Goal: Transaction & Acquisition: Download file/media

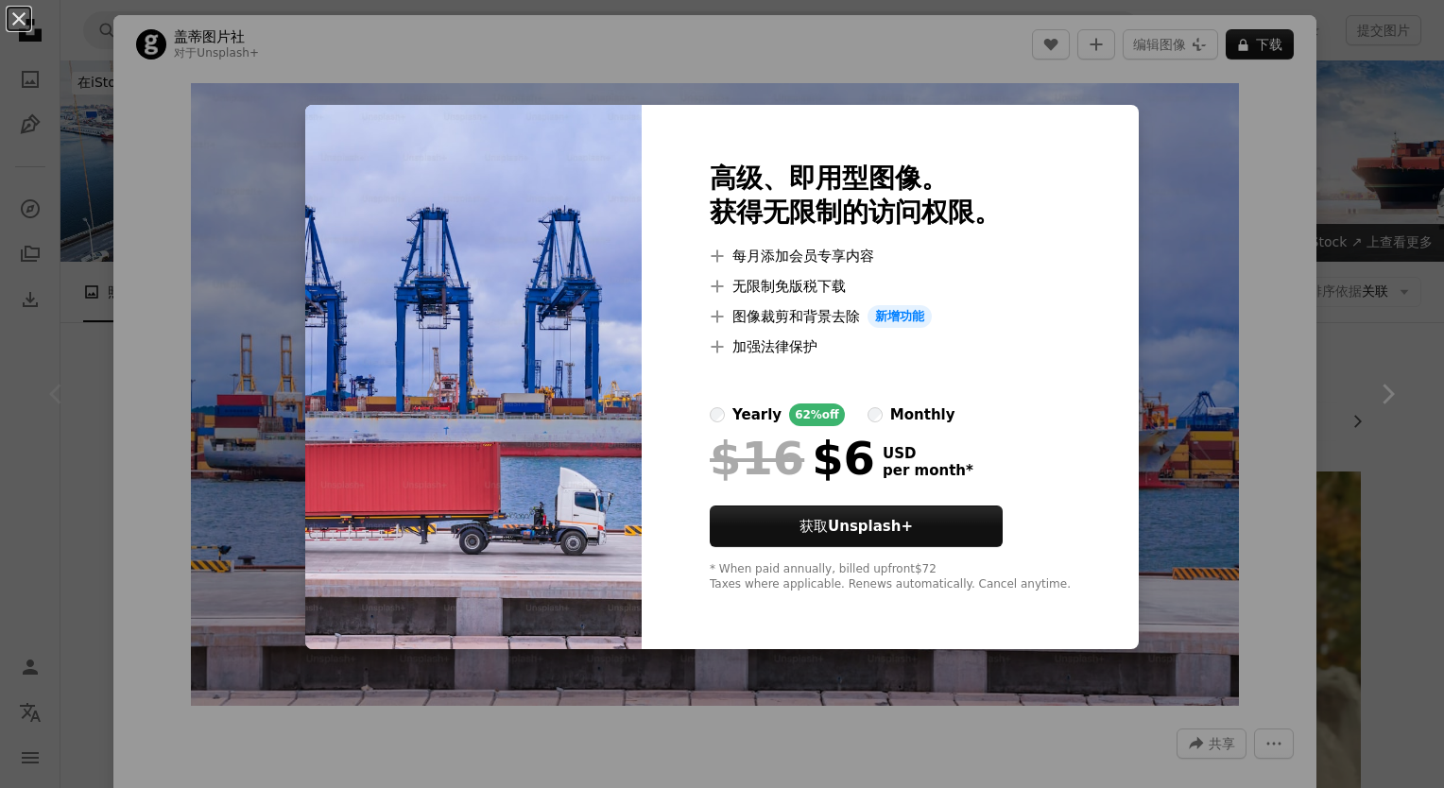
scroll to position [284, 0]
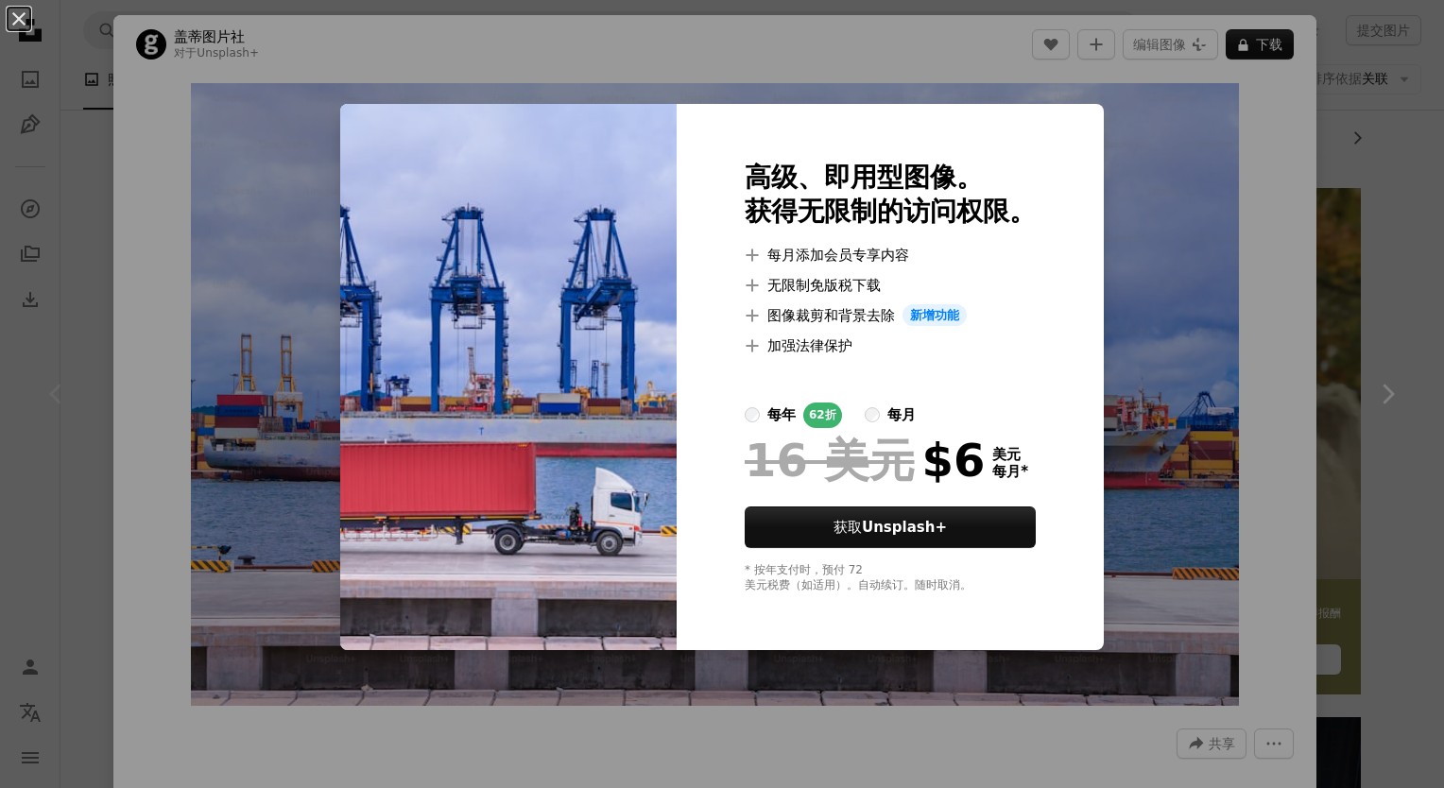
click at [1149, 255] on div "An X shape 高级、即用型图像。 获得无限制的访问权限。 A plus sign 每月添加会员专享内容 A plus sign 无限制免版税下载 A …" at bounding box center [722, 394] width 1444 height 788
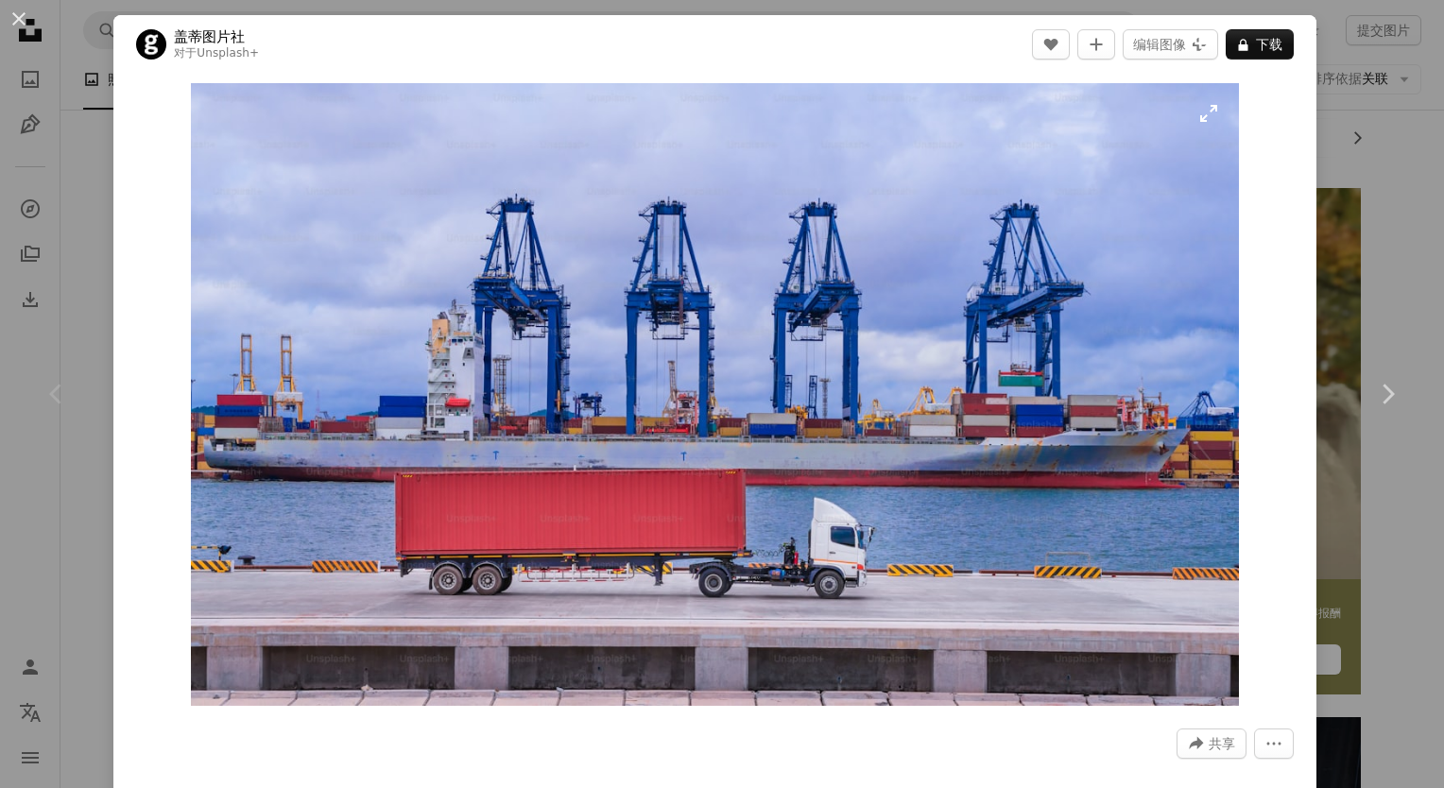
click at [1198, 113] on img "放大此图像" at bounding box center [715, 394] width 1048 height 623
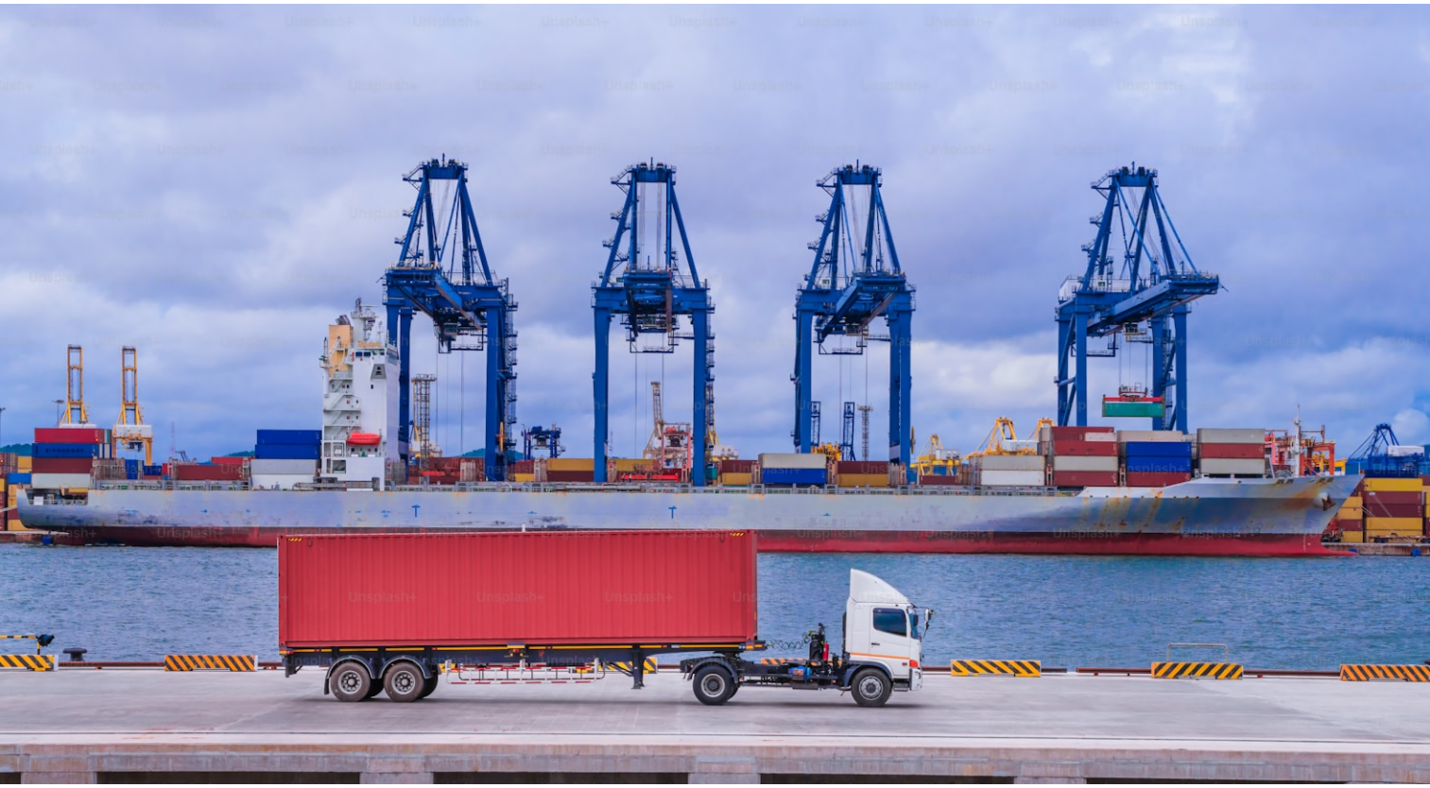
scroll to position [26, 0]
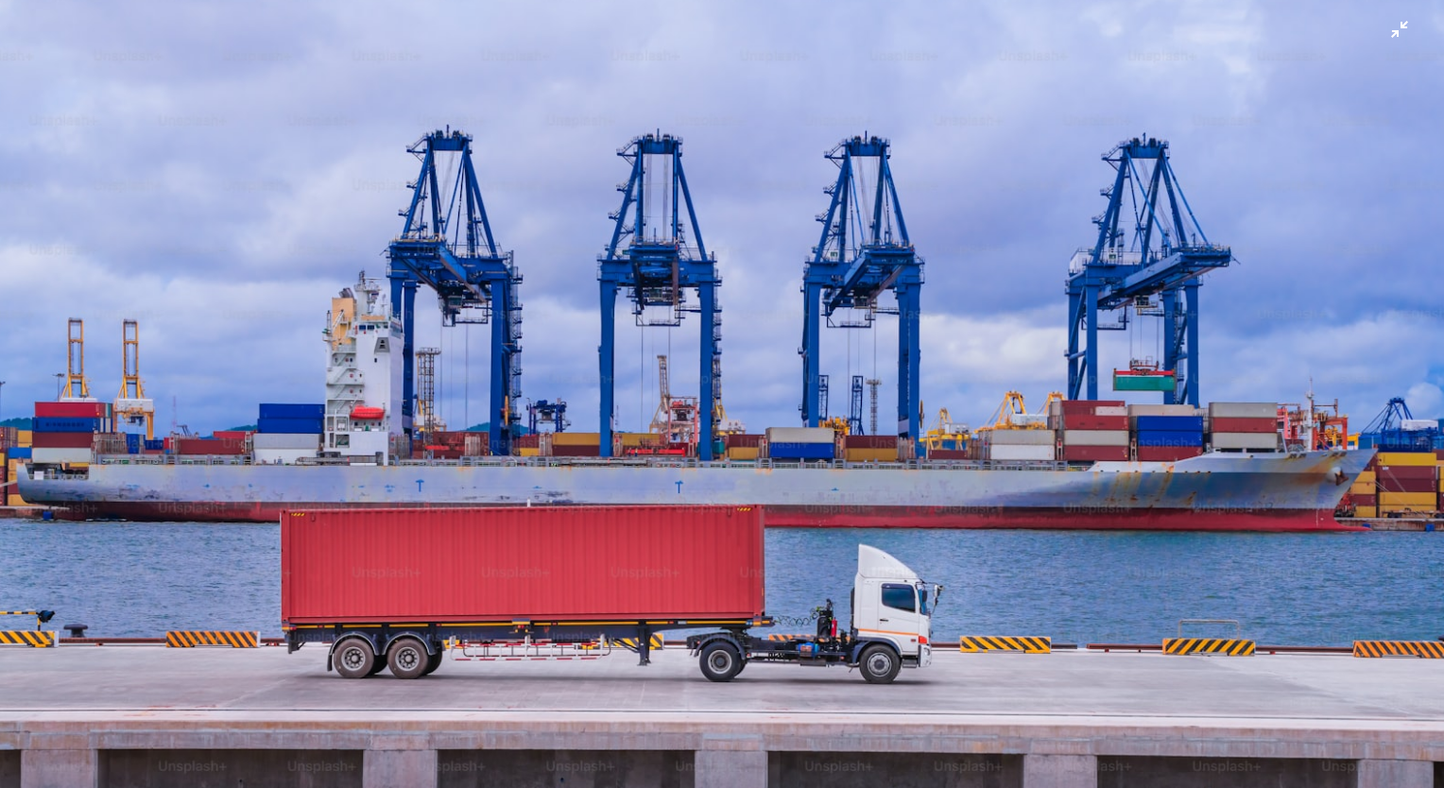
click at [1198, 113] on img "缩小此图像" at bounding box center [722, 402] width 1446 height 859
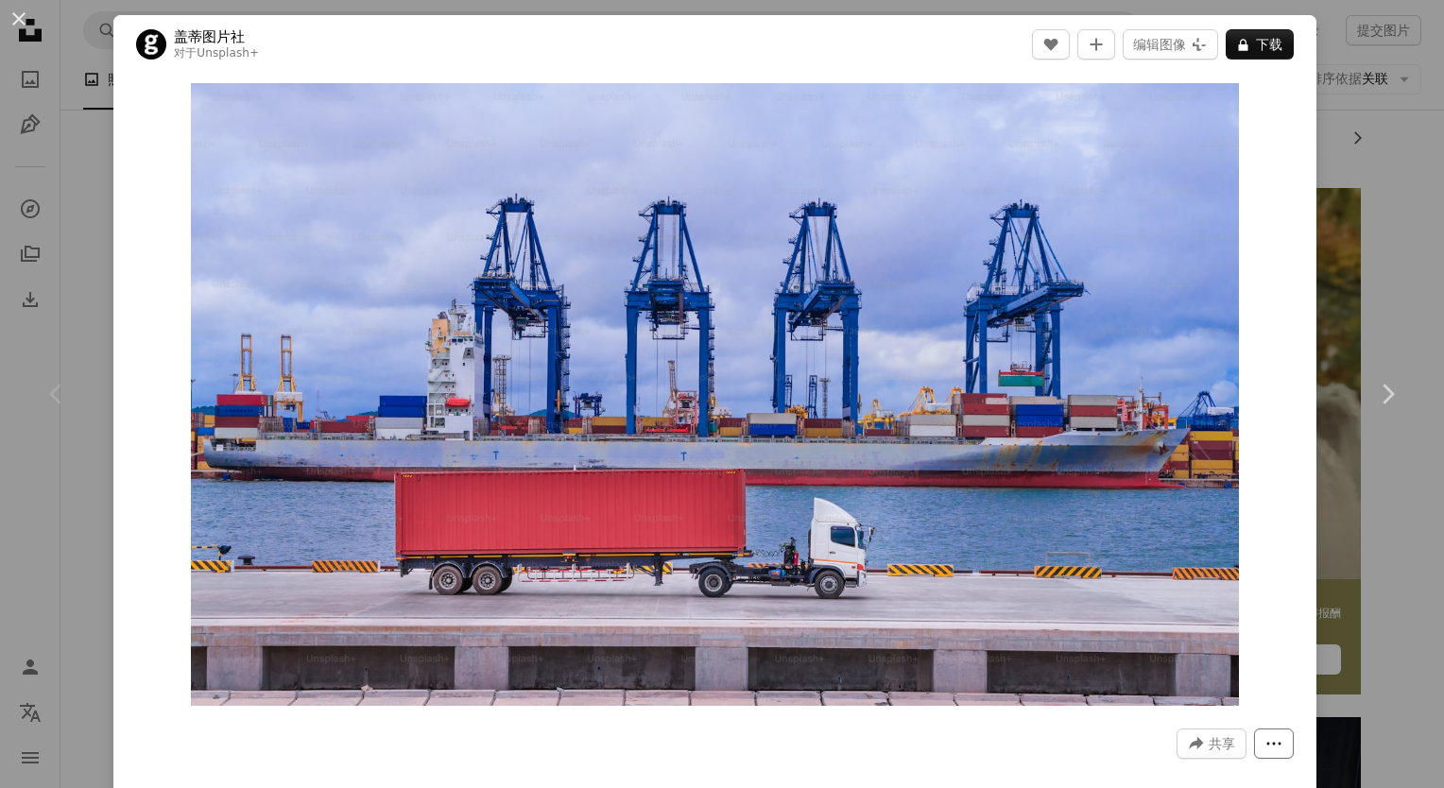
click at [1254, 743] on button "More Actions" at bounding box center [1274, 744] width 40 height 30
click at [1320, 146] on div "An X shape Chevron left Chevron right 盖蒂图片社 对于 Unsplash+ A heart A plus sign 编辑…" at bounding box center [722, 394] width 1444 height 788
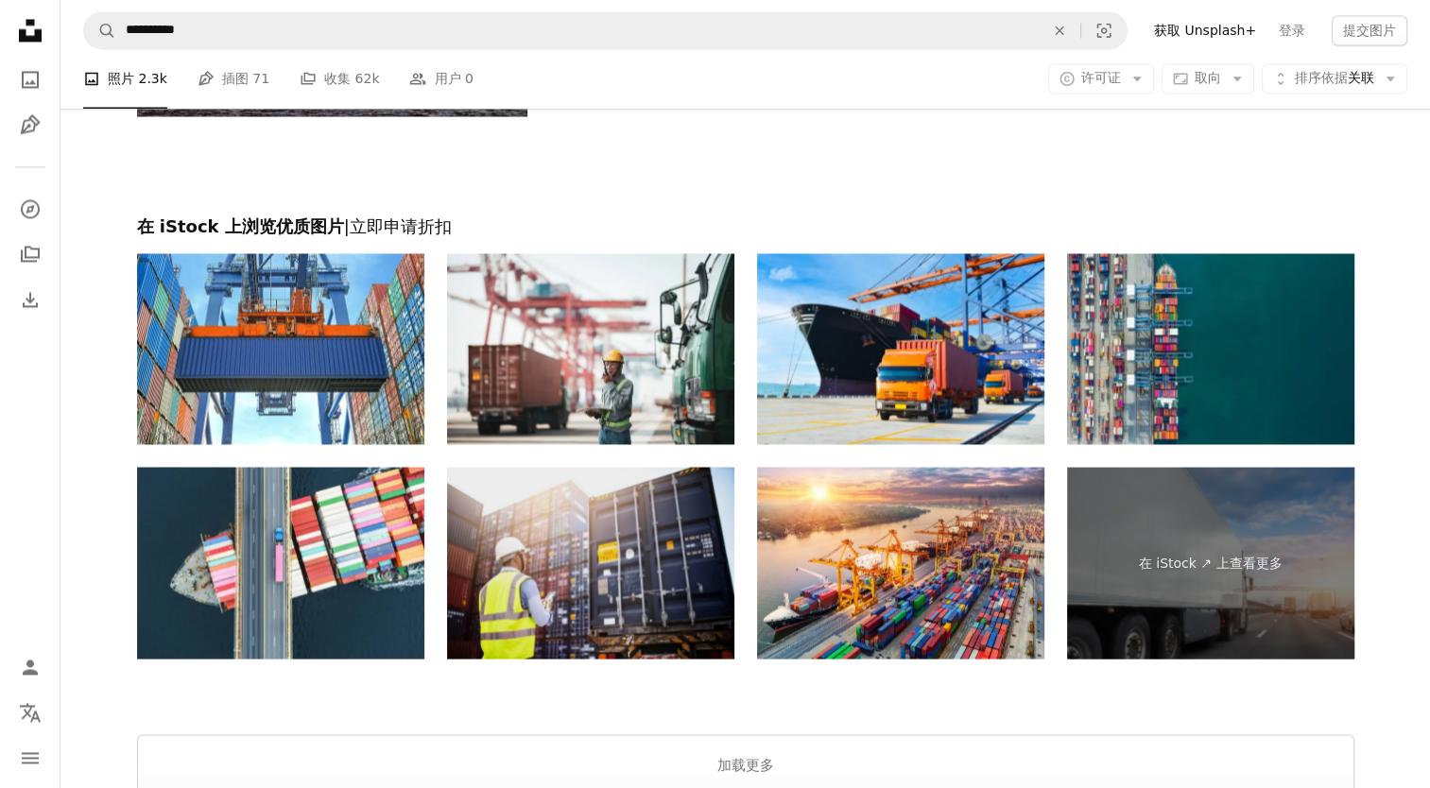
scroll to position [3402, 0]
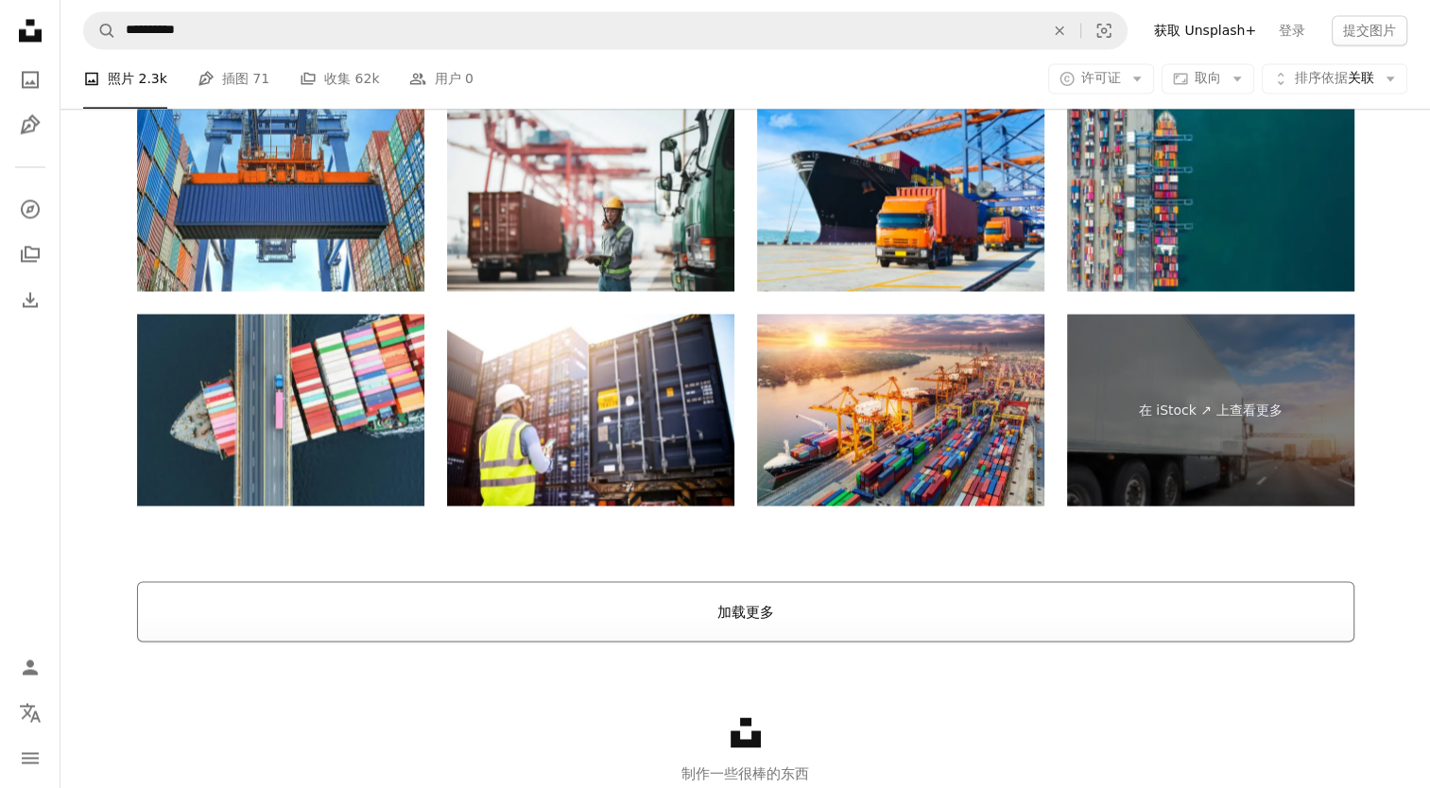
click at [705, 606] on button "加载更多" at bounding box center [745, 611] width 1217 height 60
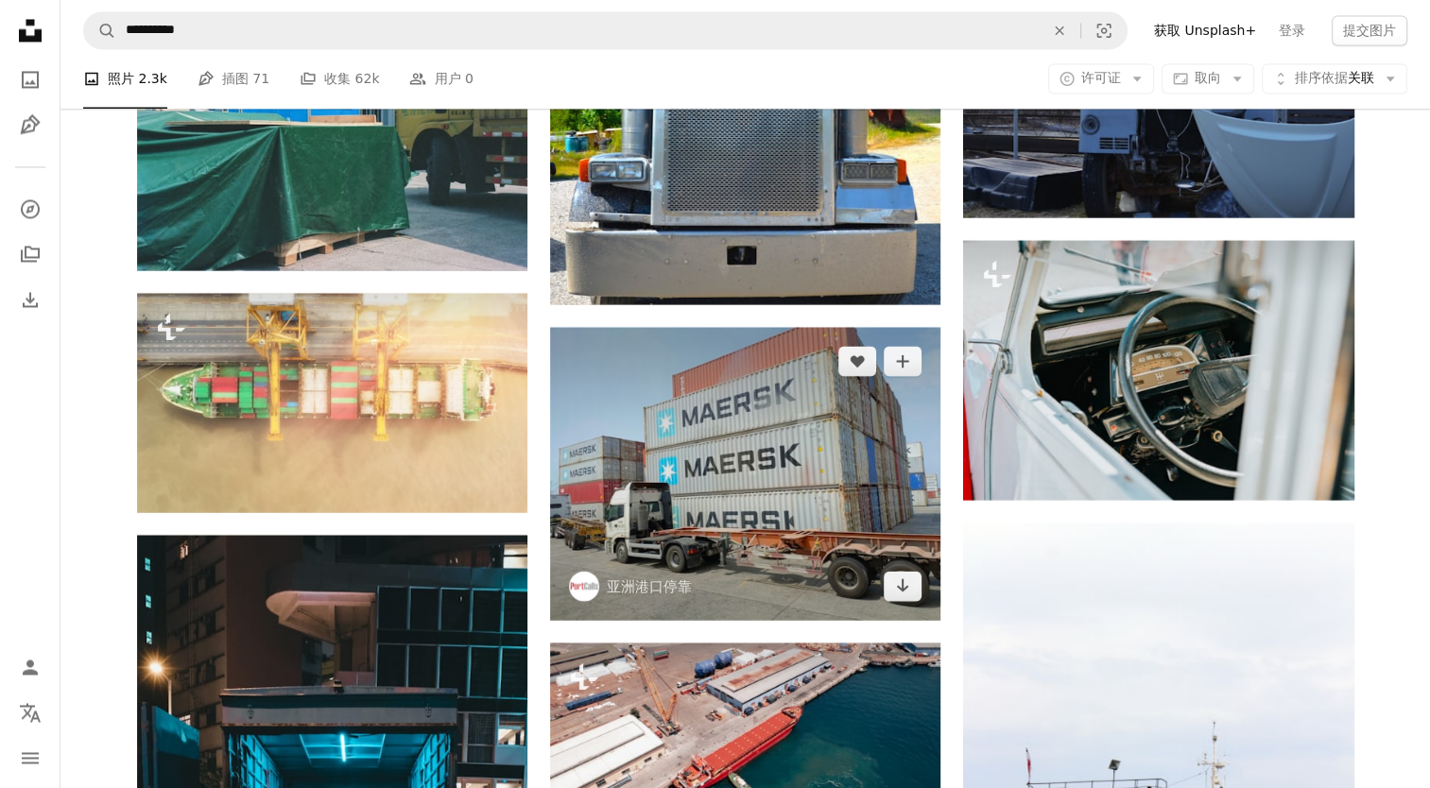
scroll to position [17621, 0]
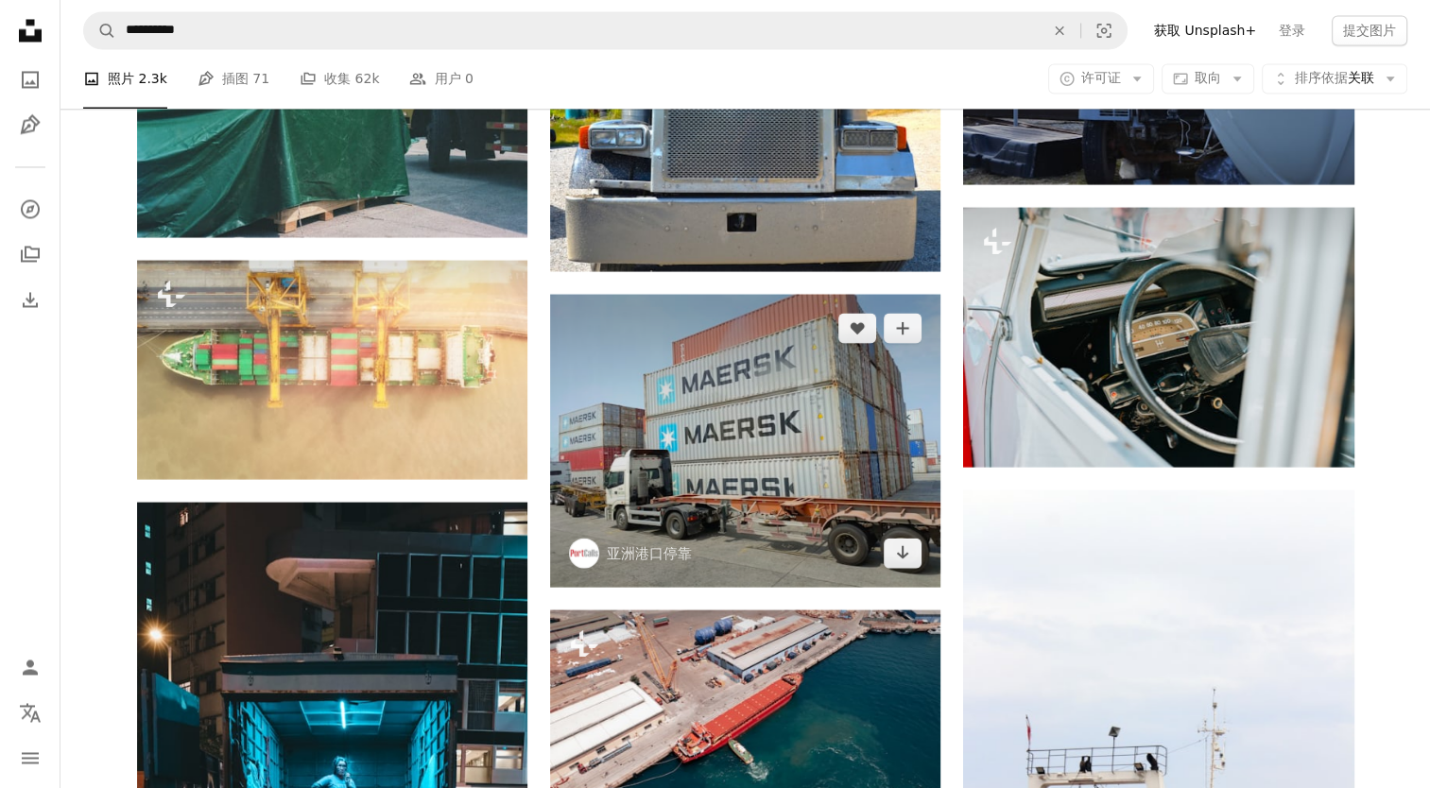
click at [694, 508] on img at bounding box center [745, 440] width 390 height 293
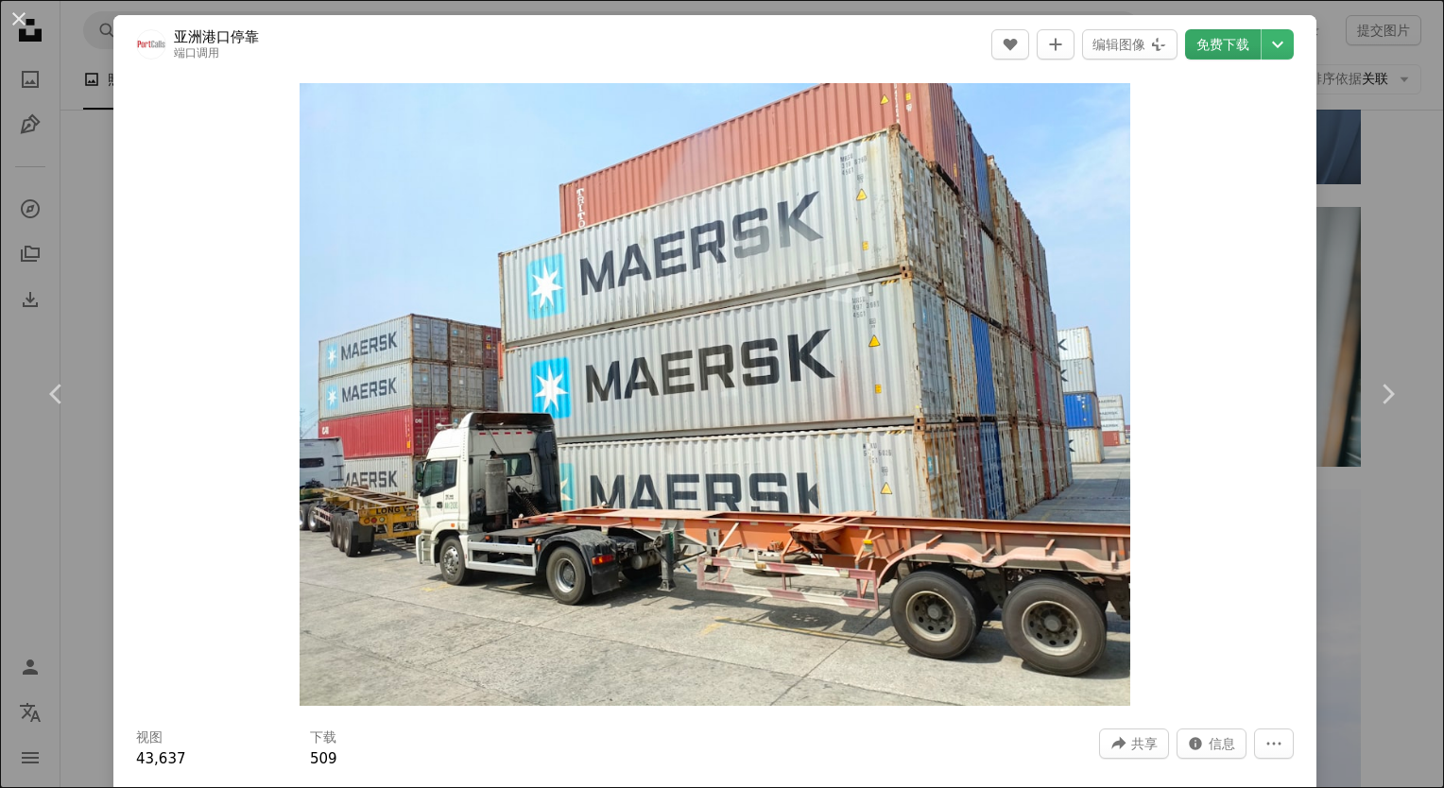
click at [1203, 52] on link "免费下载" at bounding box center [1223, 44] width 76 height 30
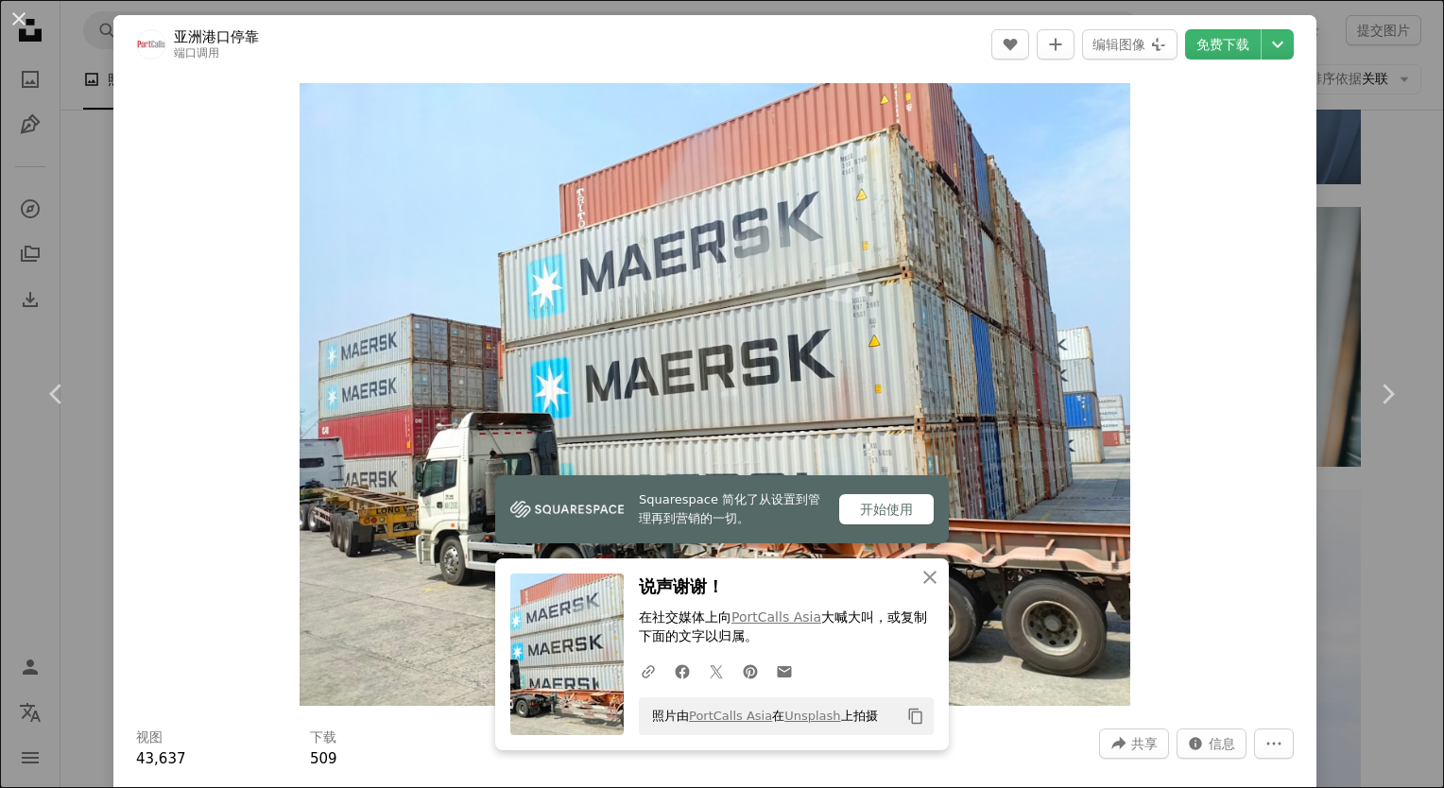
click at [1350, 163] on div "An X shape Chevron left Chevron right Squarespace 简化了从设置到管理再到营销的一切。 开始使用 An X s…" at bounding box center [722, 394] width 1444 height 788
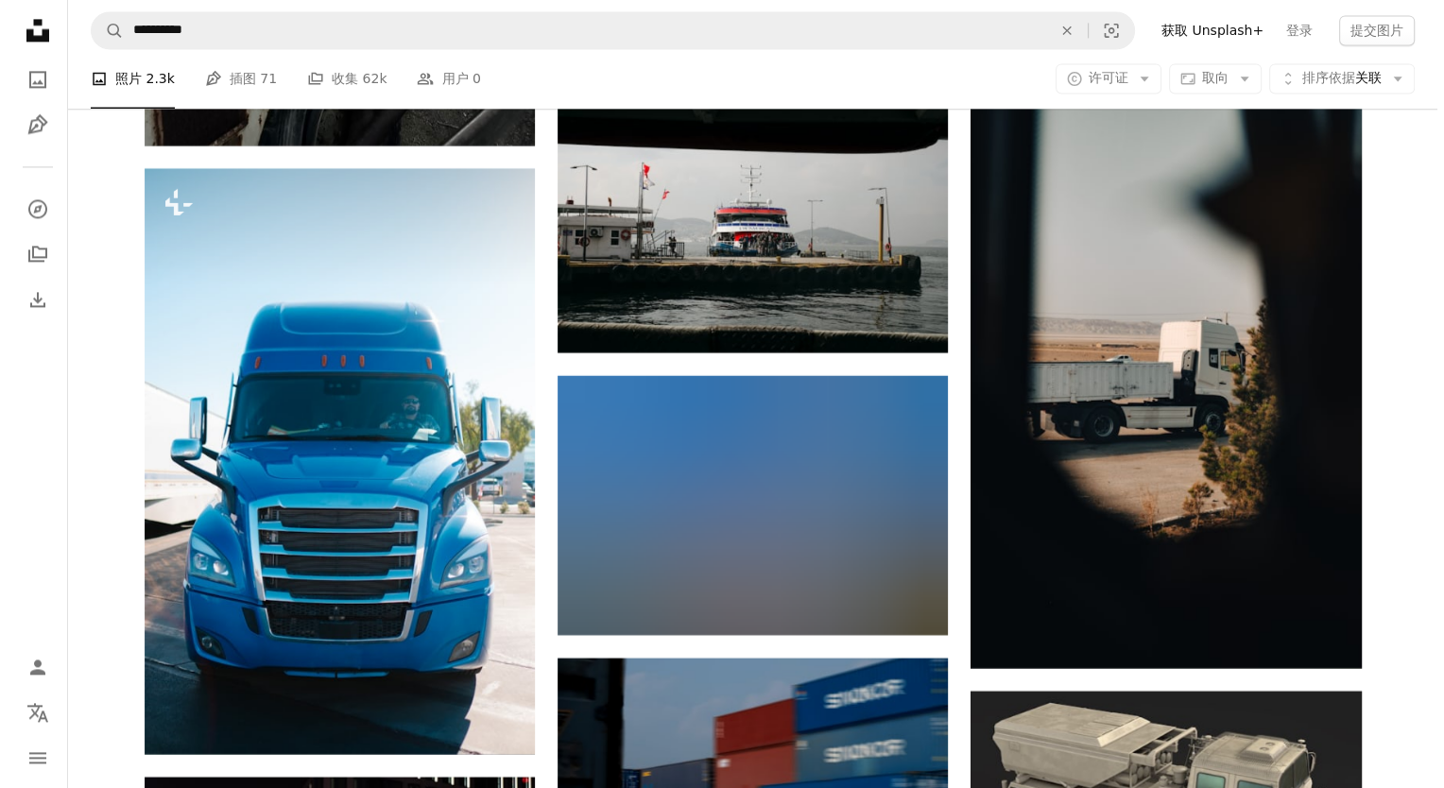
scroll to position [38508, 0]
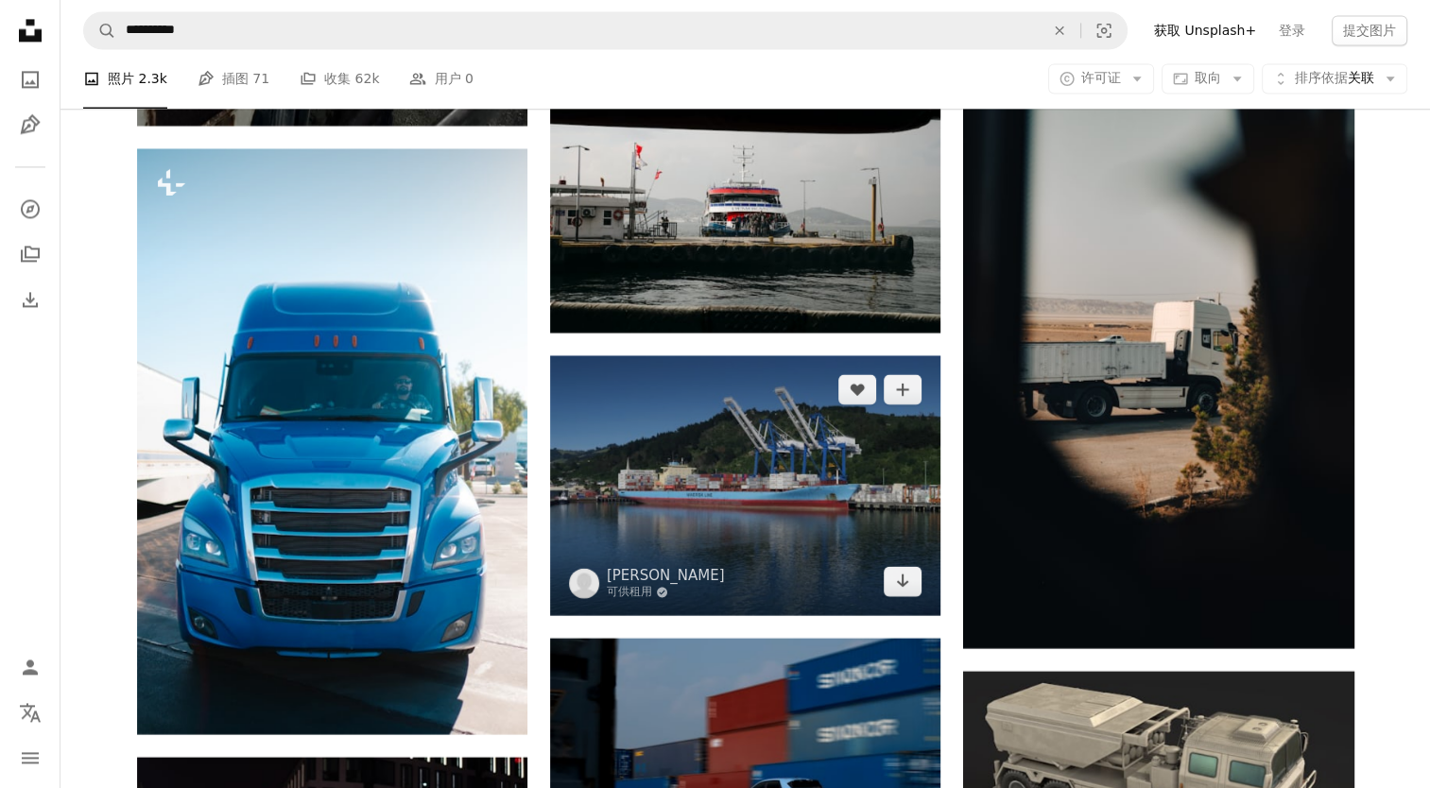
click at [730, 491] on img at bounding box center [745, 485] width 390 height 260
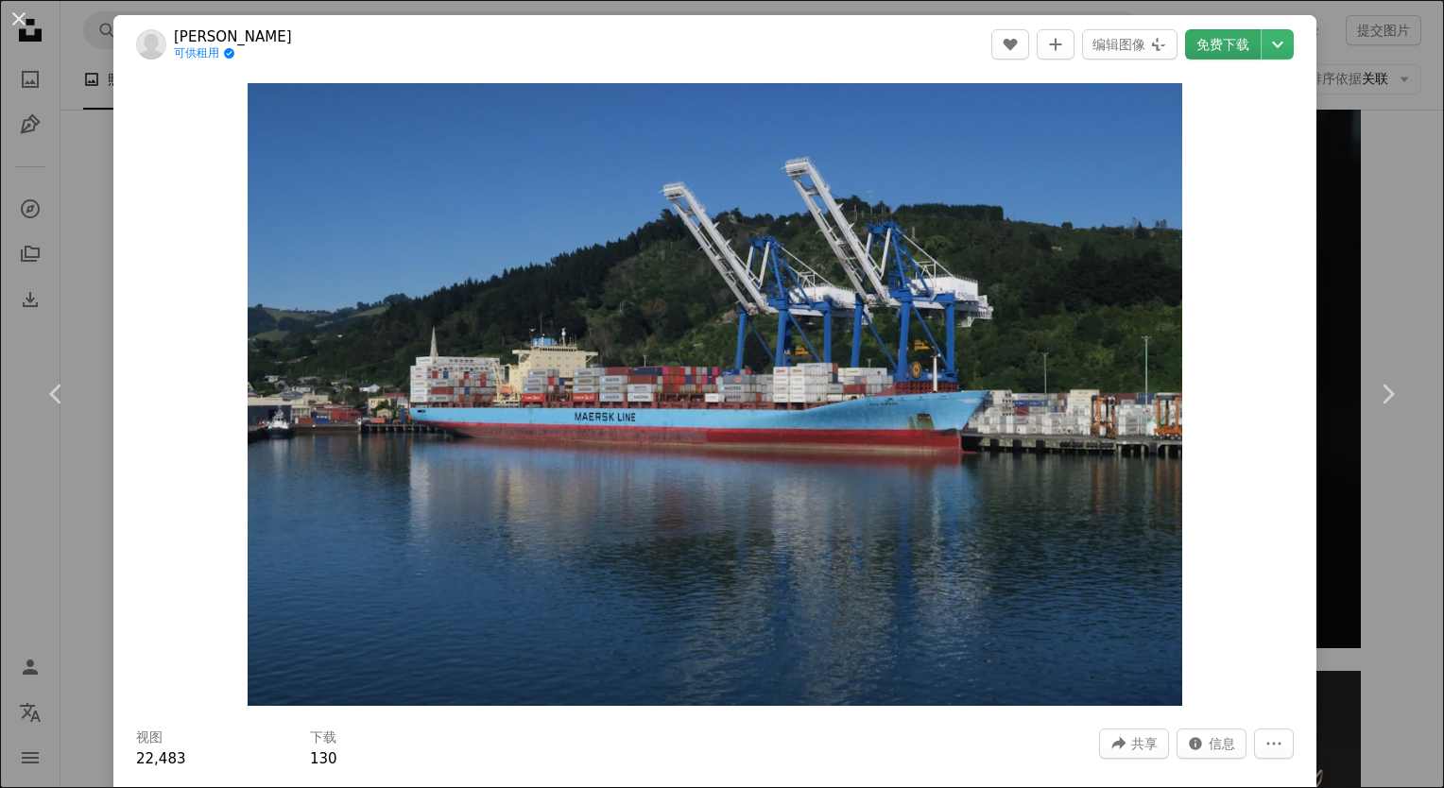
click at [1222, 47] on link "免费下载" at bounding box center [1223, 44] width 76 height 30
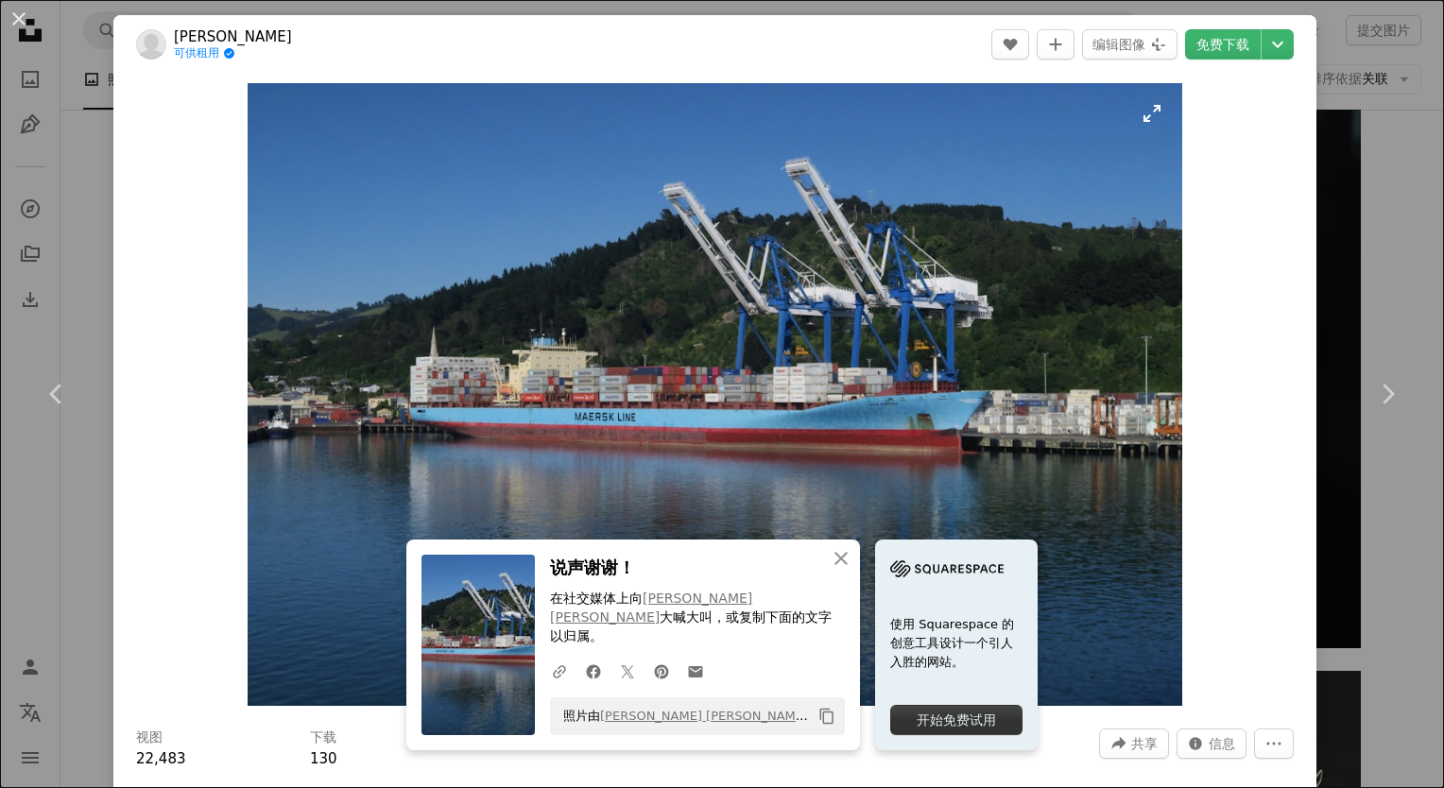
click at [797, 499] on img "放大此图像" at bounding box center [715, 394] width 935 height 623
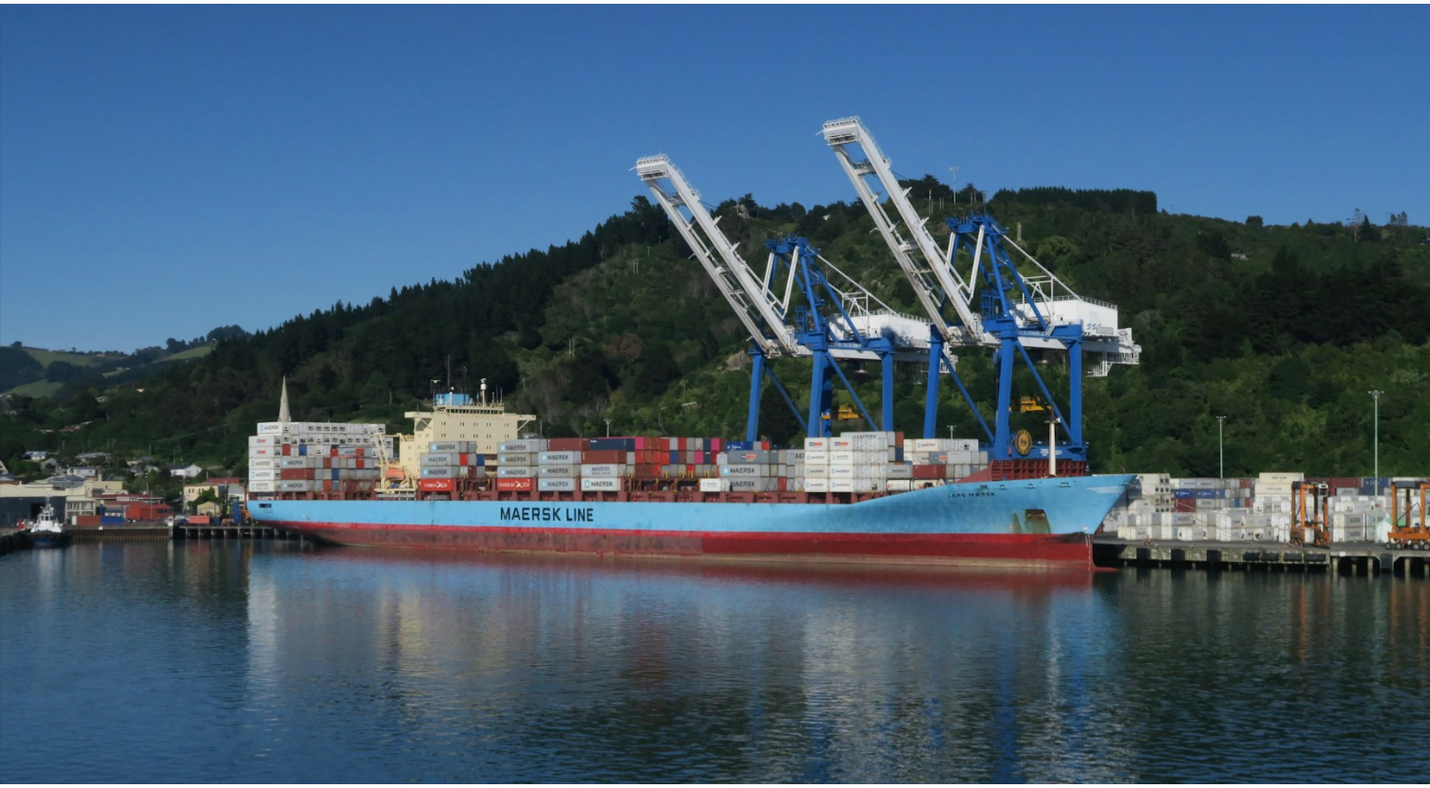
scroll to position [78, 0]
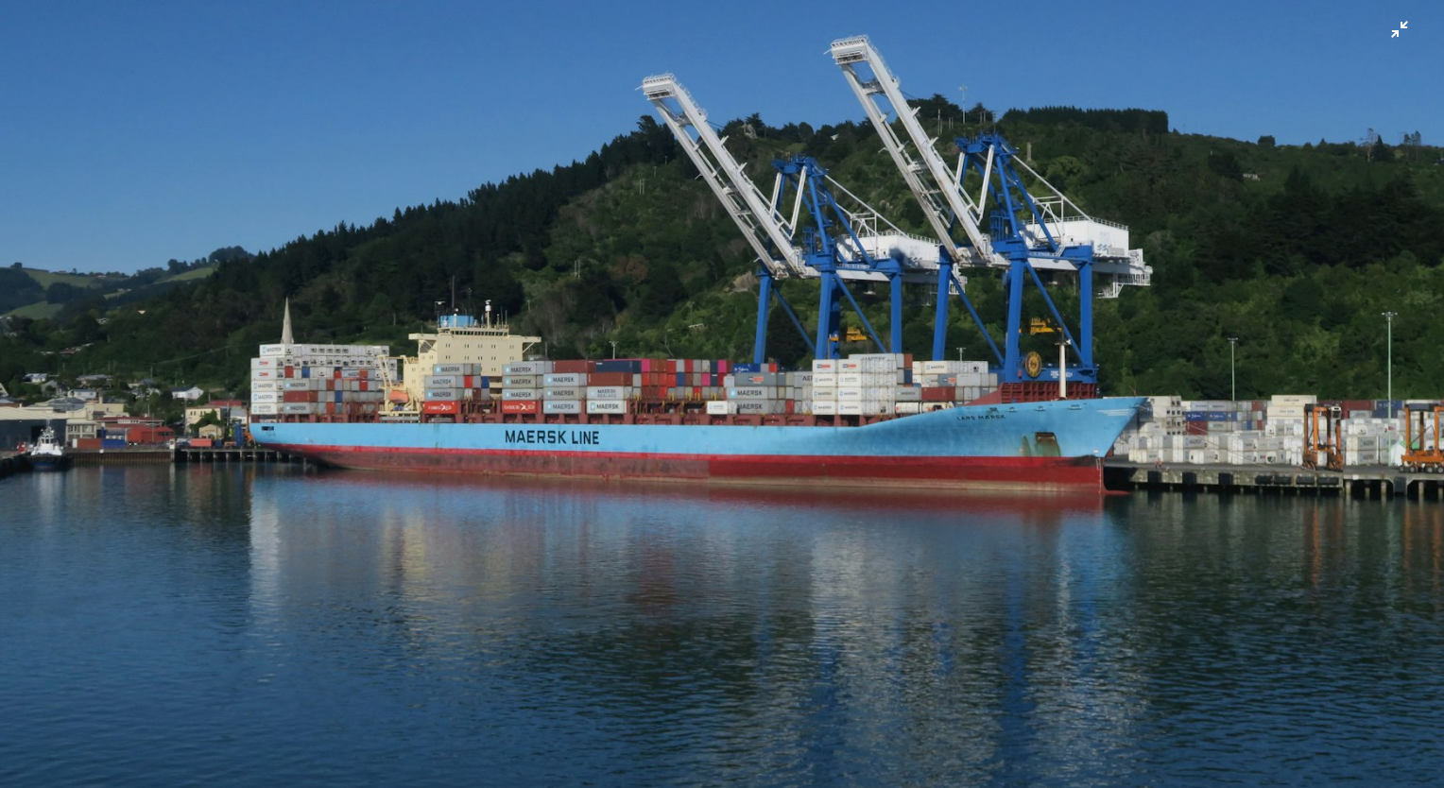
click at [1395, 17] on img "缩小此图像" at bounding box center [722, 403] width 1446 height 964
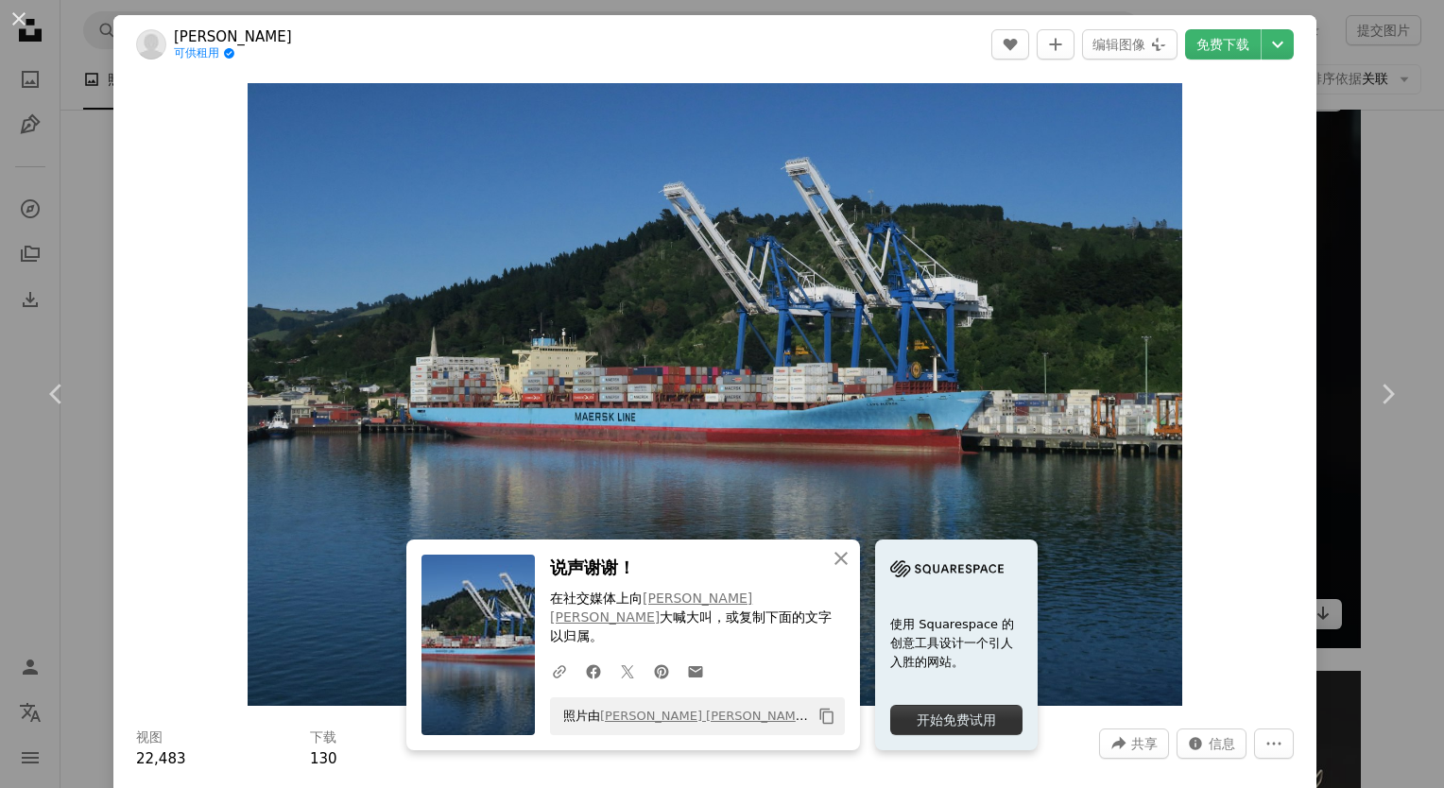
click at [1331, 213] on div "An X shape Chevron left Chevron right An X shape 关闭 说声谢谢！ 在社交媒体上向 Freysteinn G.…" at bounding box center [722, 394] width 1444 height 788
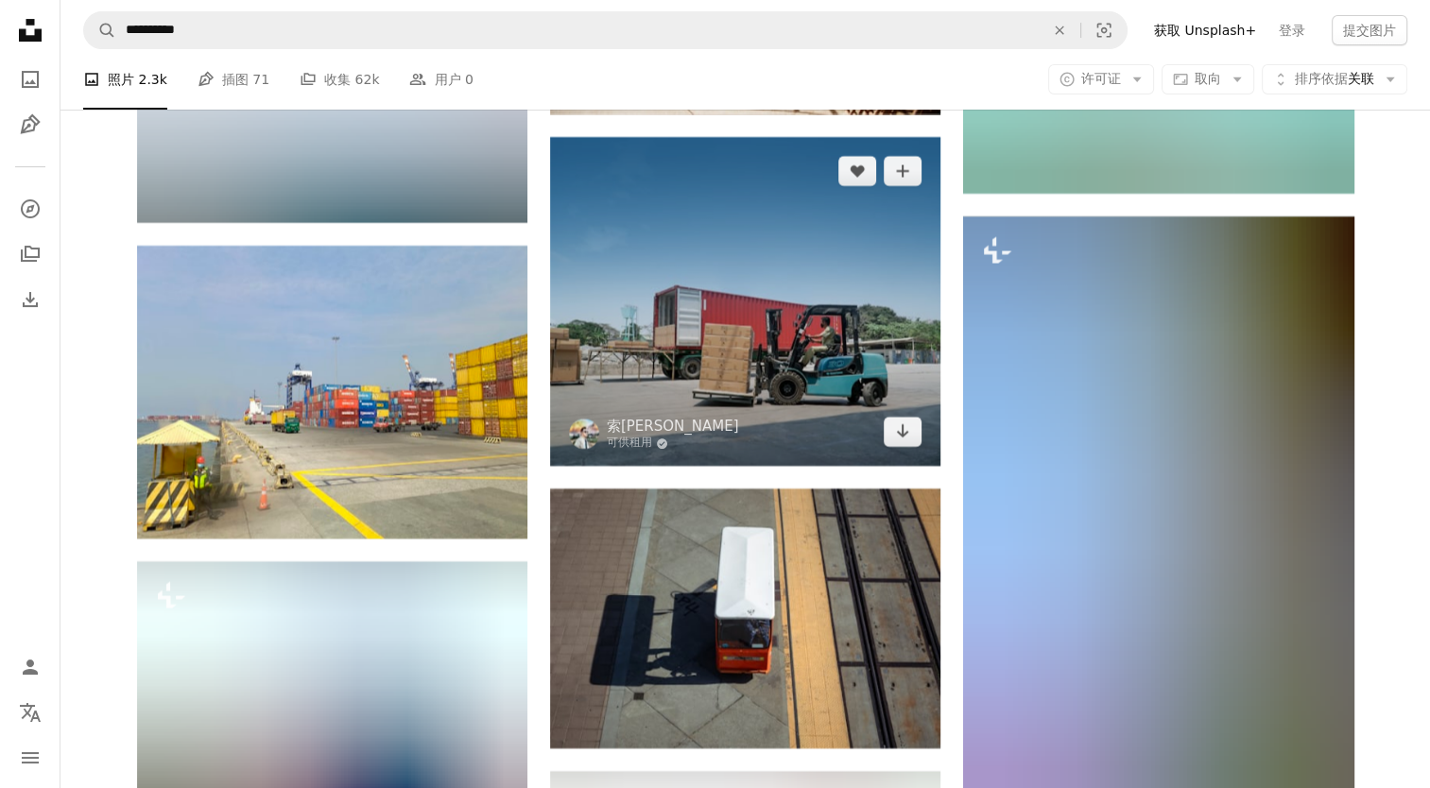
scroll to position [43423, 0]
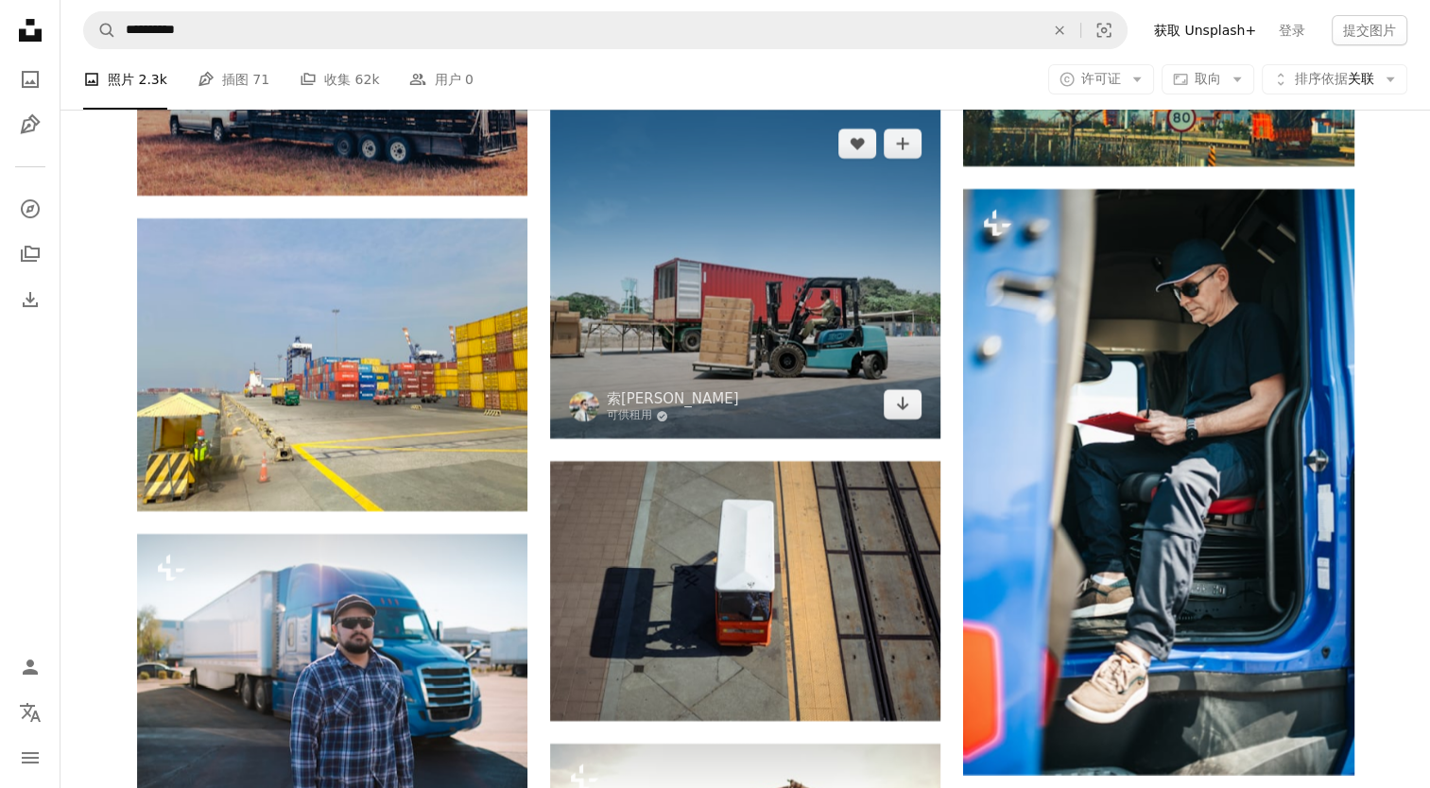
click at [749, 371] on img at bounding box center [745, 274] width 390 height 329
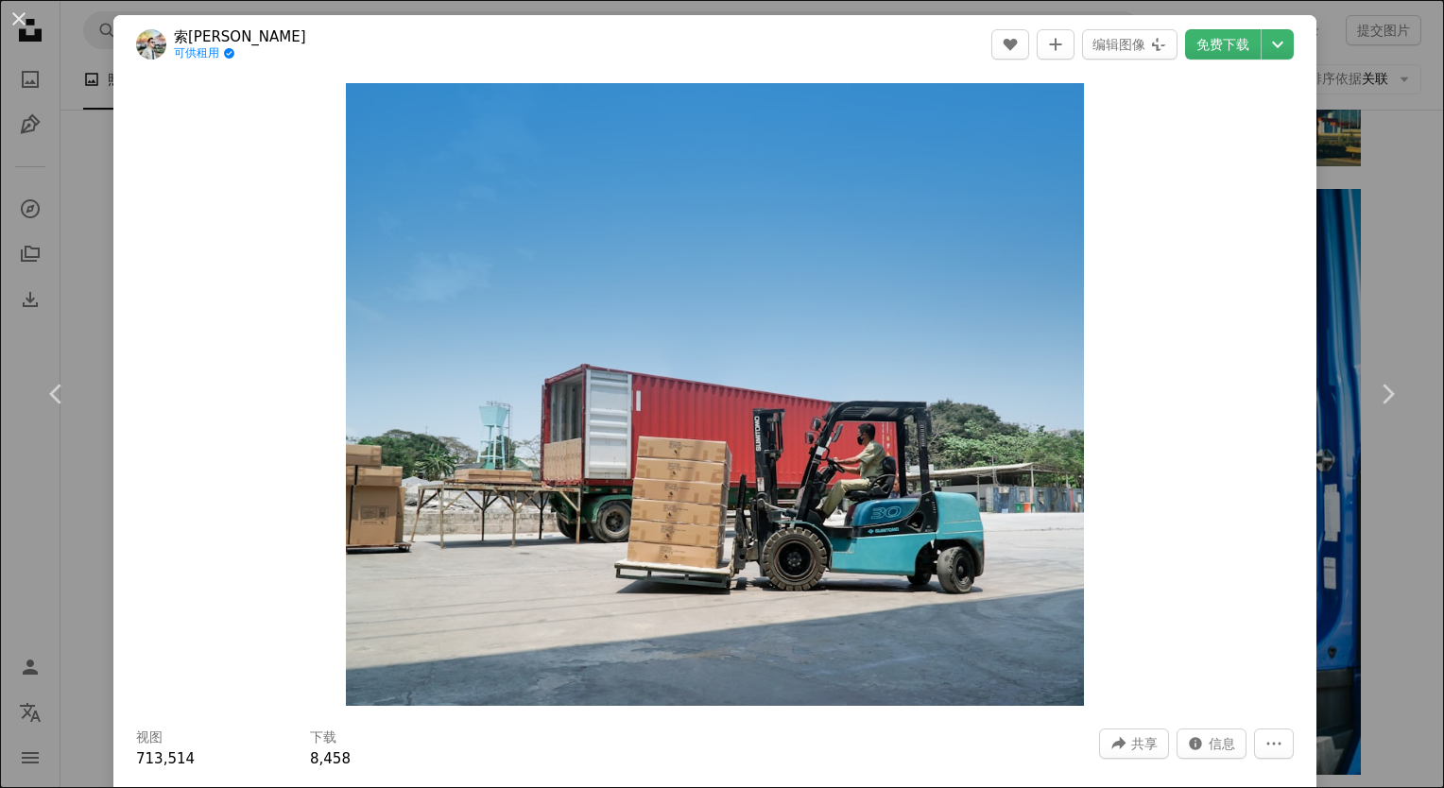
click at [1312, 254] on div "An X shape Chevron left Chevron right 索[PERSON_NAME] 可供租用 A checkmark inside of…" at bounding box center [722, 394] width 1444 height 788
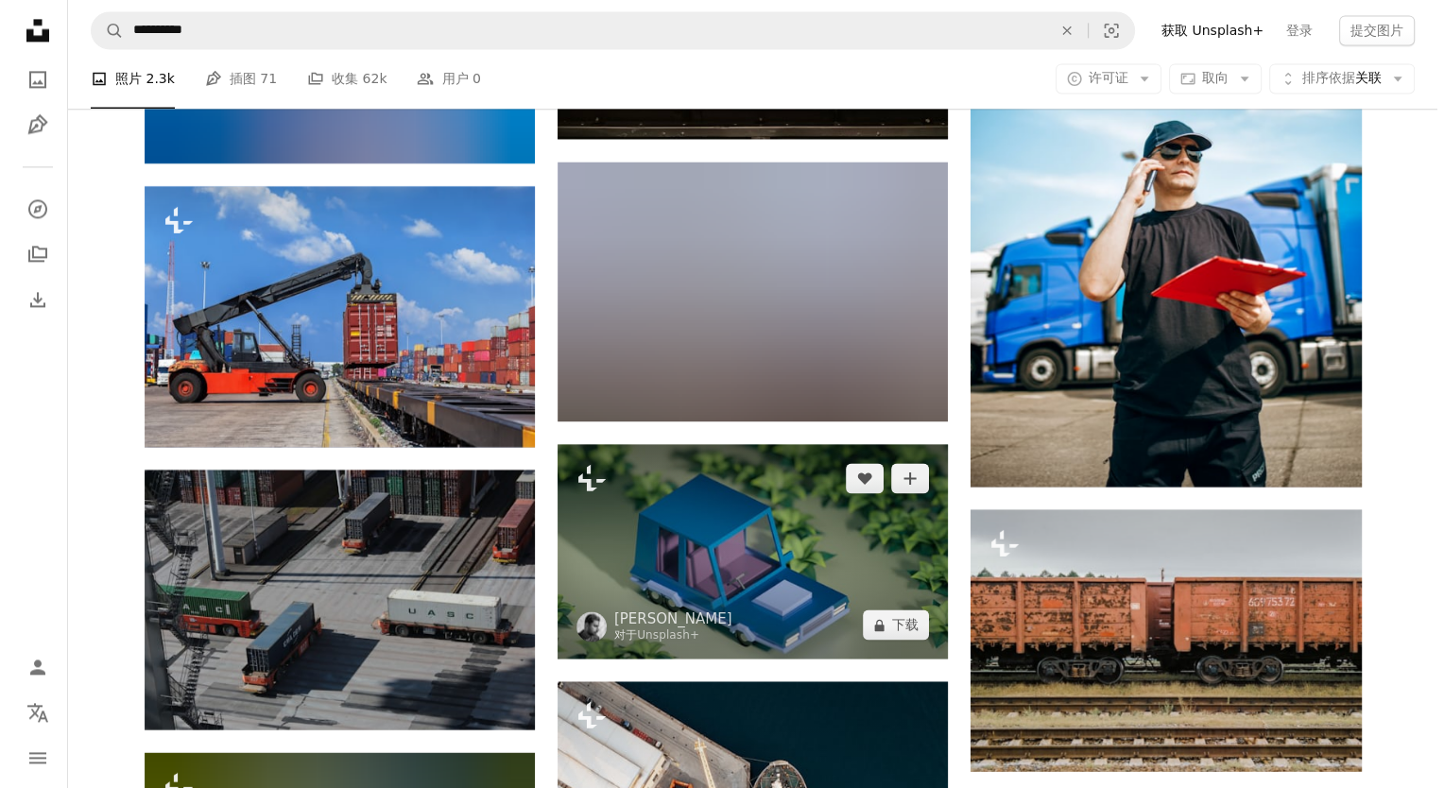
scroll to position [52874, 0]
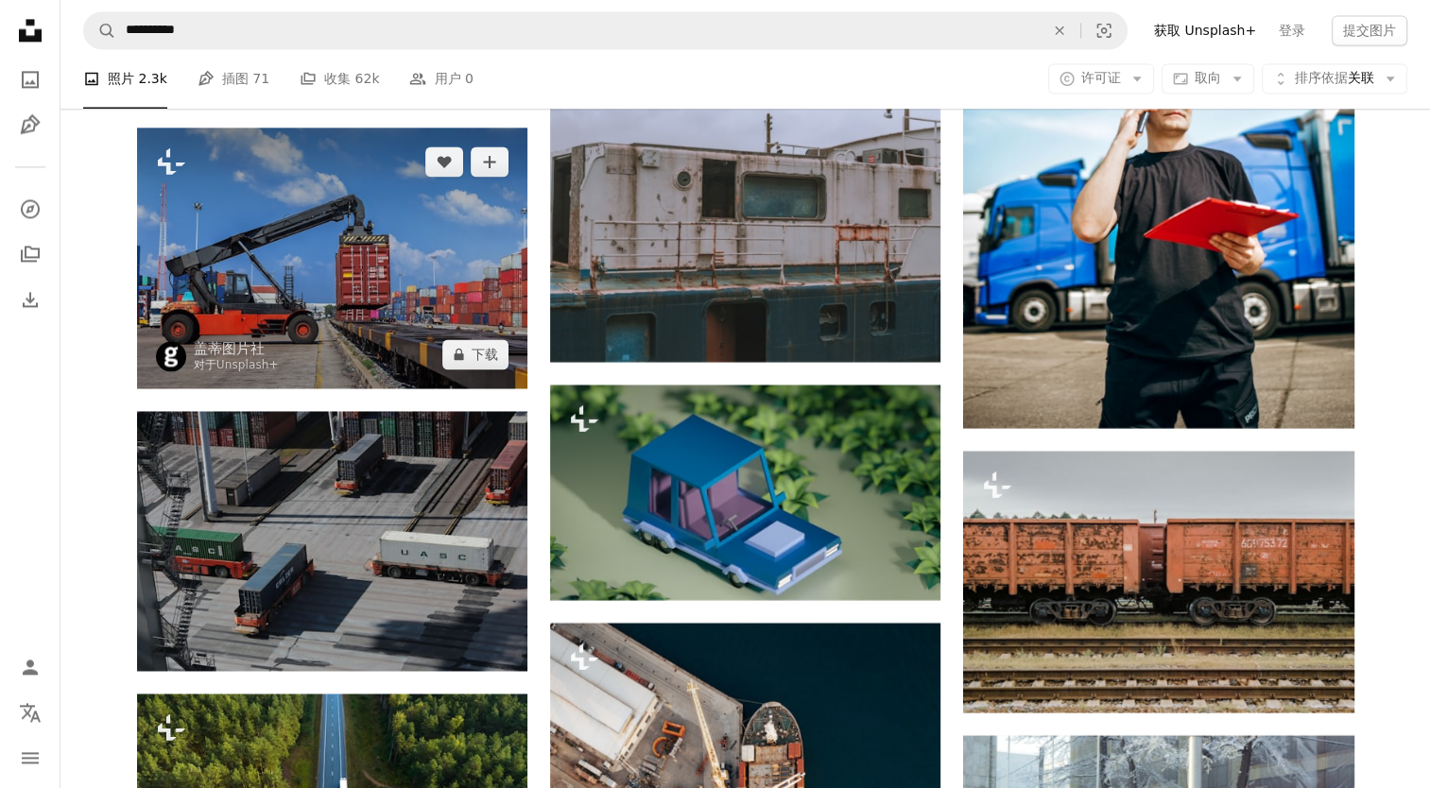
click at [332, 267] on img at bounding box center [332, 258] width 390 height 260
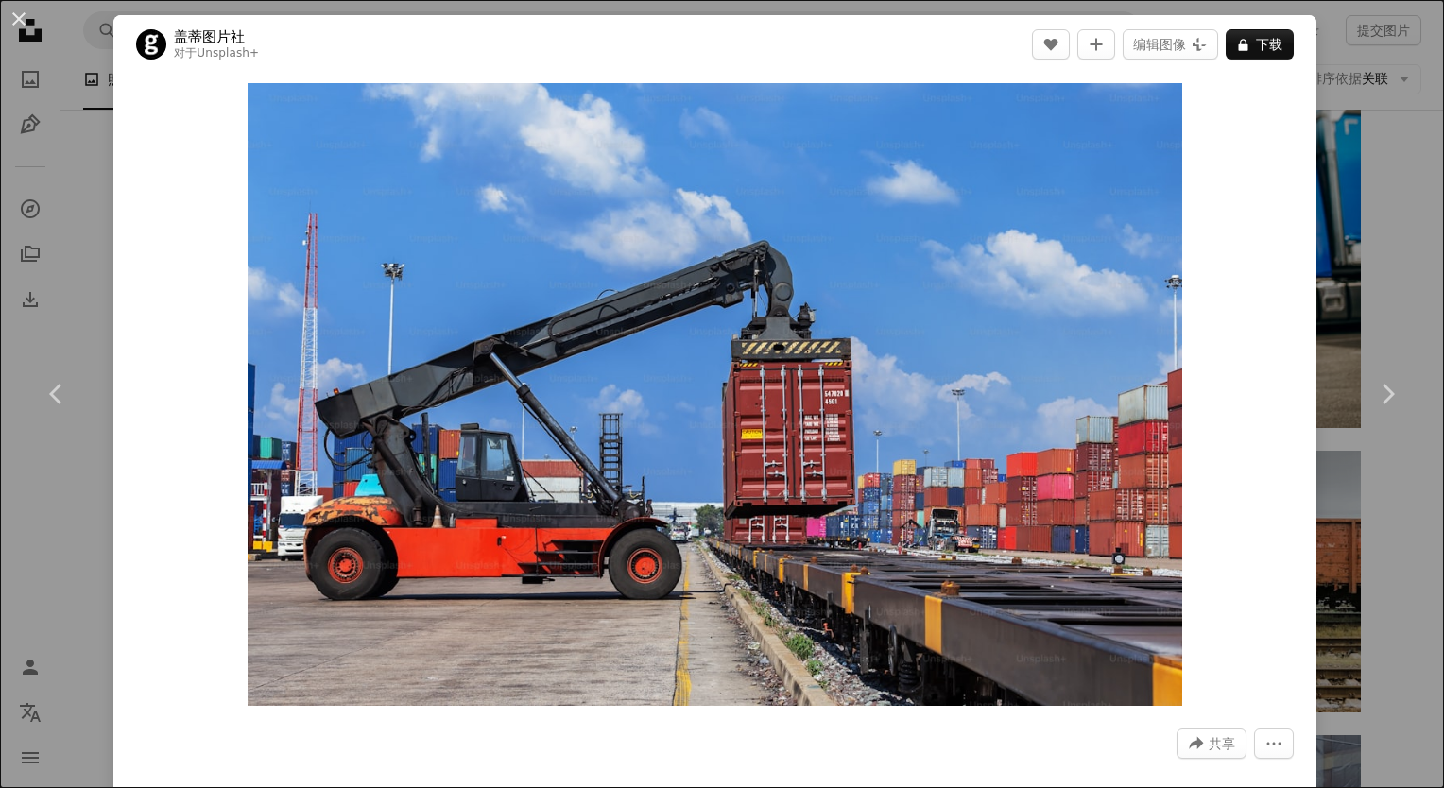
scroll to position [284, 0]
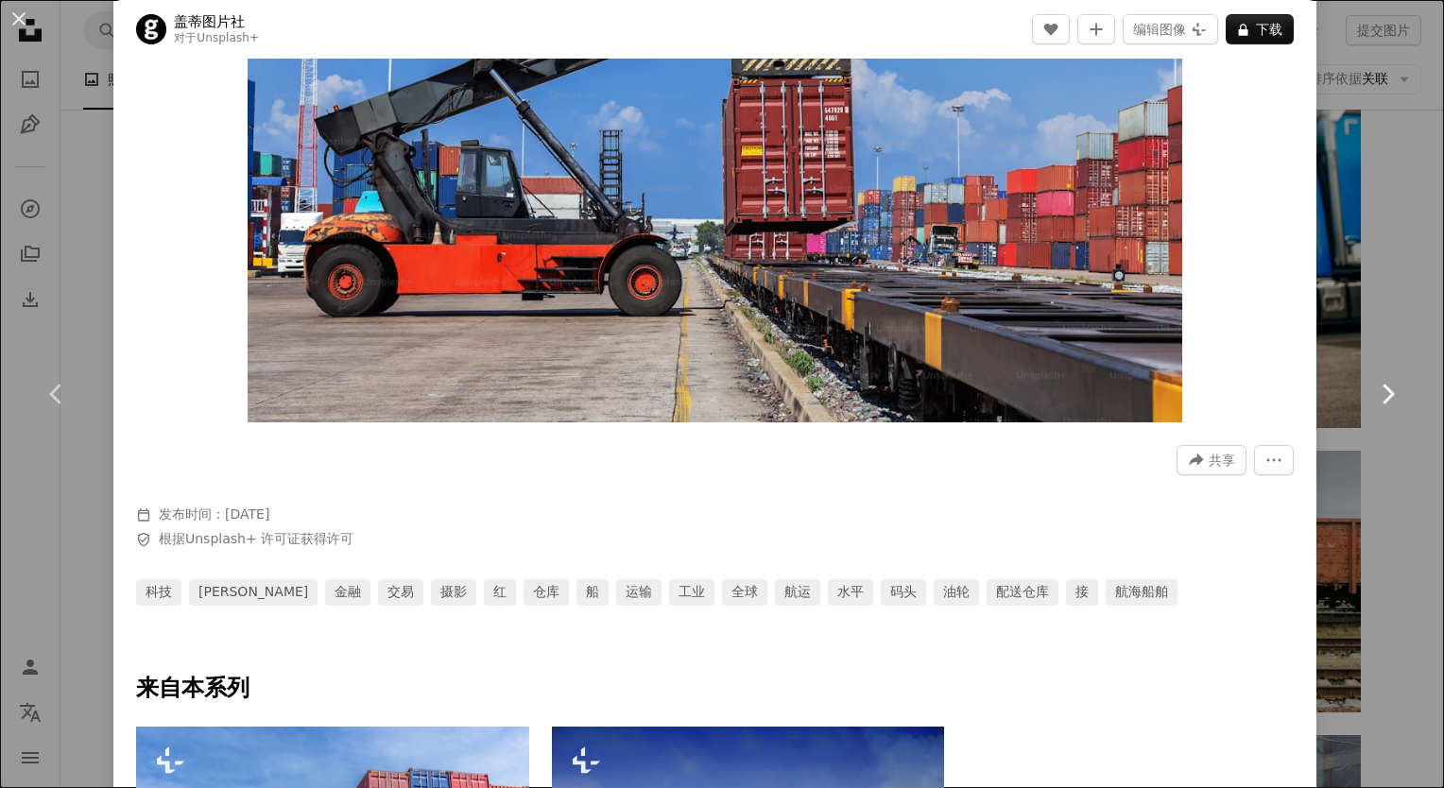
click at [1331, 327] on link "Chevron right" at bounding box center [1387, 393] width 113 height 181
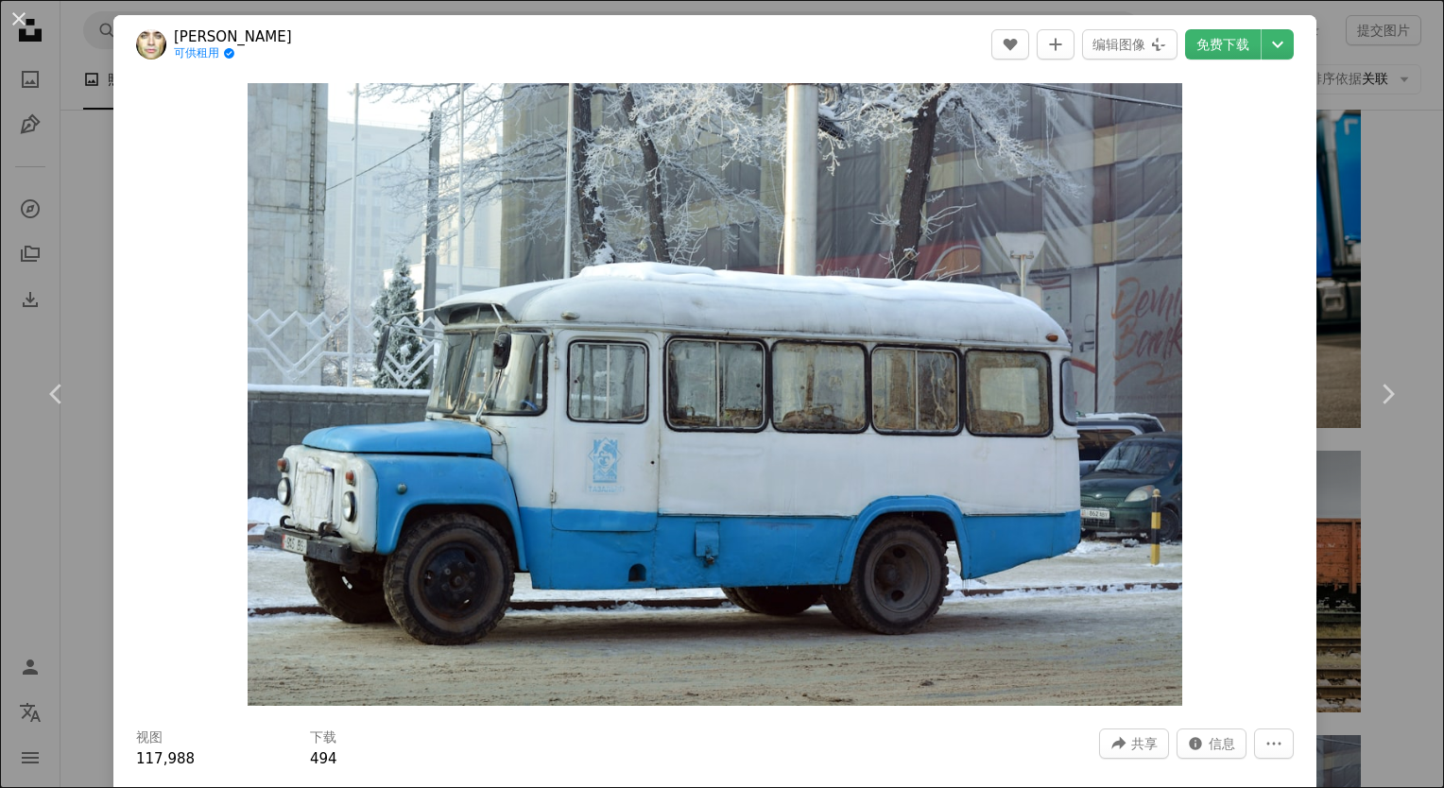
click at [23, 17] on button "An X shape" at bounding box center [19, 19] width 23 height 23
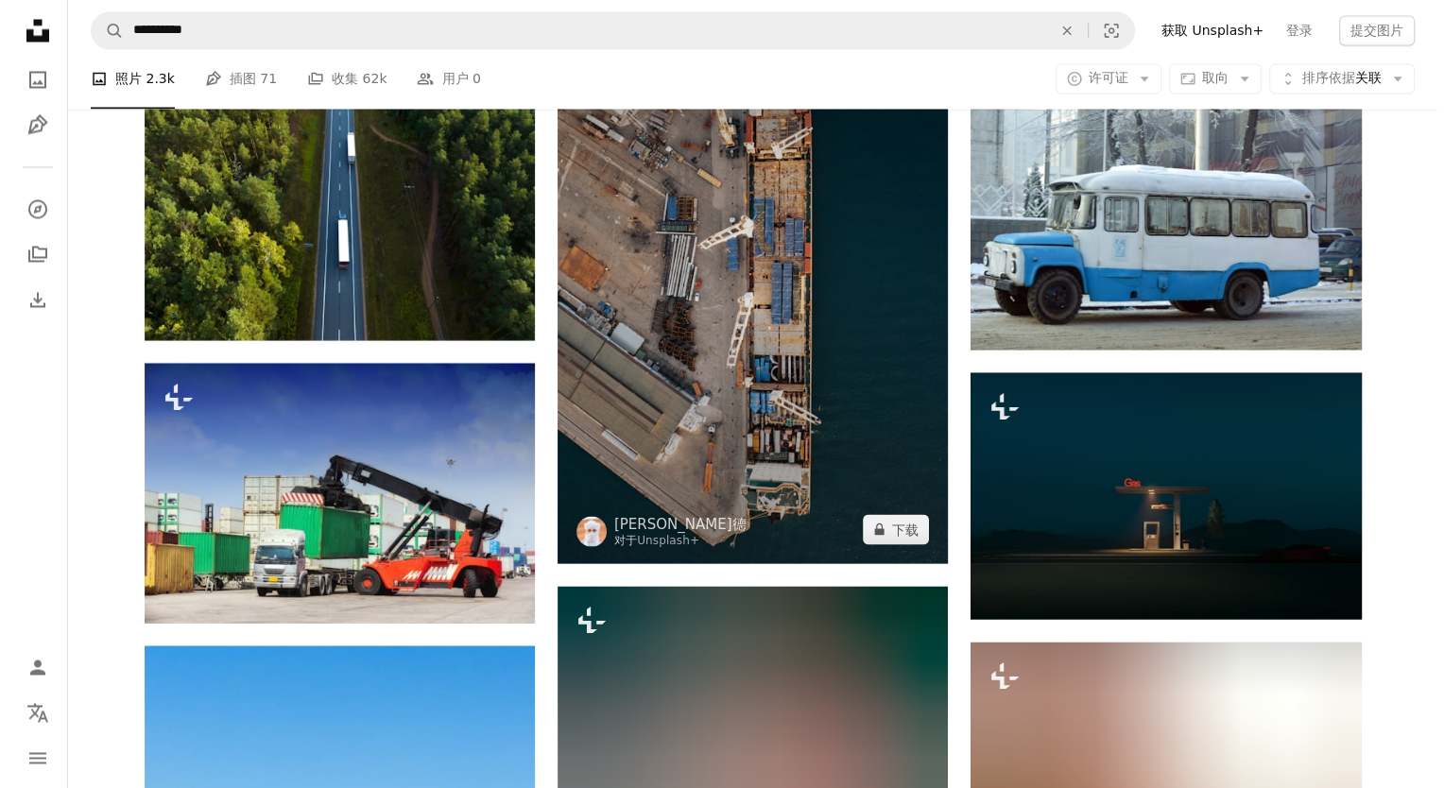
scroll to position [53535, 0]
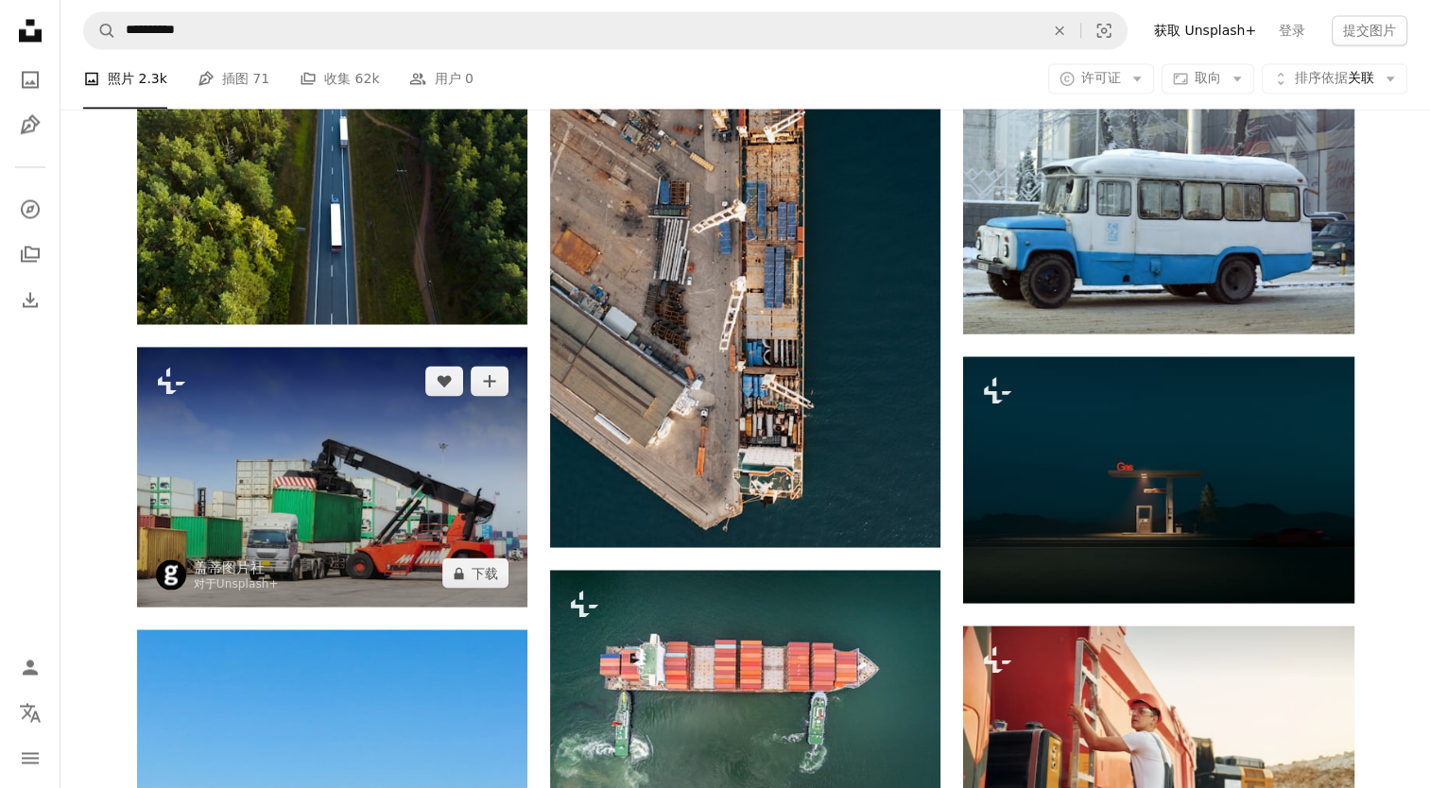
click at [310, 531] on img at bounding box center [332, 477] width 390 height 260
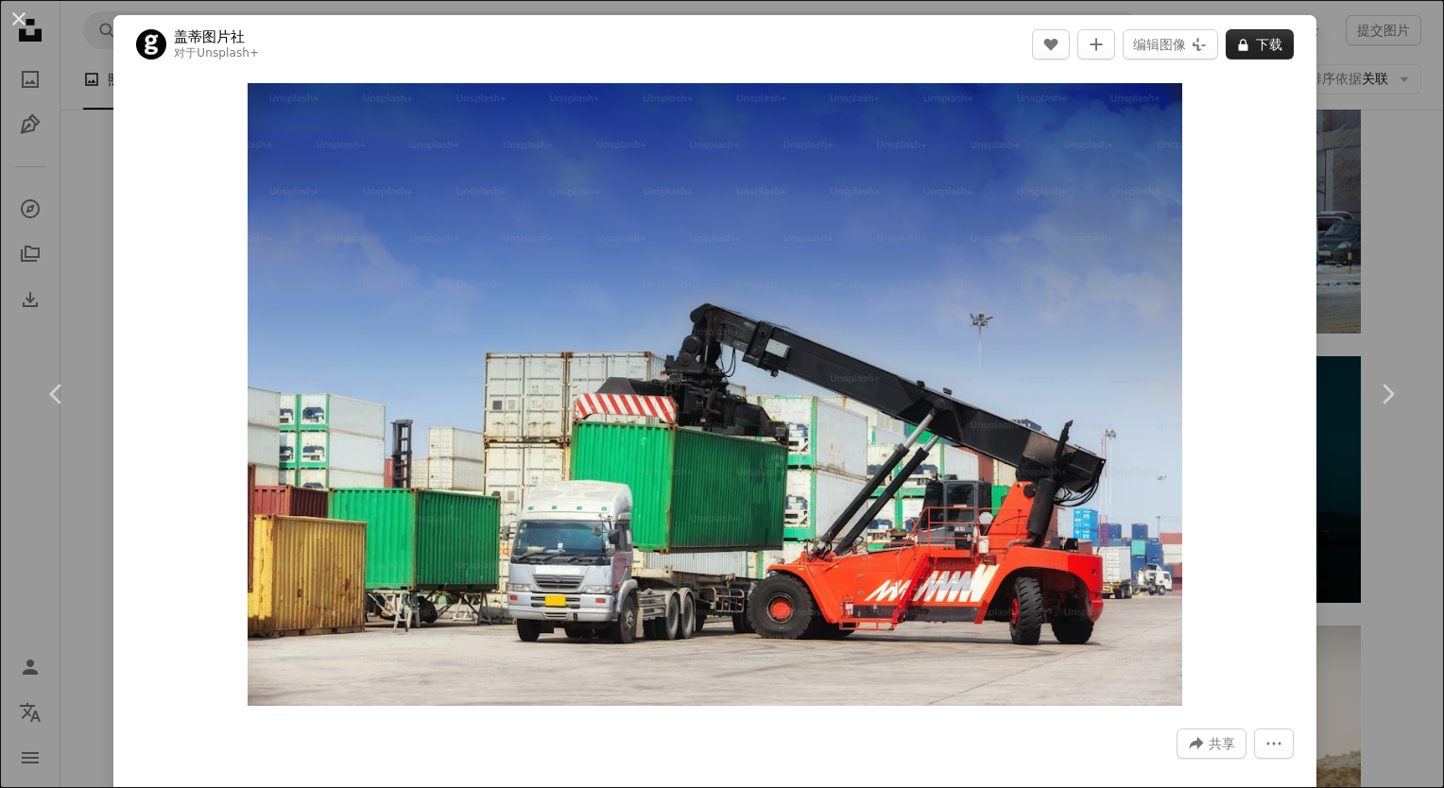
click at [1256, 39] on font "下载" at bounding box center [1269, 44] width 26 height 28
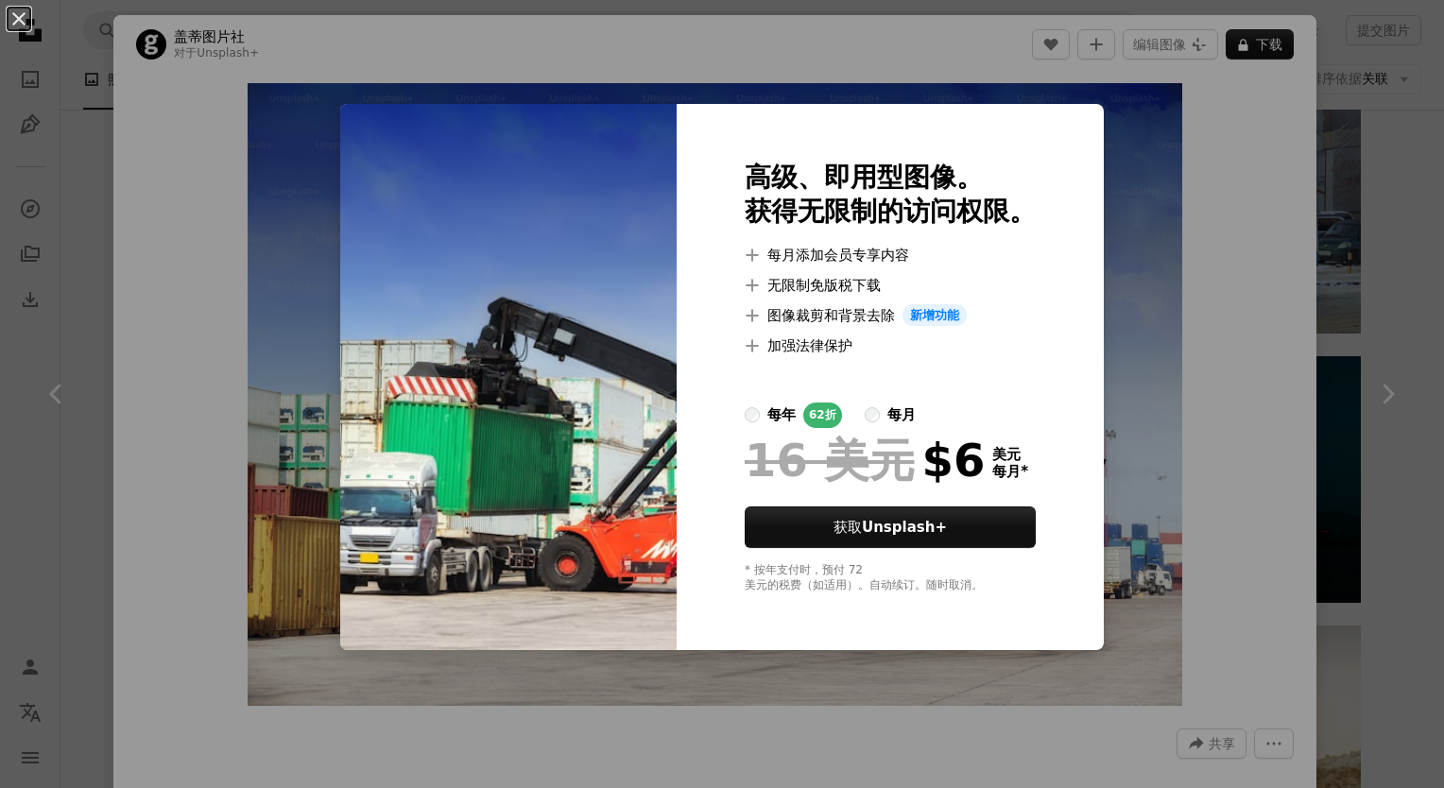
click at [1172, 217] on div "An X shape 高级、即用型图像。 获得无限制的访问权限。 A plus sign 每月添加会员专享内容 A plus sign 无限制免版税下载 A …" at bounding box center [722, 394] width 1444 height 788
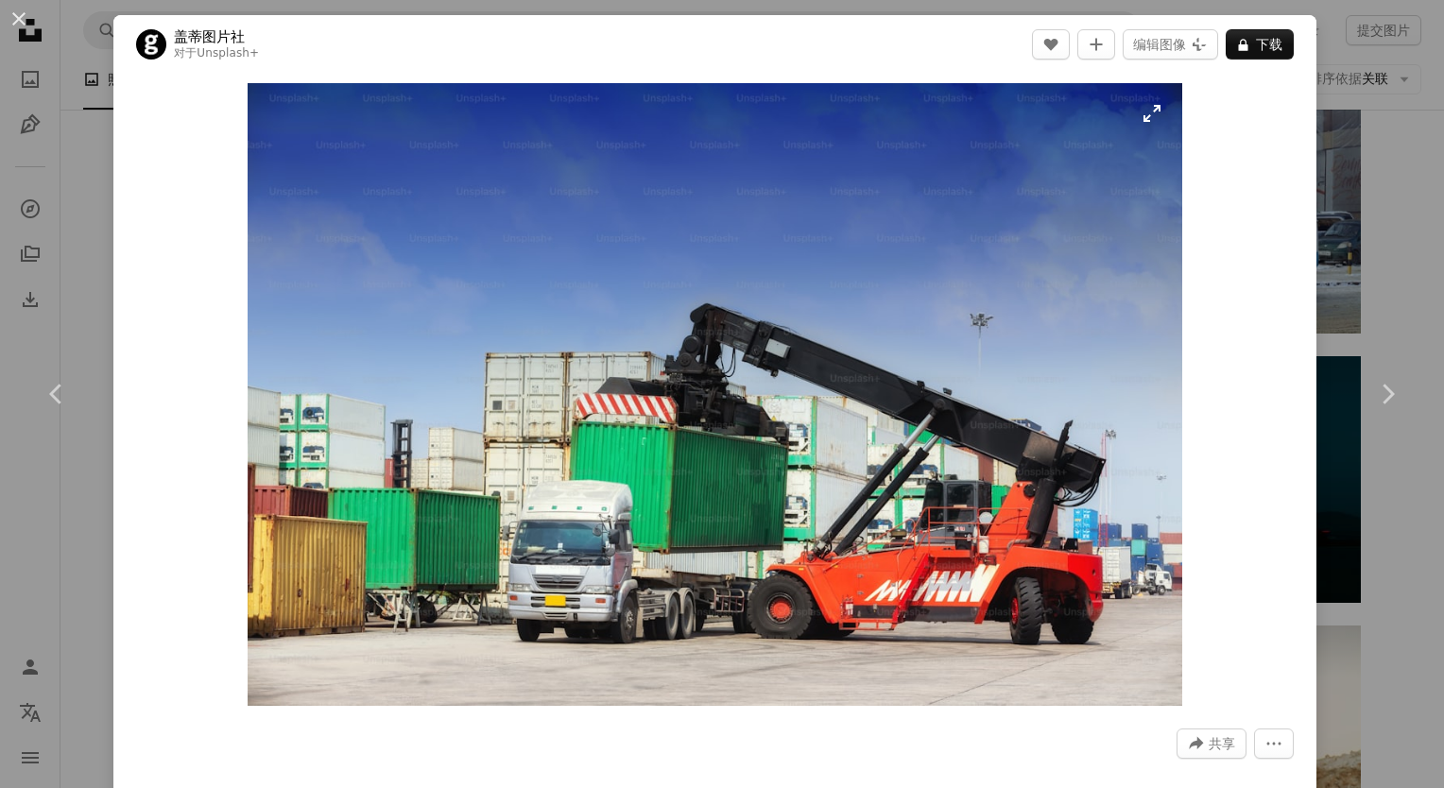
click at [1146, 112] on img "放大此图像" at bounding box center [715, 394] width 935 height 623
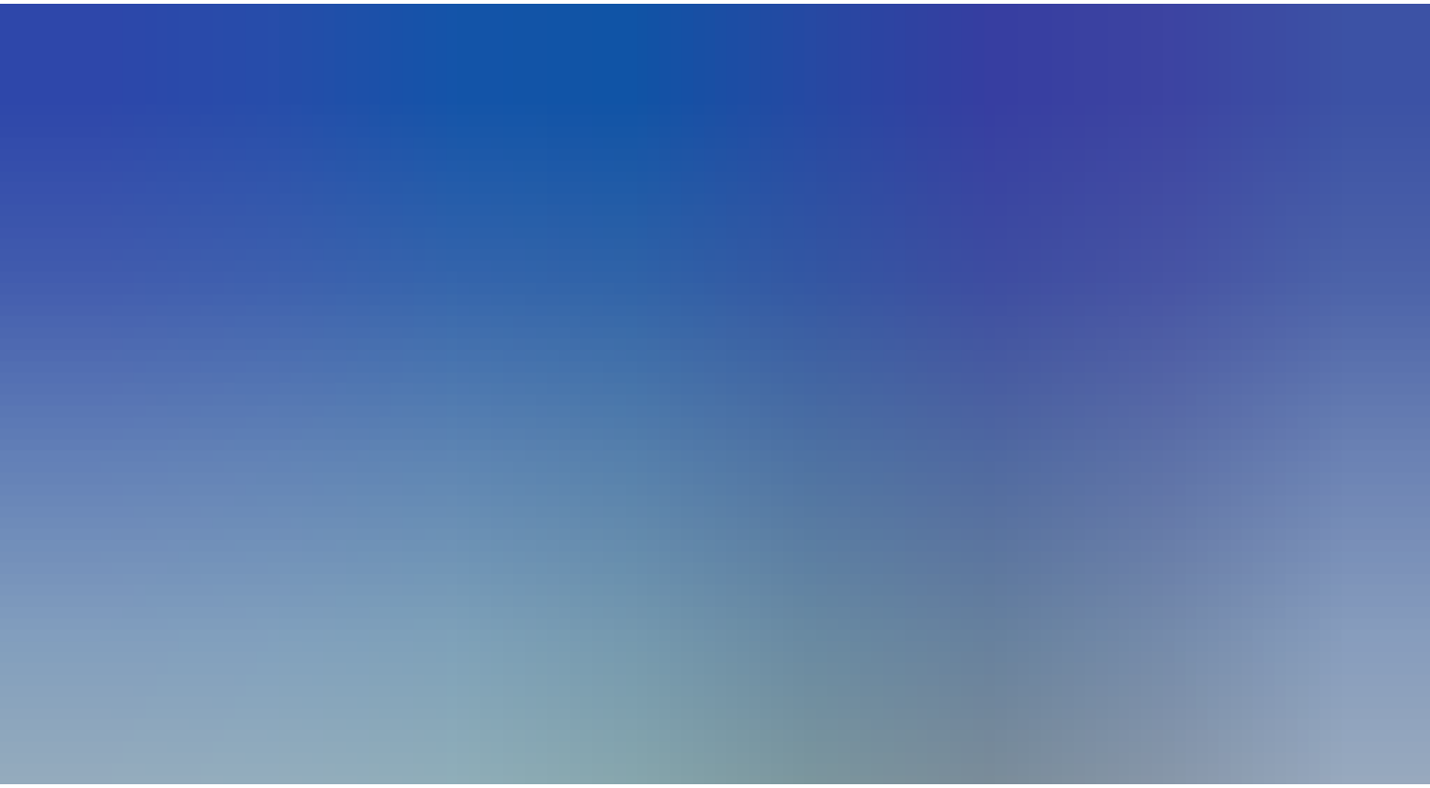
scroll to position [78, 0]
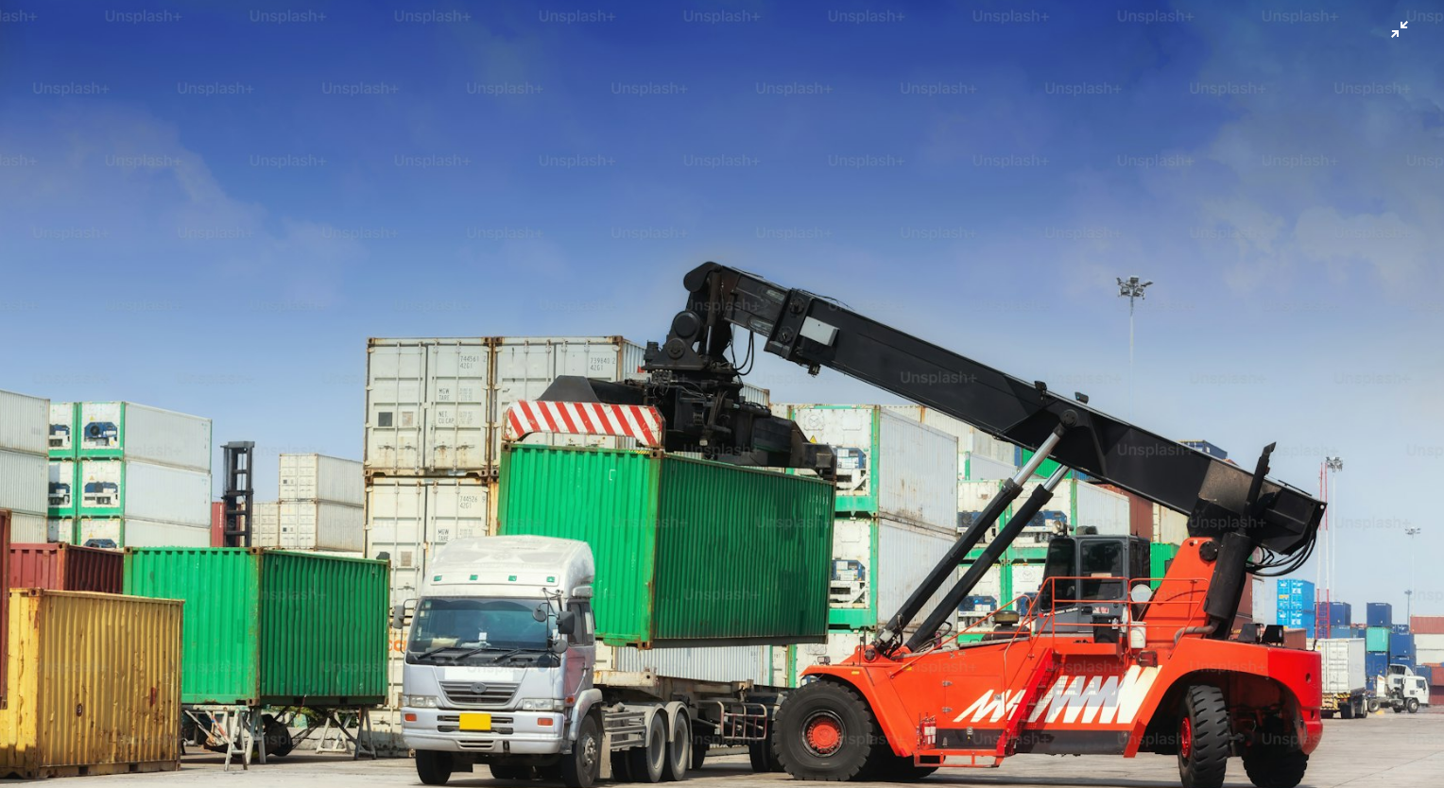
click at [1392, 35] on img "缩小此图像" at bounding box center [722, 403] width 1446 height 964
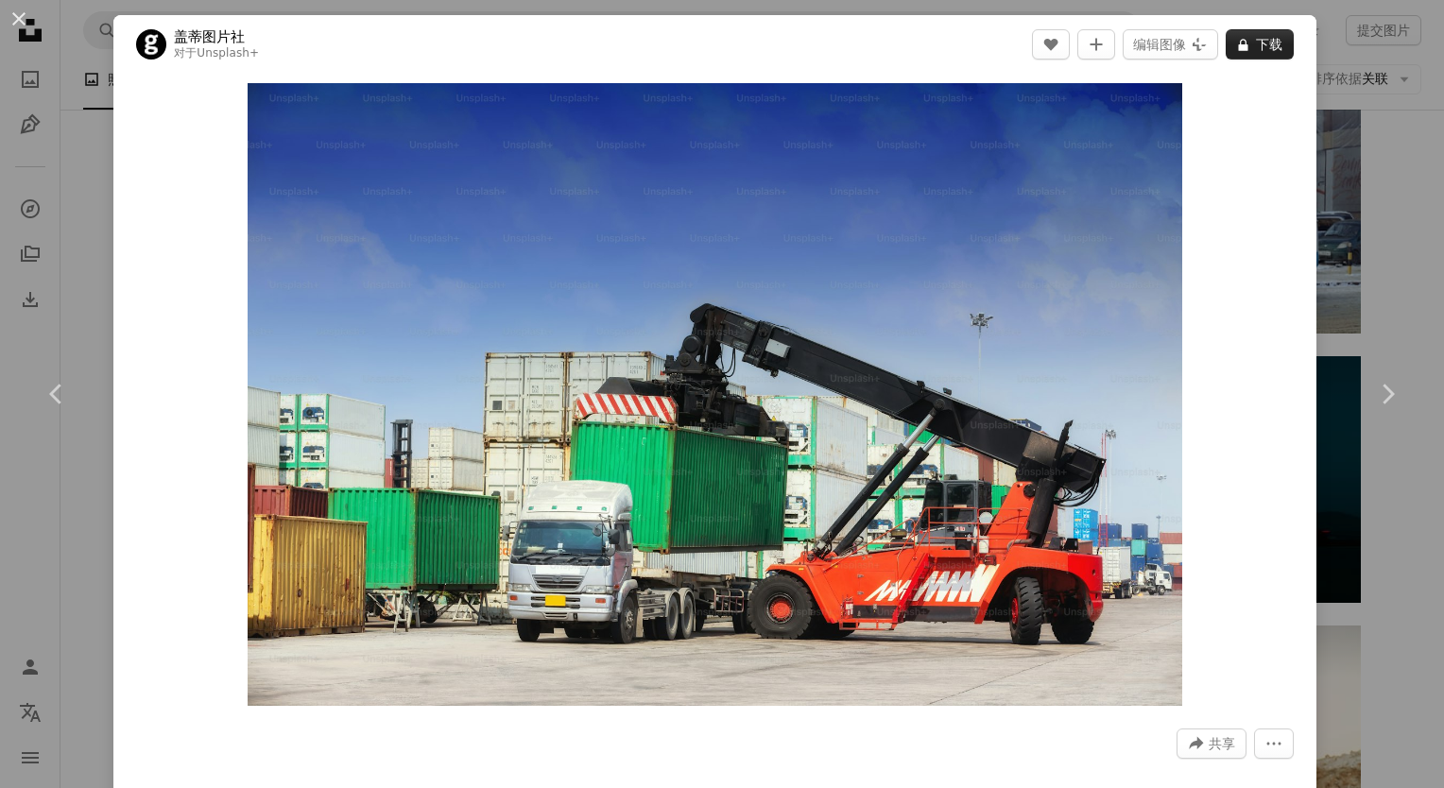
click at [1256, 42] on font "下载" at bounding box center [1269, 44] width 26 height 28
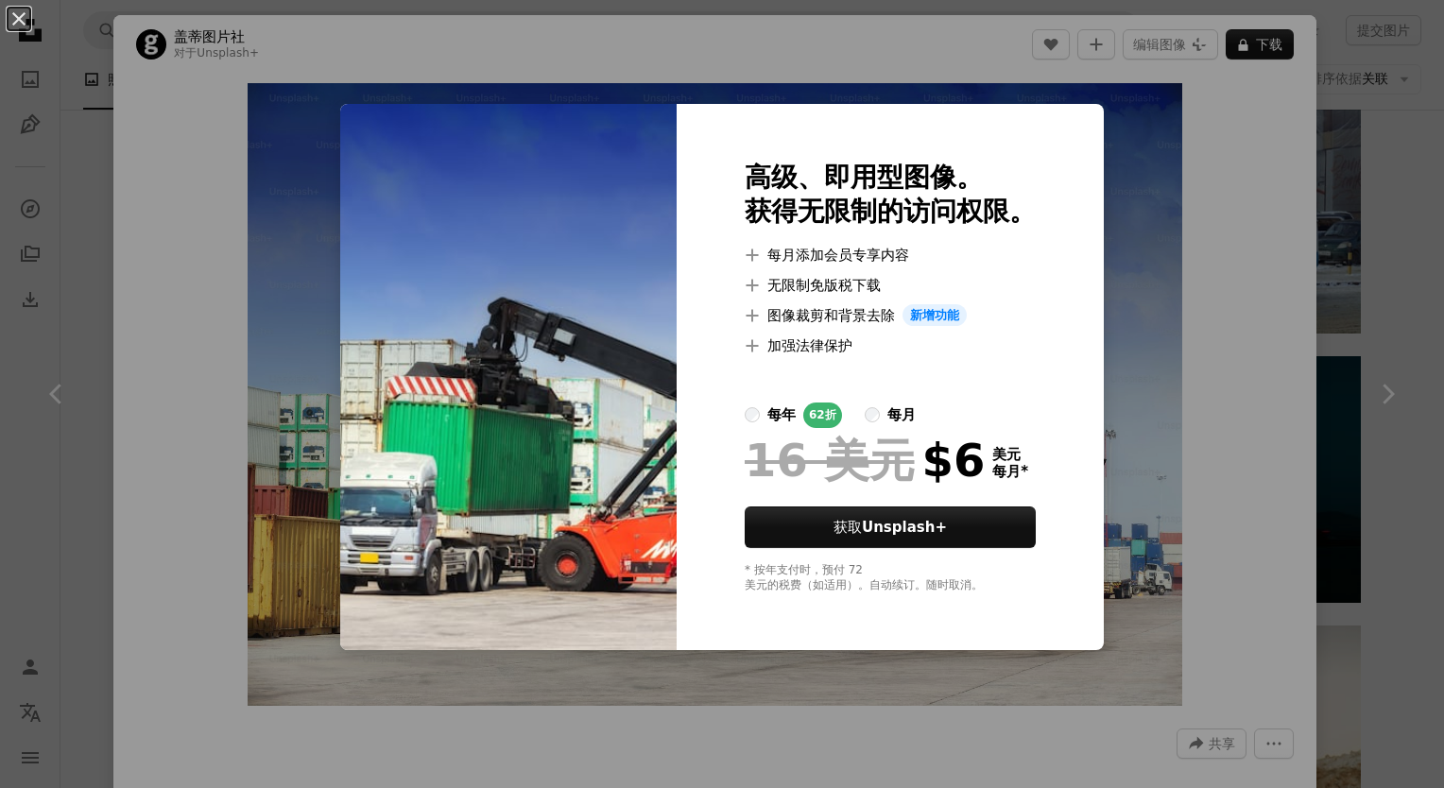
click at [1407, 297] on div "An X shape 高级、即用型图像。 获得无限制的访问权限。 A plus sign 每月添加会员专享内容 A plus sign 无限制免版税下载 A …" at bounding box center [722, 394] width 1444 height 788
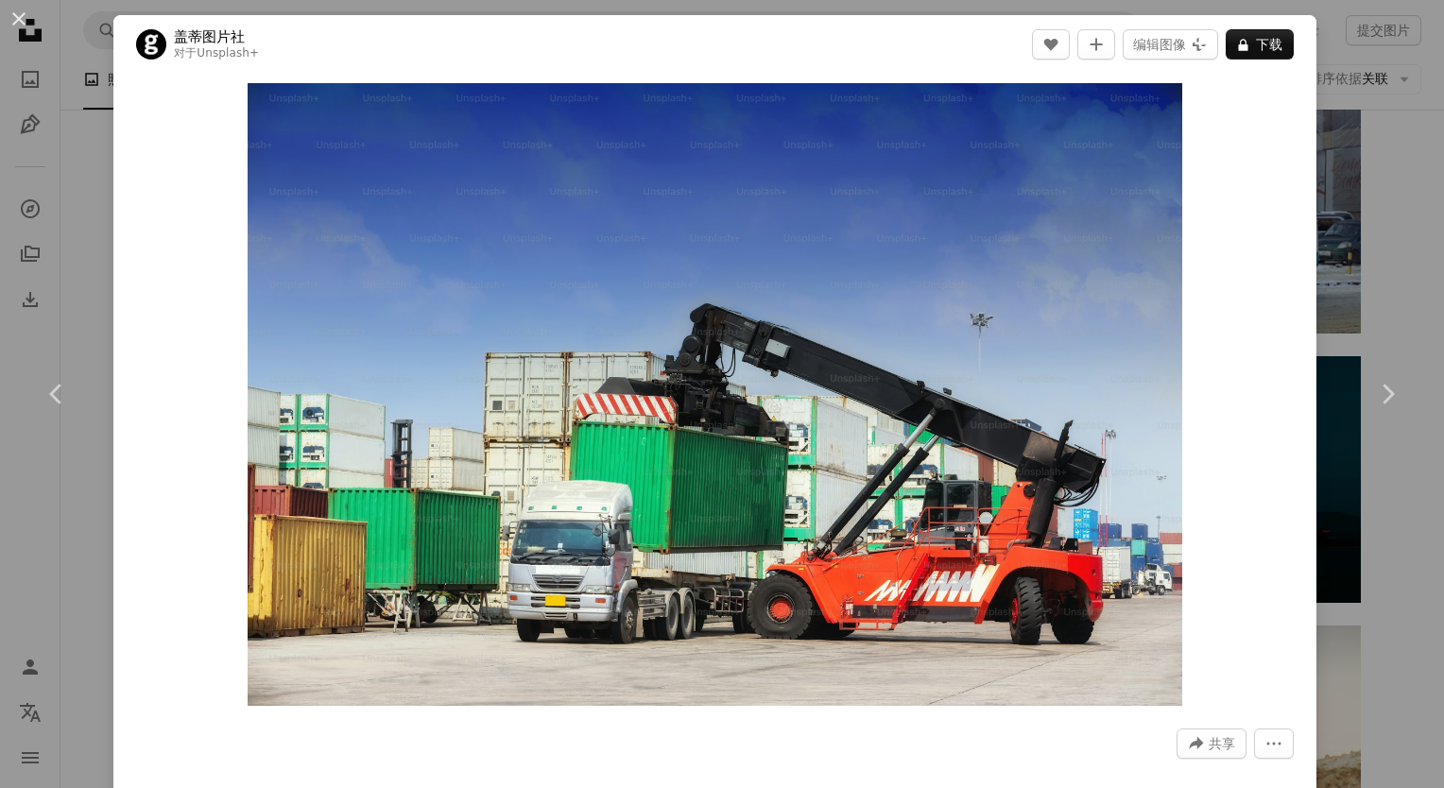
click at [1402, 294] on div "An X shape Chevron left Chevron right 盖蒂图片社 对于 Unsplash+ A heart A plus sign 编辑…" at bounding box center [722, 394] width 1444 height 788
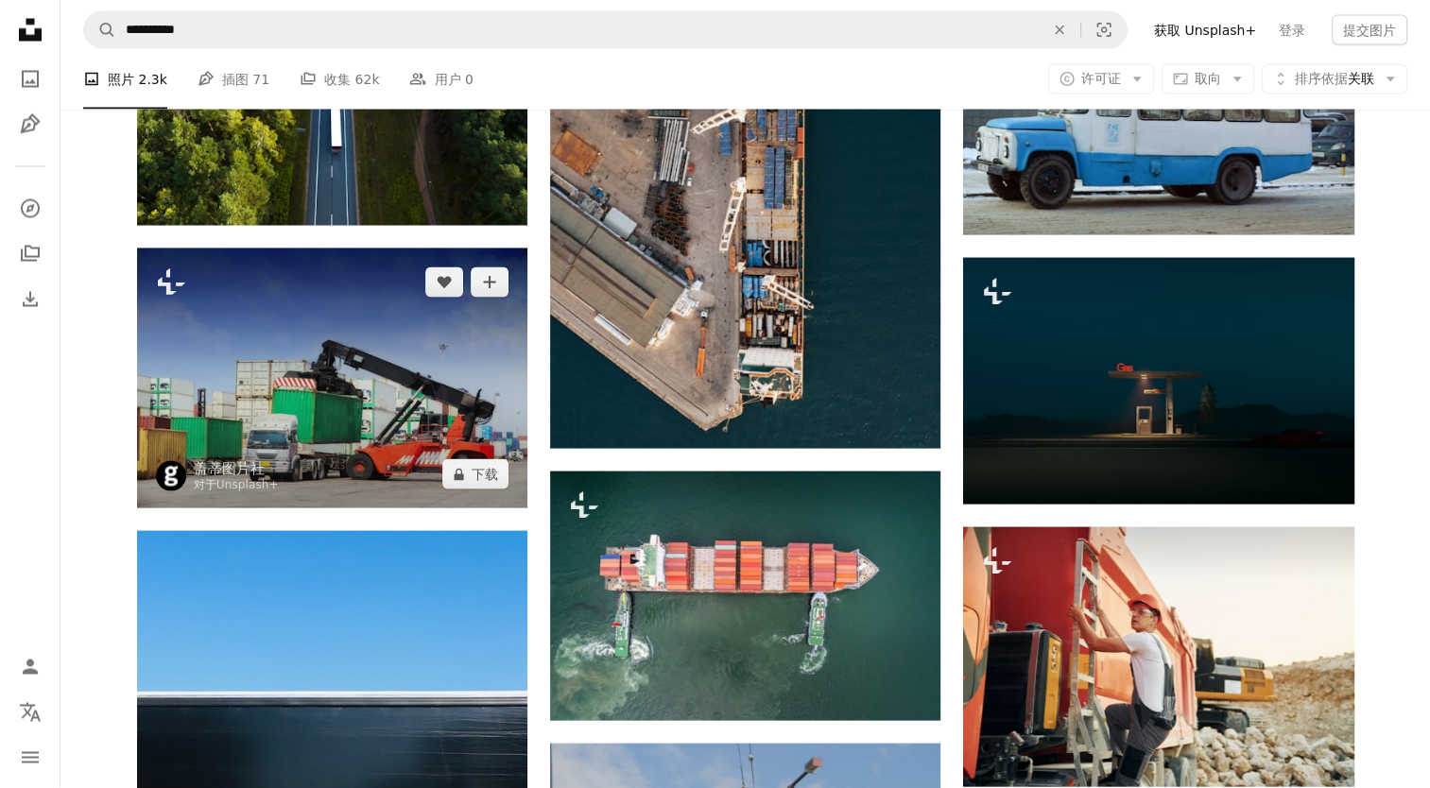
scroll to position [53630, 0]
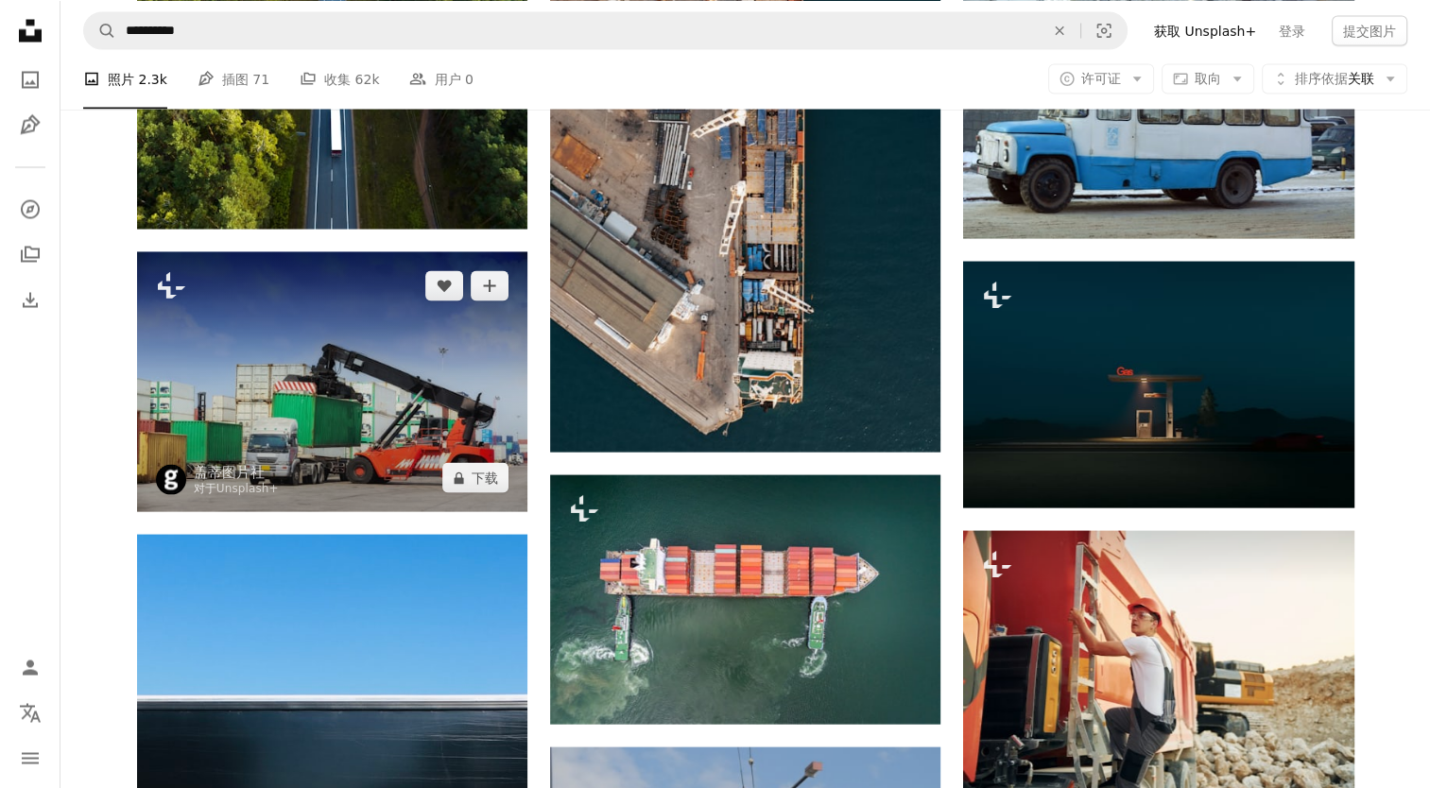
click at [336, 357] on img at bounding box center [332, 382] width 390 height 260
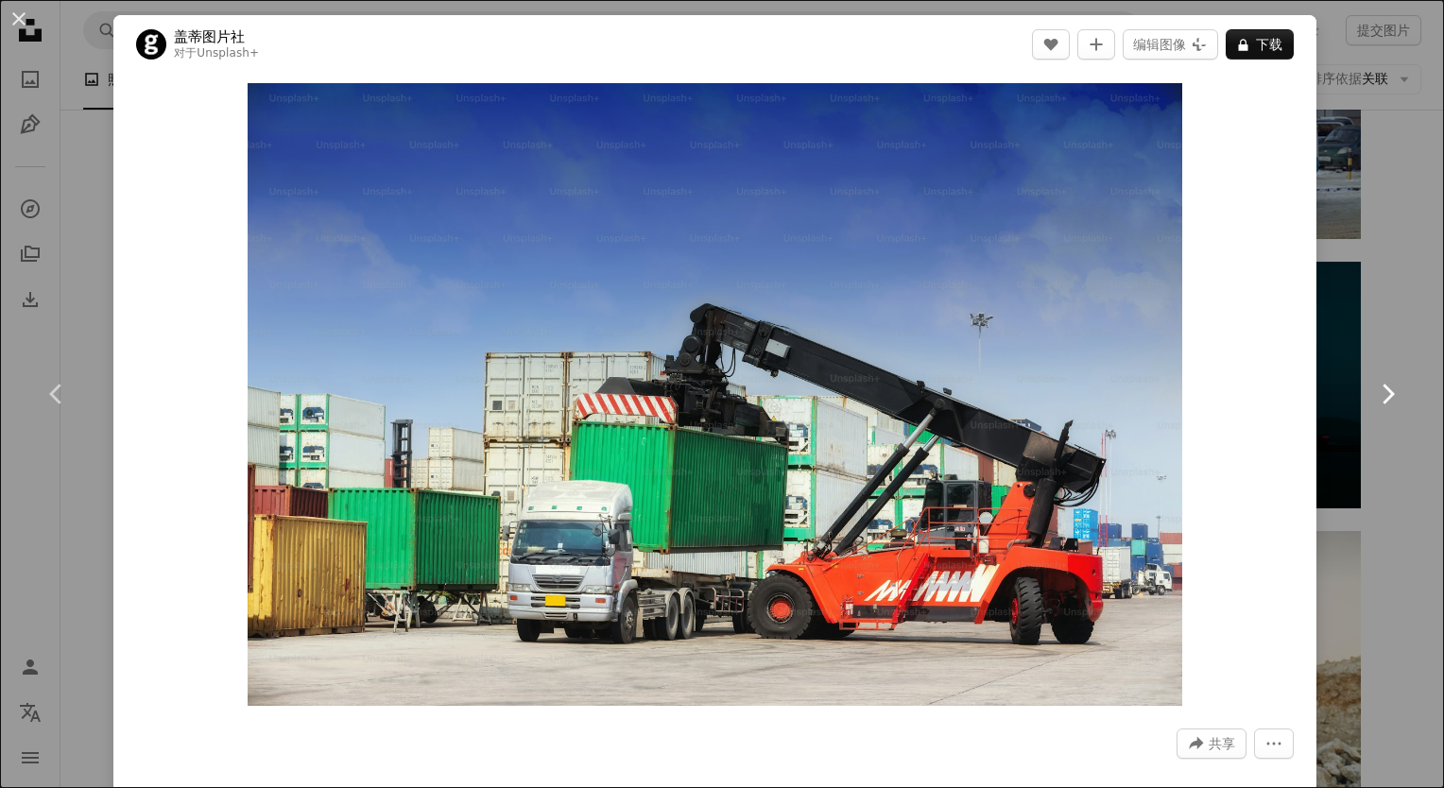
click at [1331, 304] on link "Chevron right" at bounding box center [1387, 393] width 113 height 181
click at [1403, 301] on div "An X shape Chevron left Chevron right 盖蒂图片社 对于 Unsplash+ A heart A plus sign 编辑…" at bounding box center [722, 394] width 1444 height 788
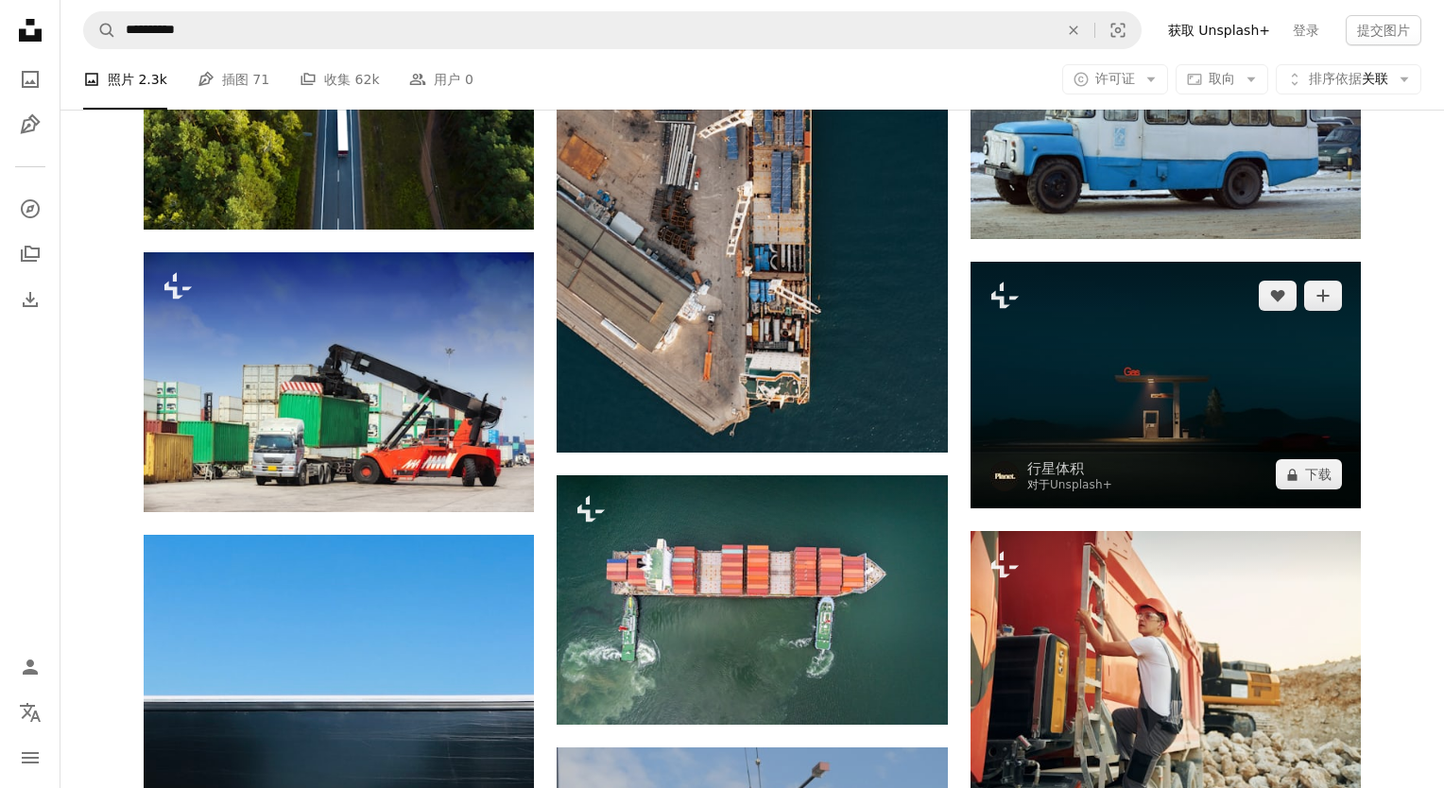
drag, startPoint x: 1402, startPoint y: 301, endPoint x: 1239, endPoint y: 305, distance: 162.6
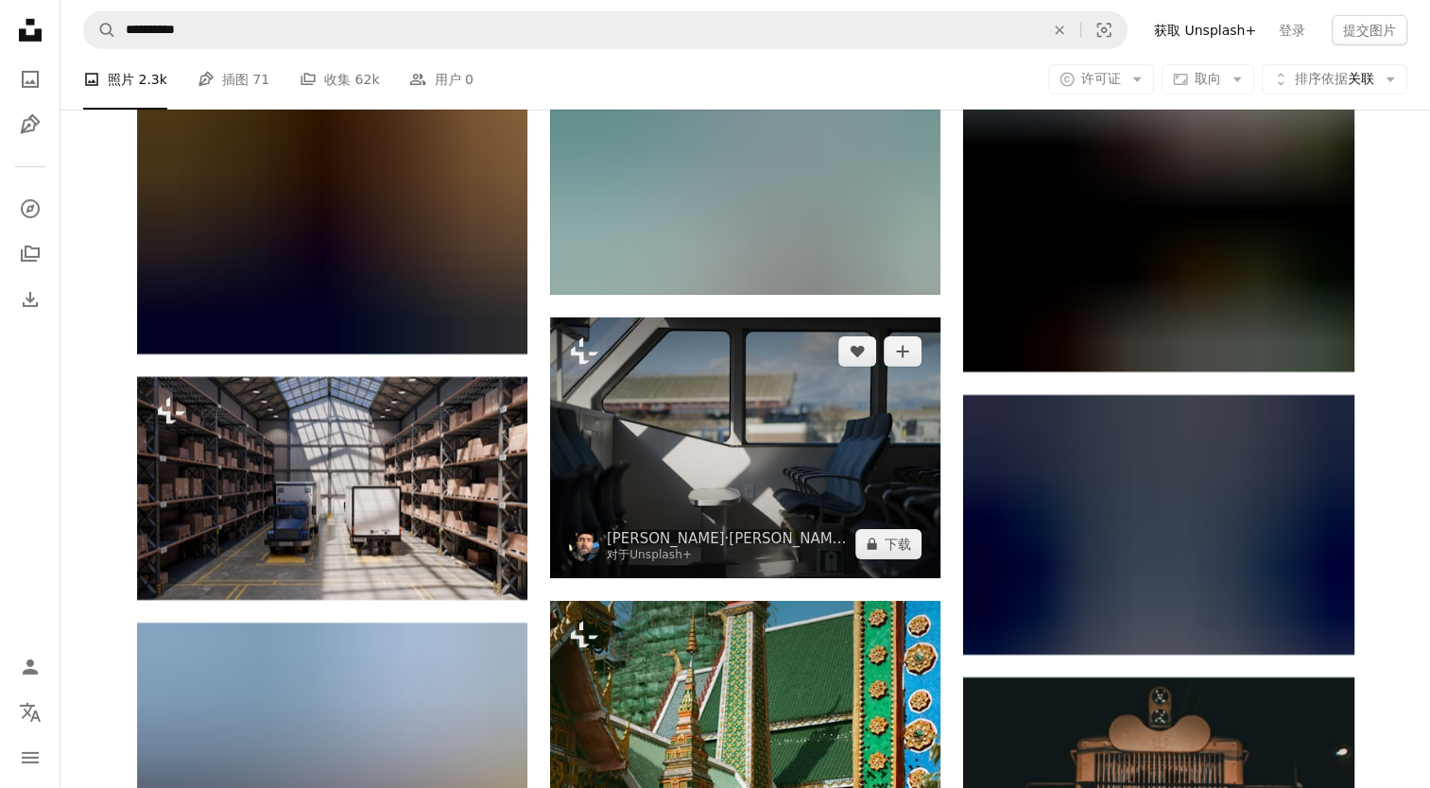
scroll to position [70453, 0]
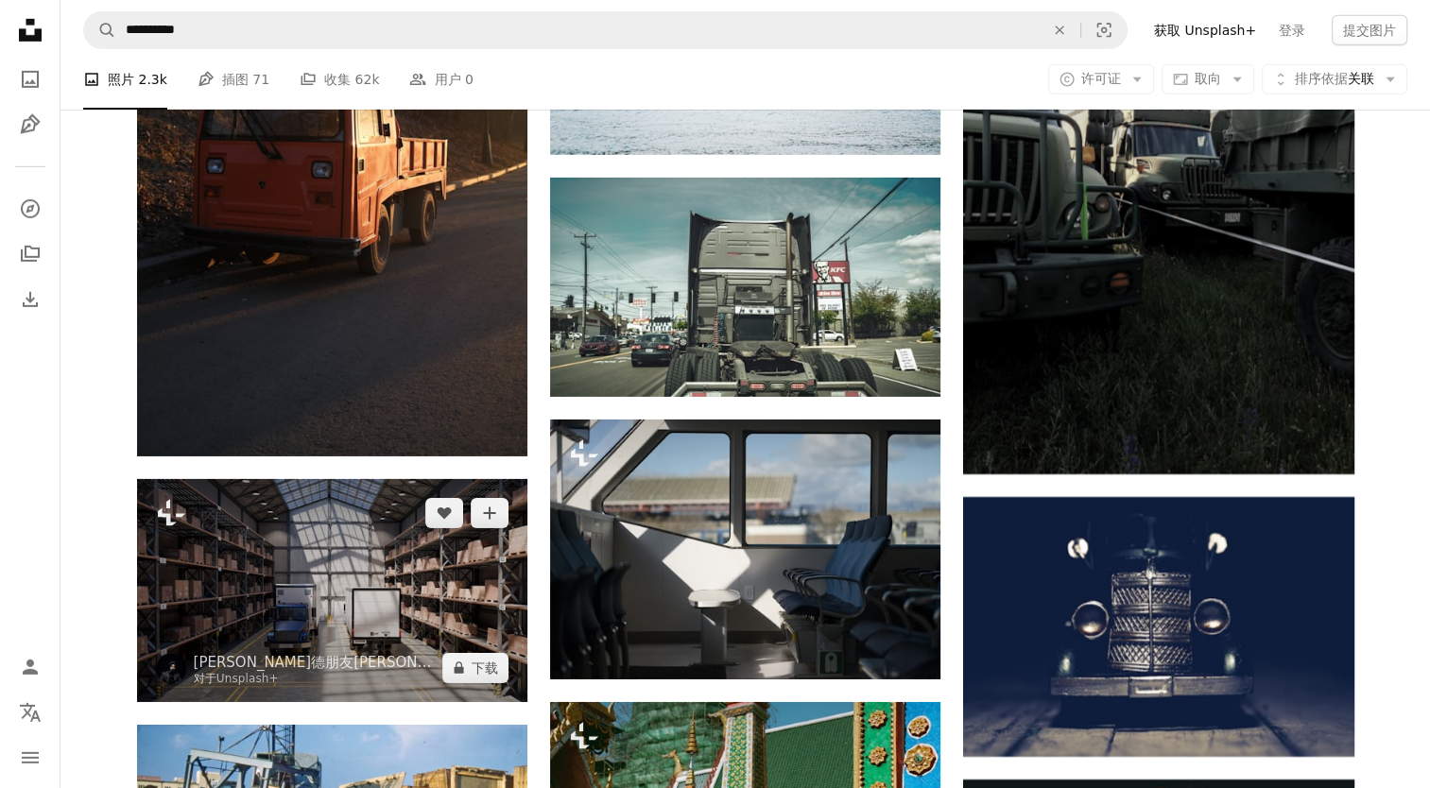
click at [325, 586] on img at bounding box center [332, 590] width 390 height 223
click at [318, 647] on img at bounding box center [332, 590] width 390 height 223
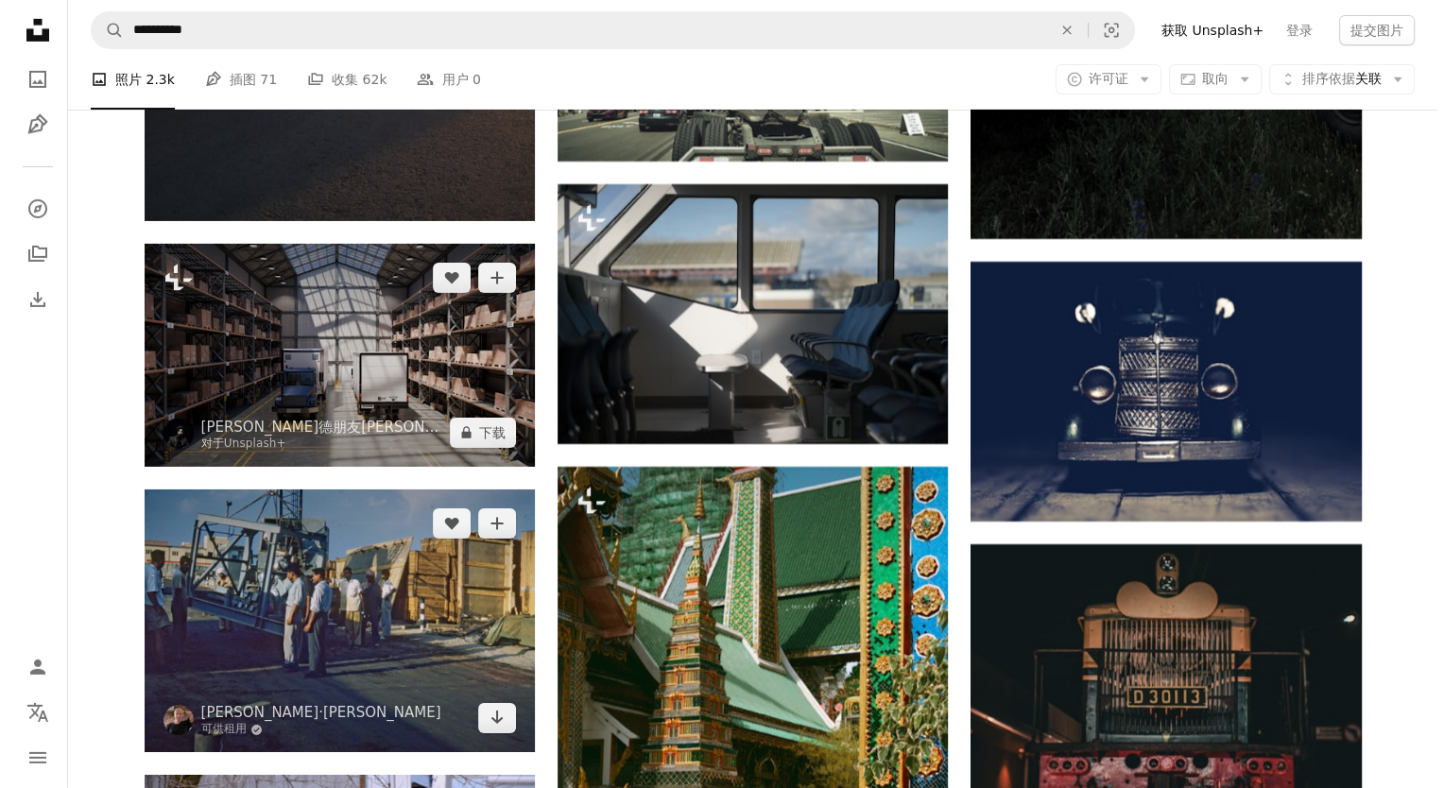
scroll to position [70736, 0]
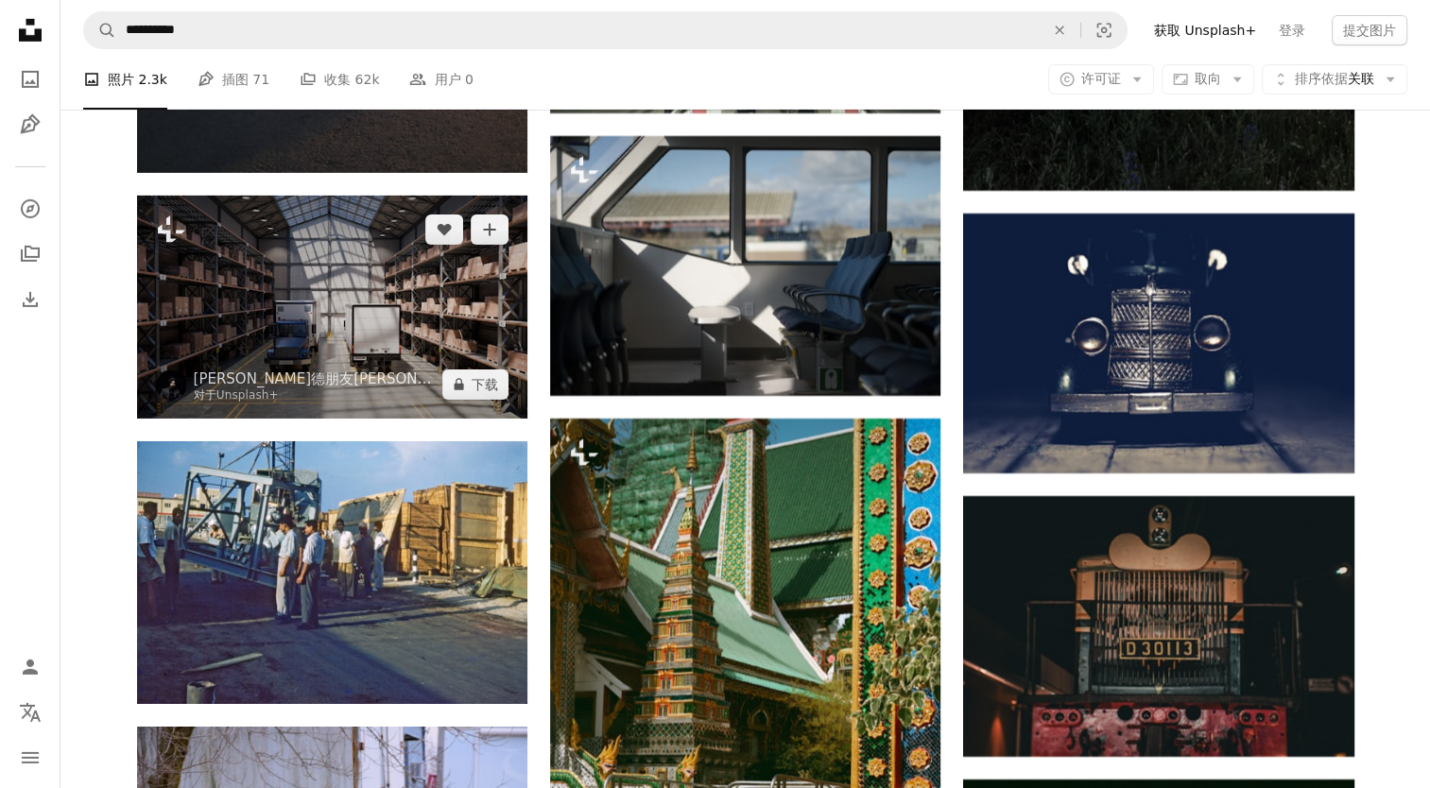
click at [370, 351] on img at bounding box center [332, 307] width 390 height 223
click at [261, 344] on img at bounding box center [332, 307] width 390 height 223
click at [469, 396] on button "A lock 下载" at bounding box center [475, 385] width 66 height 30
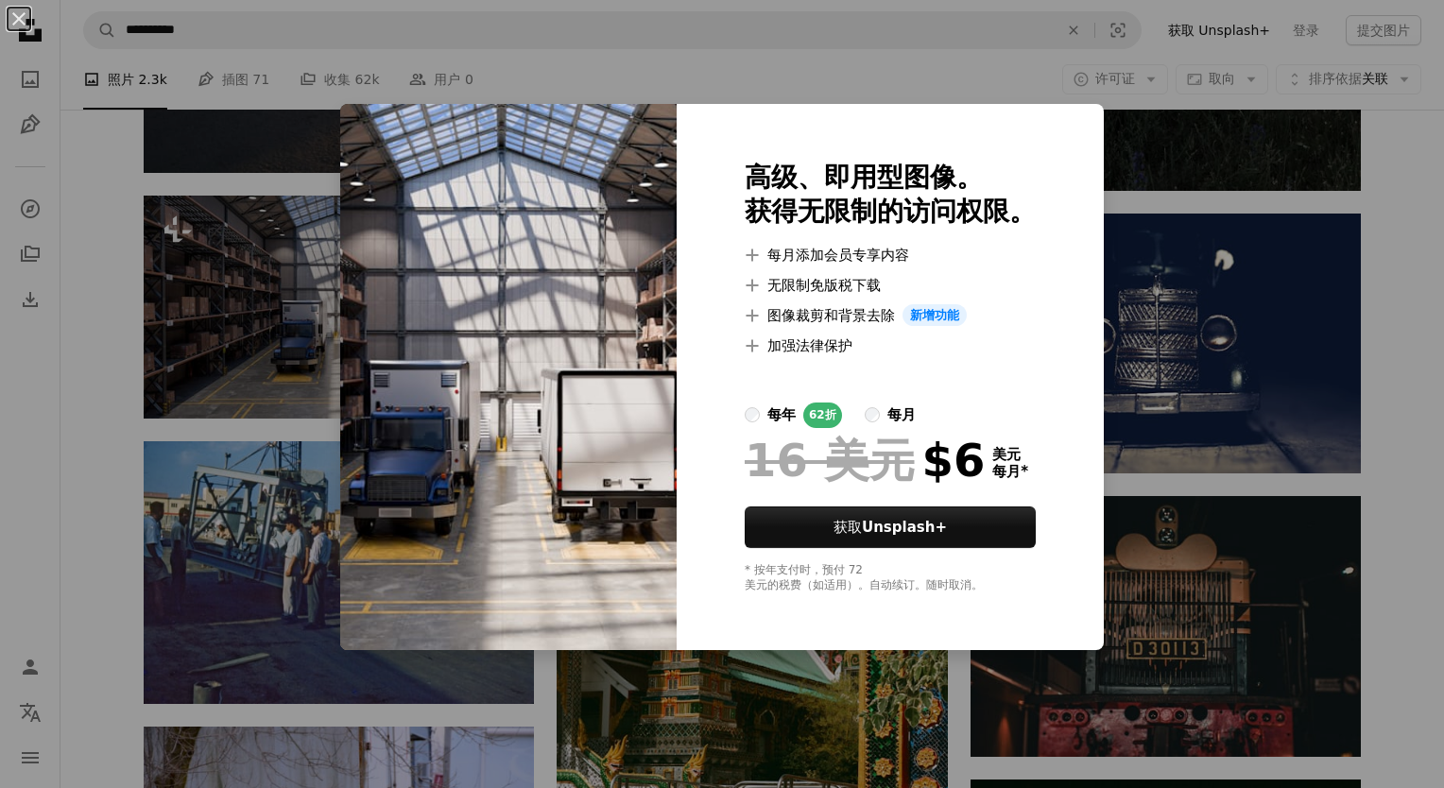
click at [155, 420] on div "An X shape 高级、即用型图像。 获得无限制的访问权限。 A plus sign 每月添加会员专享内容 A plus sign 无限制免版税下载 A …" at bounding box center [722, 394] width 1444 height 788
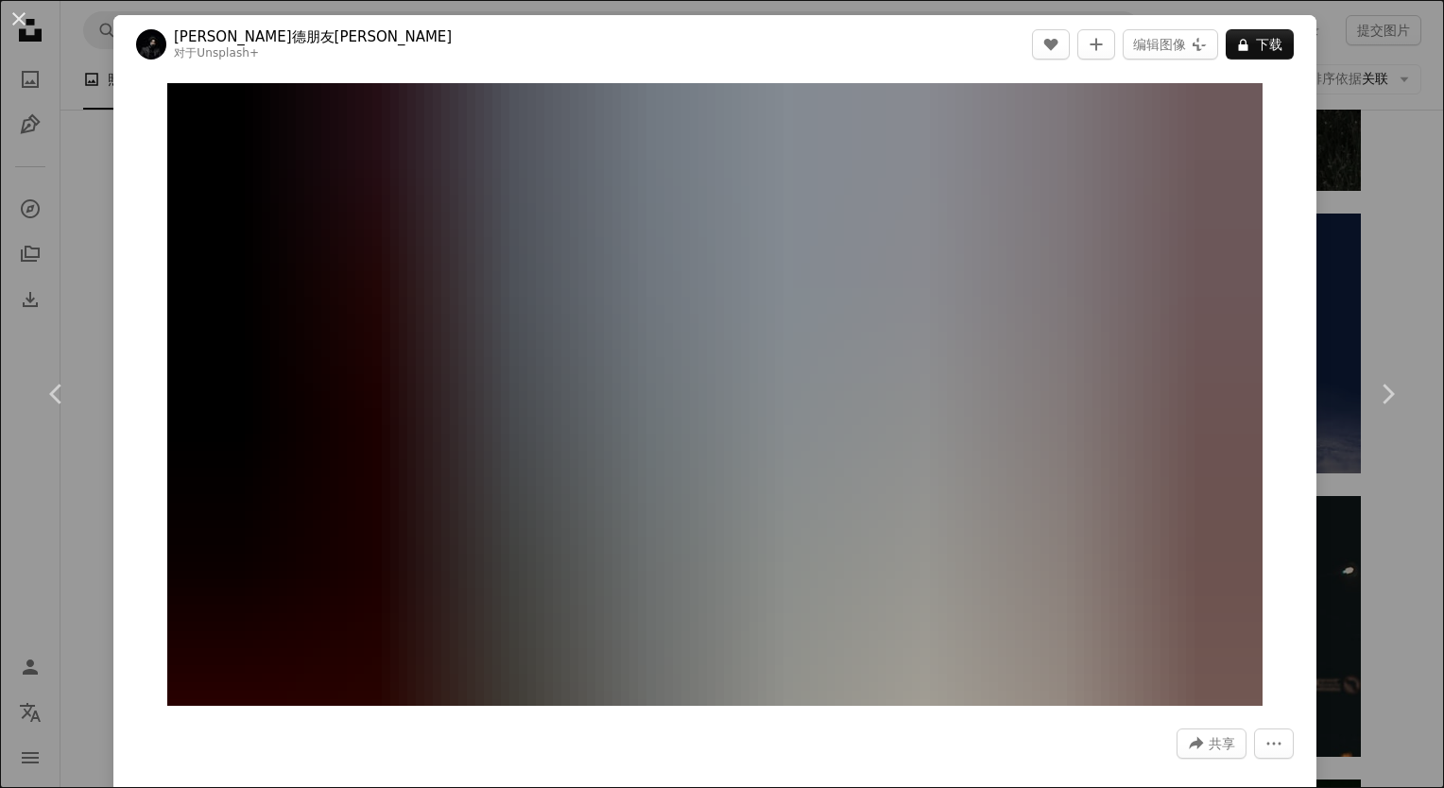
scroll to position [70831, 0]
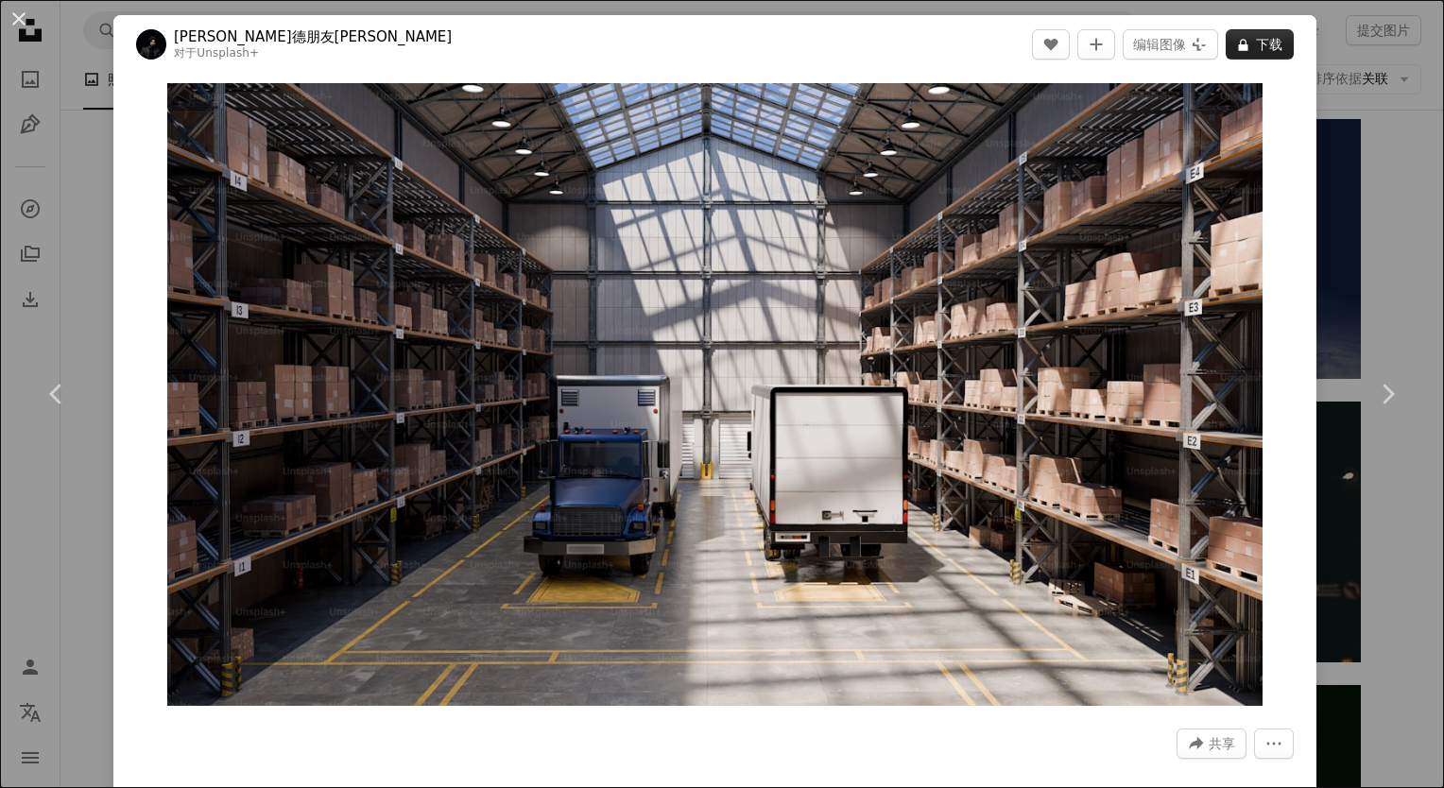
click at [1256, 43] on font "下载" at bounding box center [1269, 44] width 26 height 28
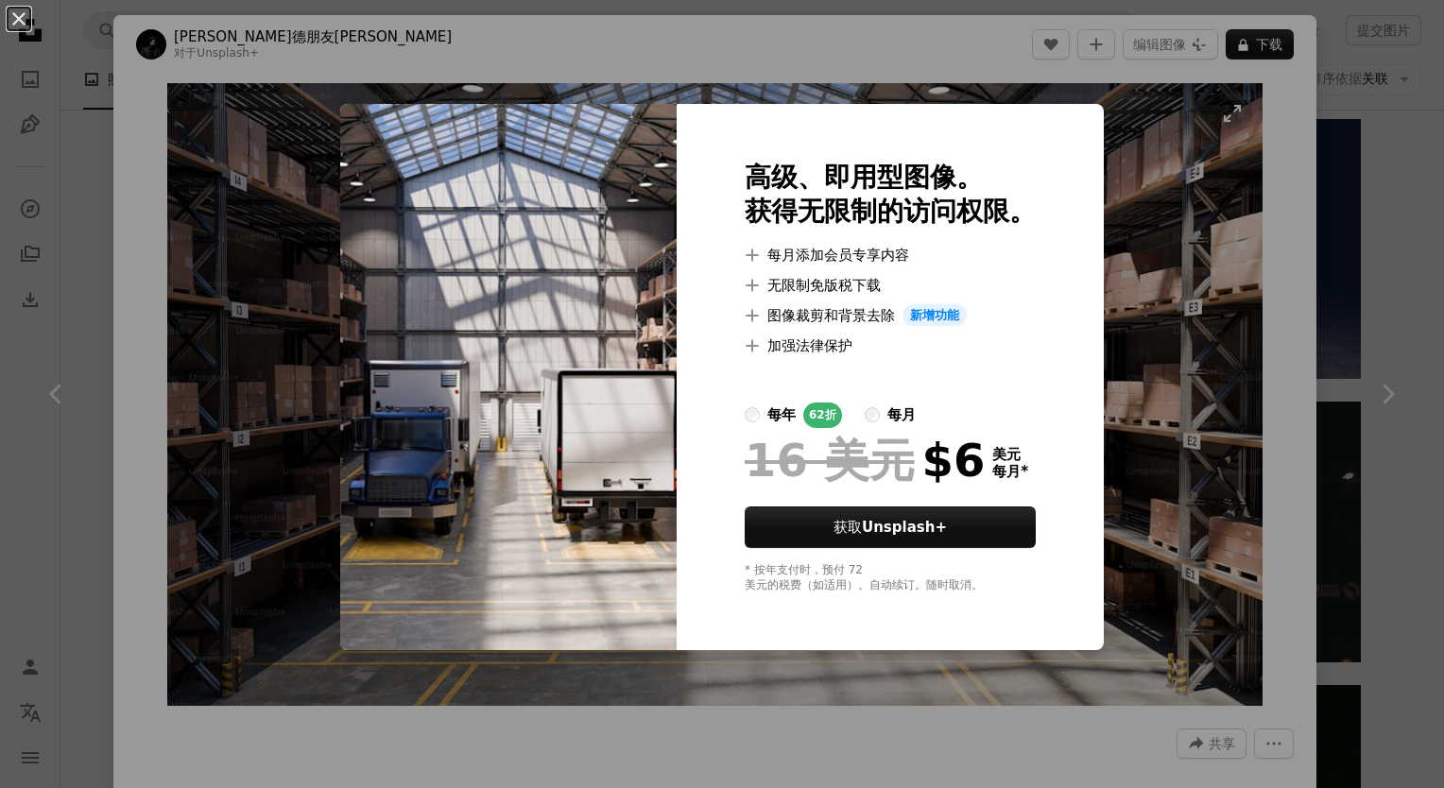
click at [1221, 288] on div "An X shape 高级、即用型图像。 获得无限制的访问权限。 A plus sign 每月添加会员专享内容 A plus sign 无限制免版税下载 A …" at bounding box center [722, 394] width 1444 height 788
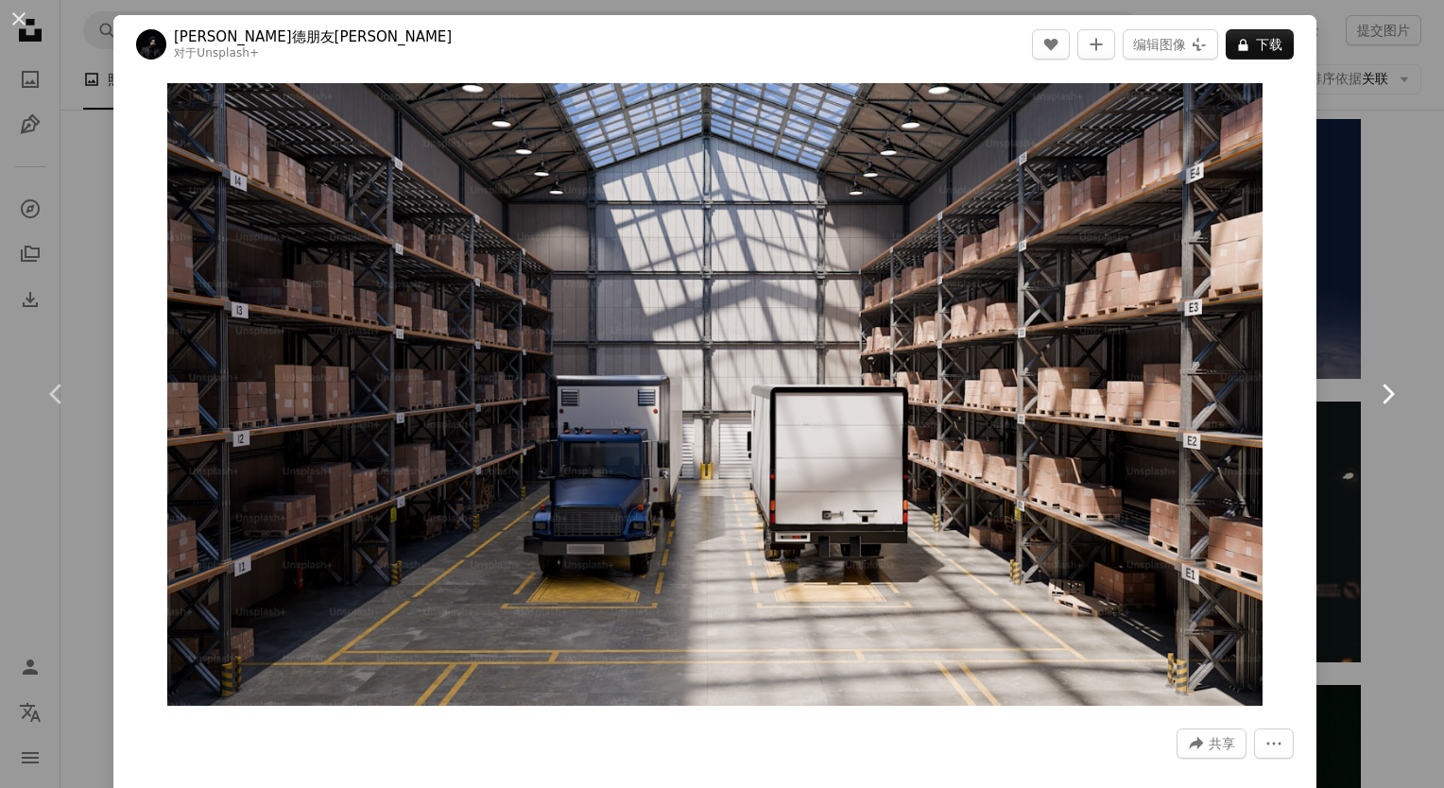
click at [1365, 435] on link "Chevron right" at bounding box center [1387, 393] width 113 height 181
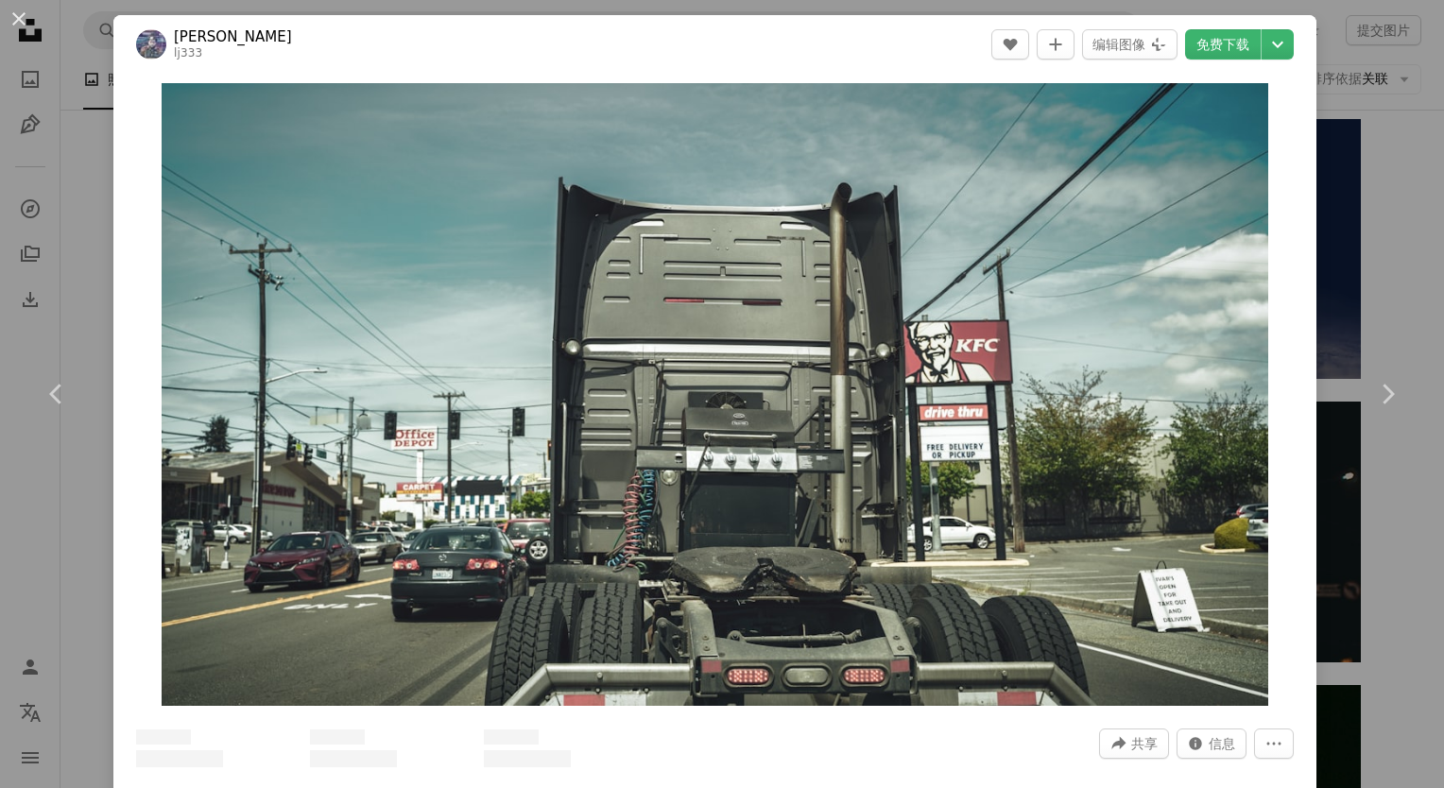
click at [1411, 250] on div "An X shape Chevron left Chevron right [PERSON_NAME] lj333 A heart A plus sign 编…" at bounding box center [722, 394] width 1444 height 788
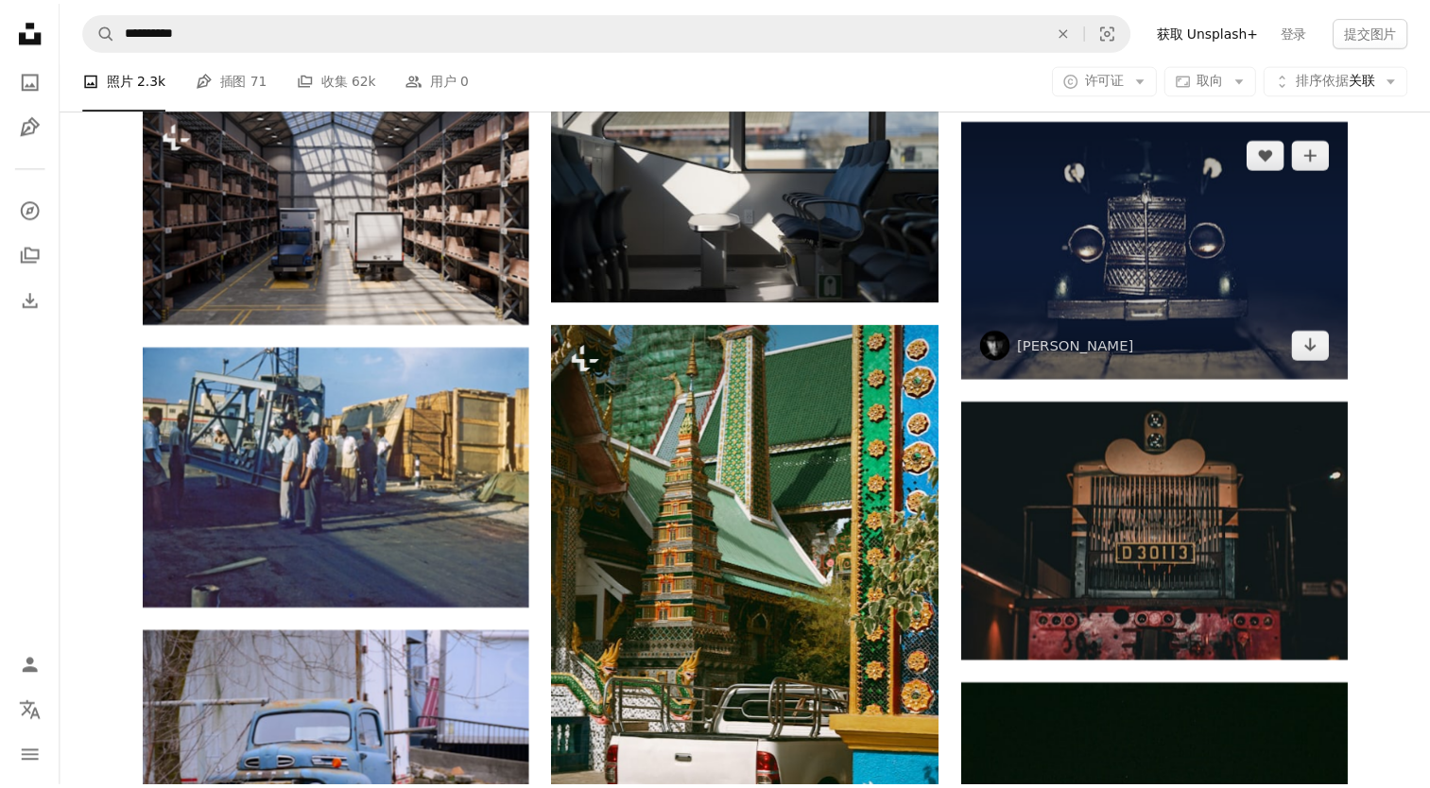
scroll to position [70736, 0]
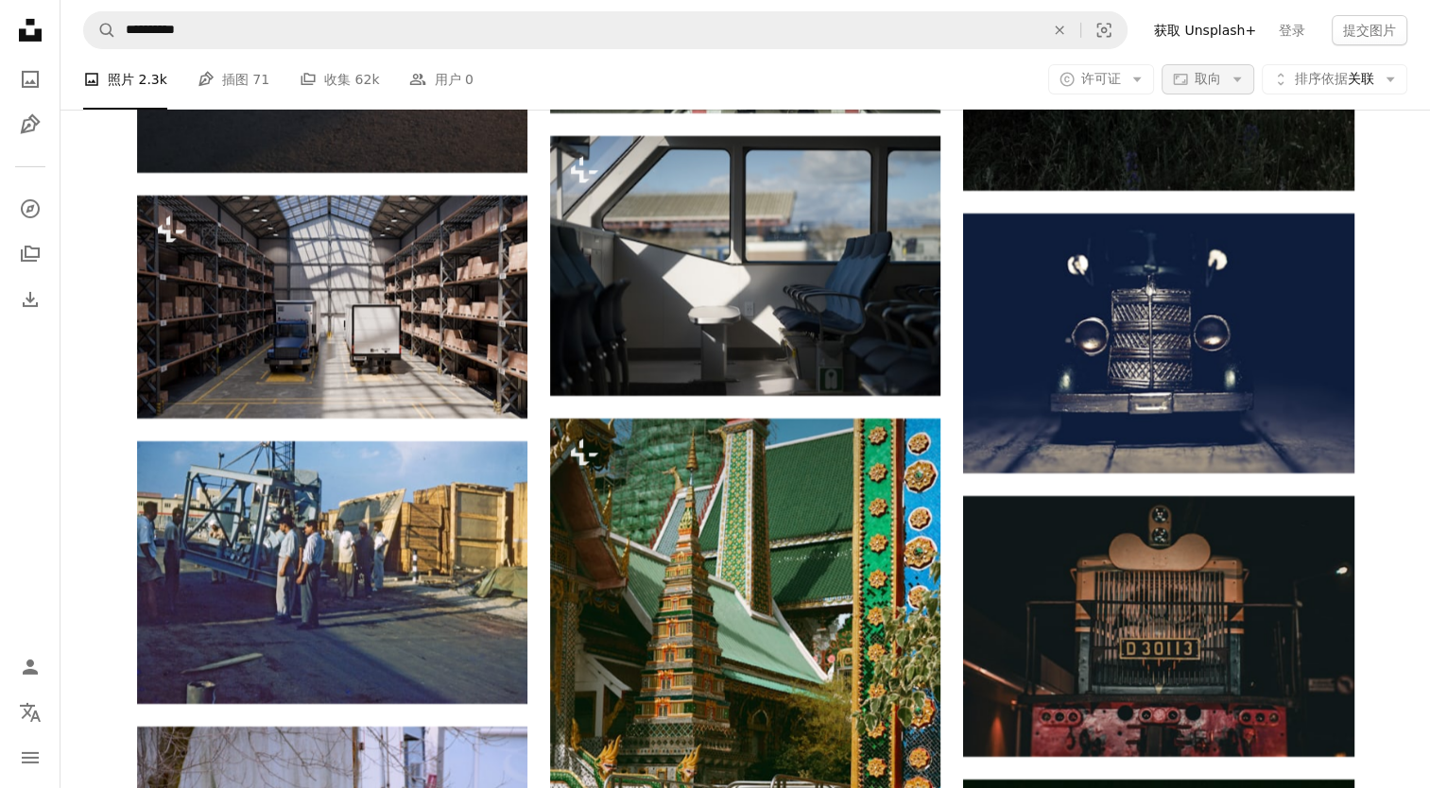
click at [1214, 77] on span "取向" at bounding box center [1208, 78] width 26 height 15
click at [1214, 78] on span "取向" at bounding box center [1208, 78] width 26 height 15
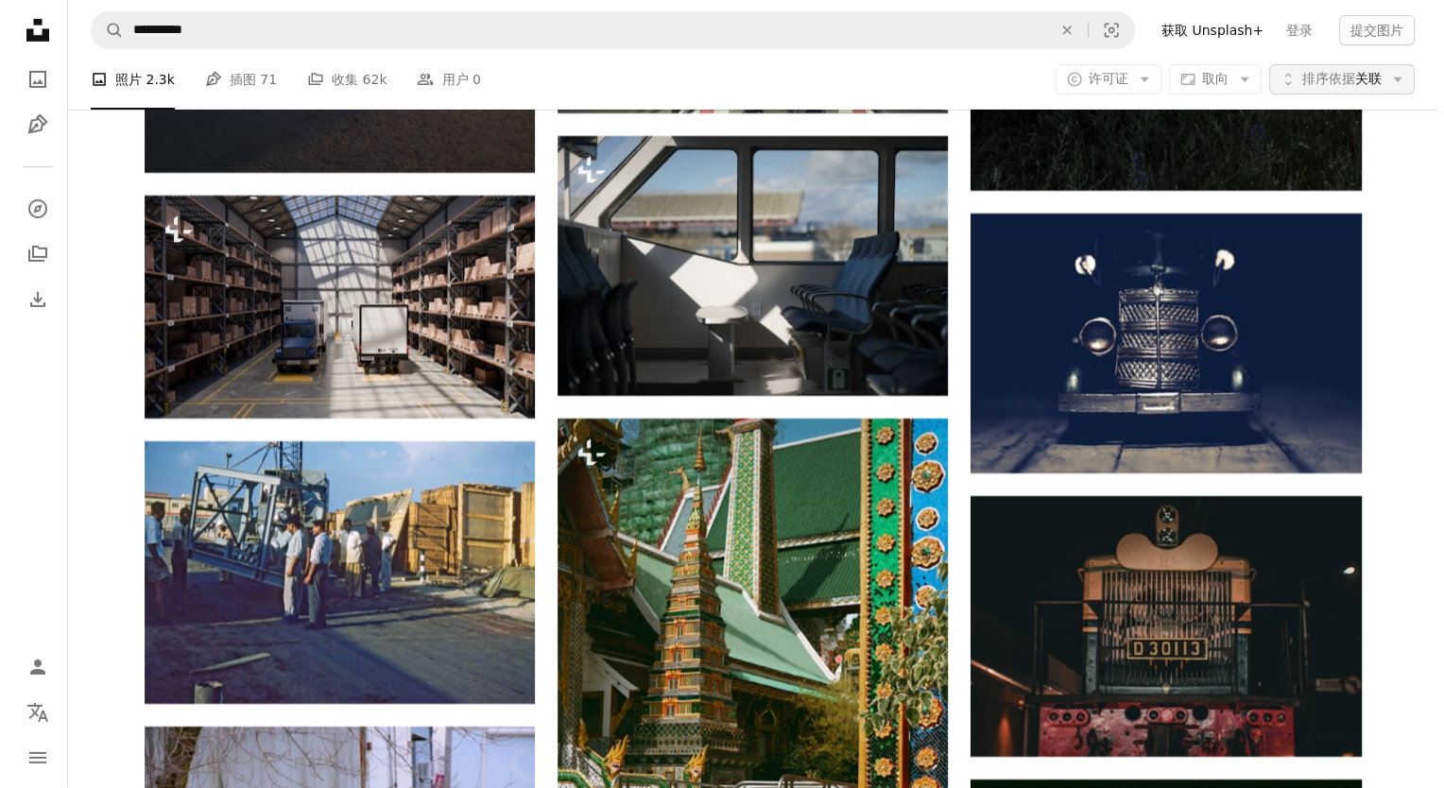
scroll to position [0, 0]
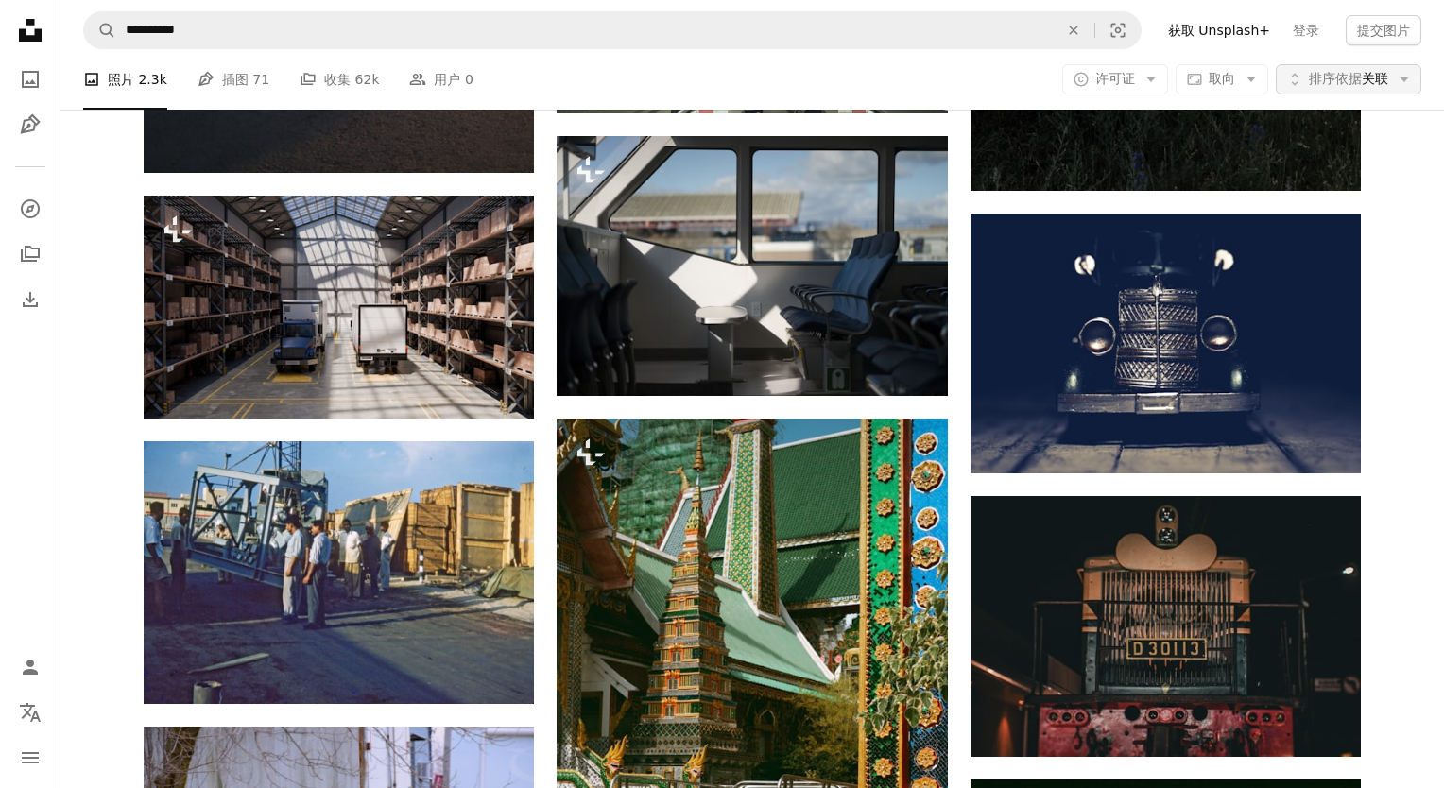
click at [1333, 80] on span "排序依据" at bounding box center [1335, 78] width 53 height 15
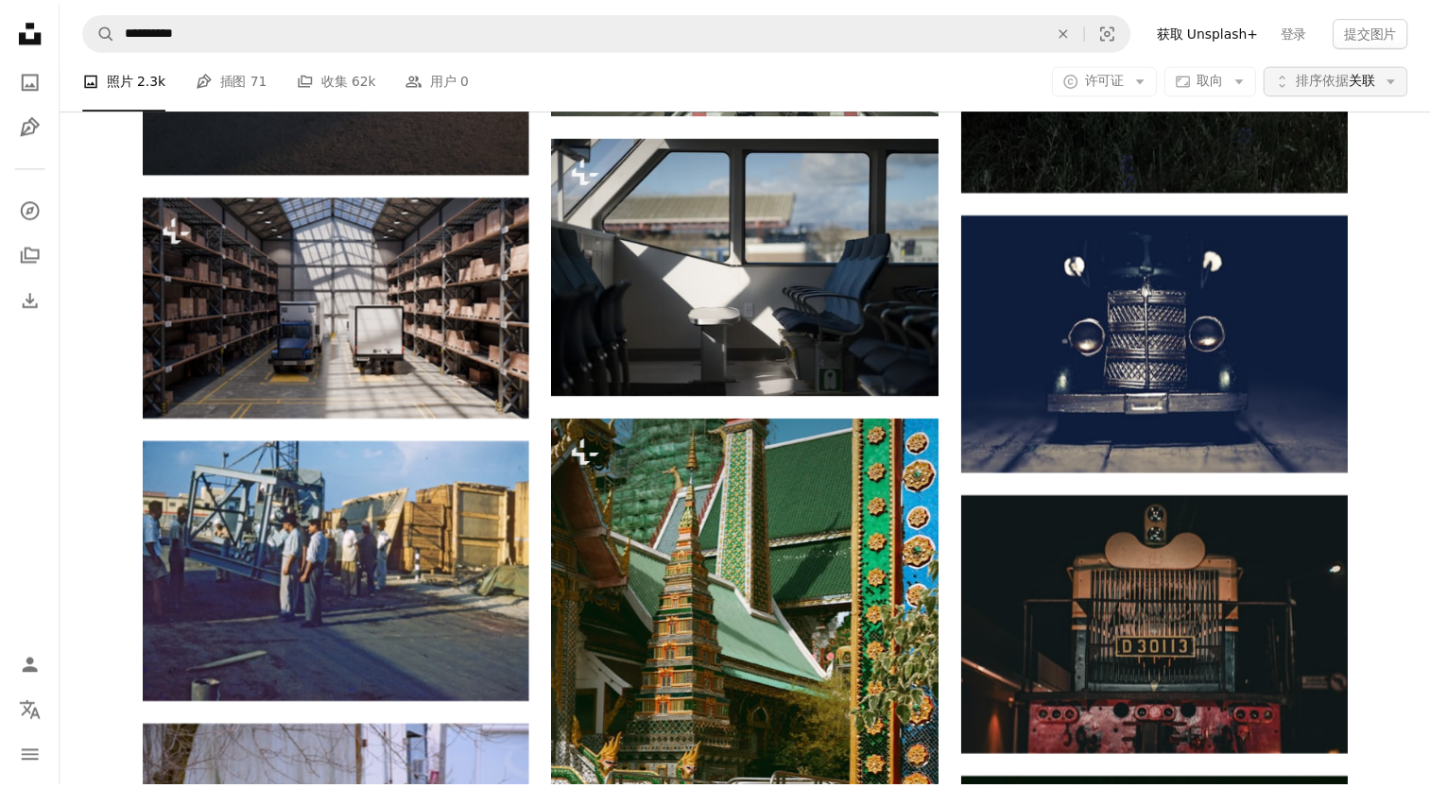
scroll to position [70736, 0]
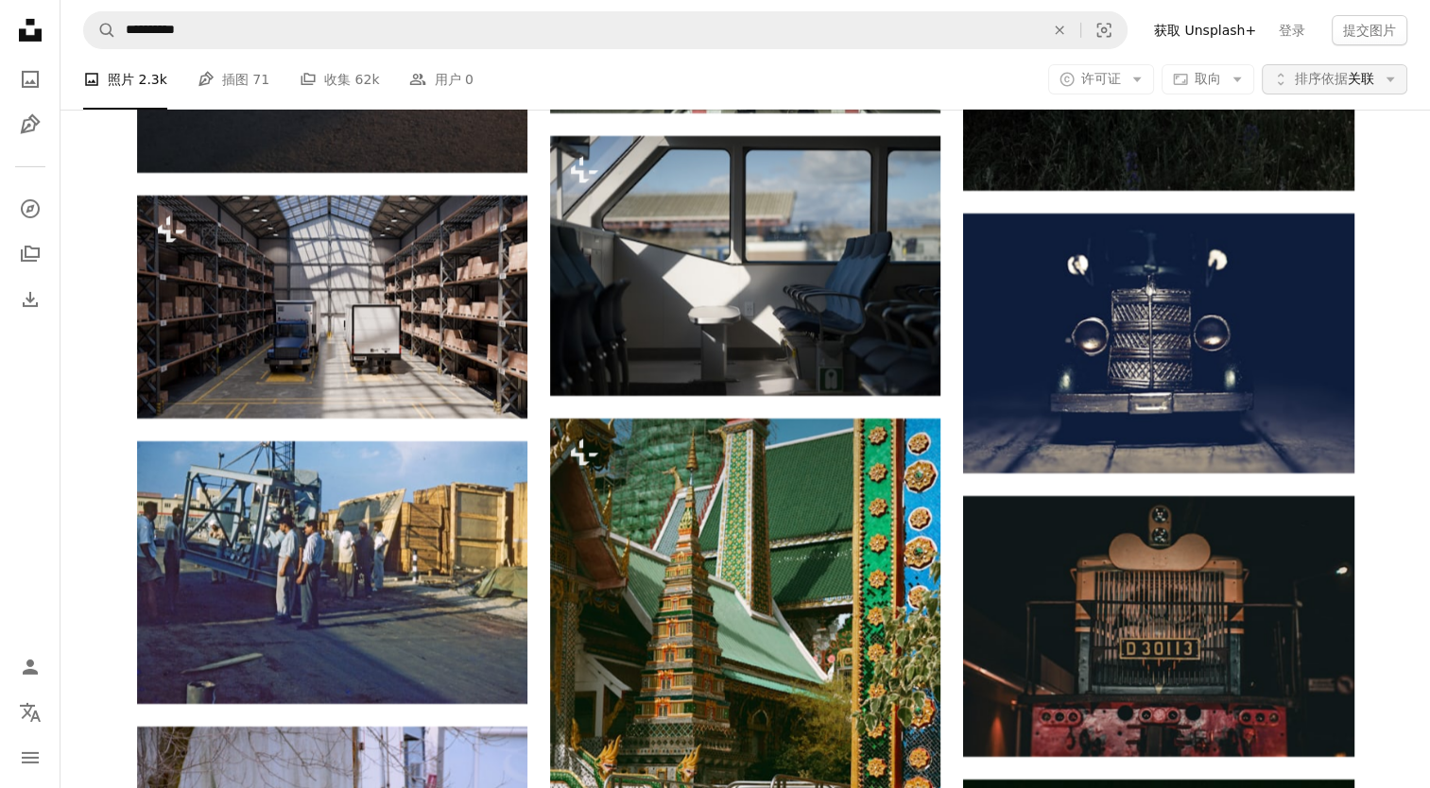
click at [1331, 81] on span "排序依据" at bounding box center [1321, 78] width 53 height 15
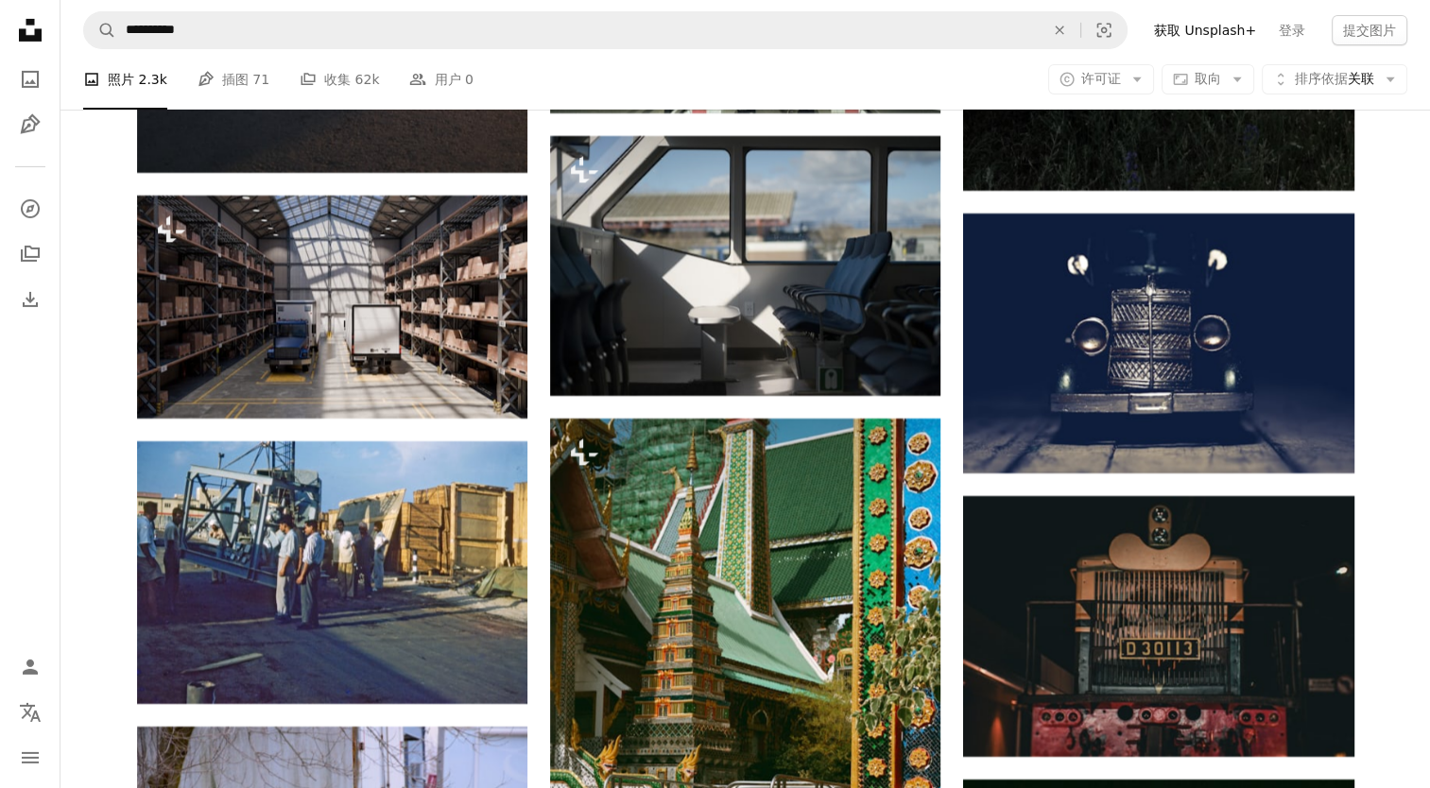
click at [799, 76] on div "A photo 照片 2.3k Pen Tool 插图 71 A stack of folders 收集 62k People 用户 0 A copyrigh…" at bounding box center [745, 79] width 1324 height 60
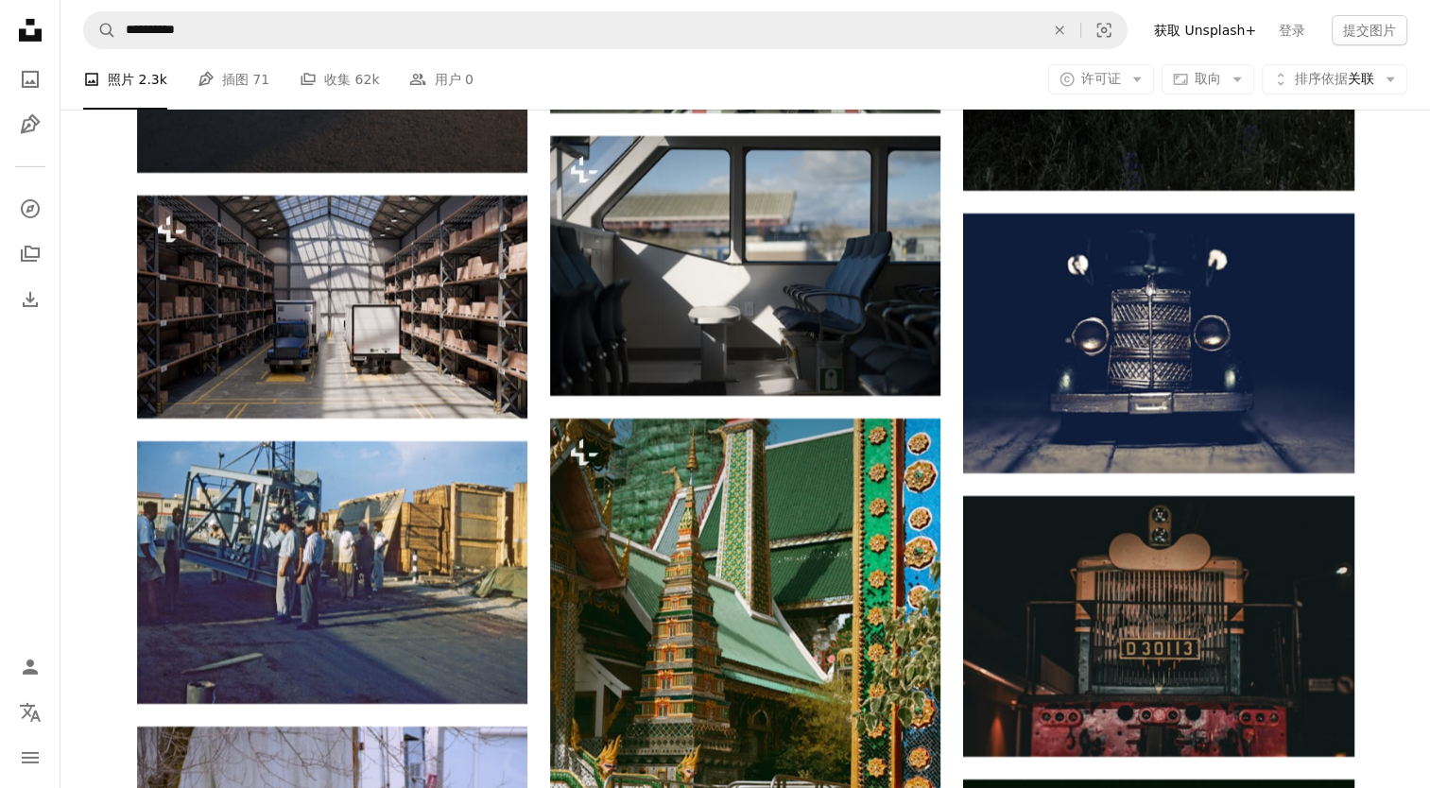
scroll to position [91434, 0]
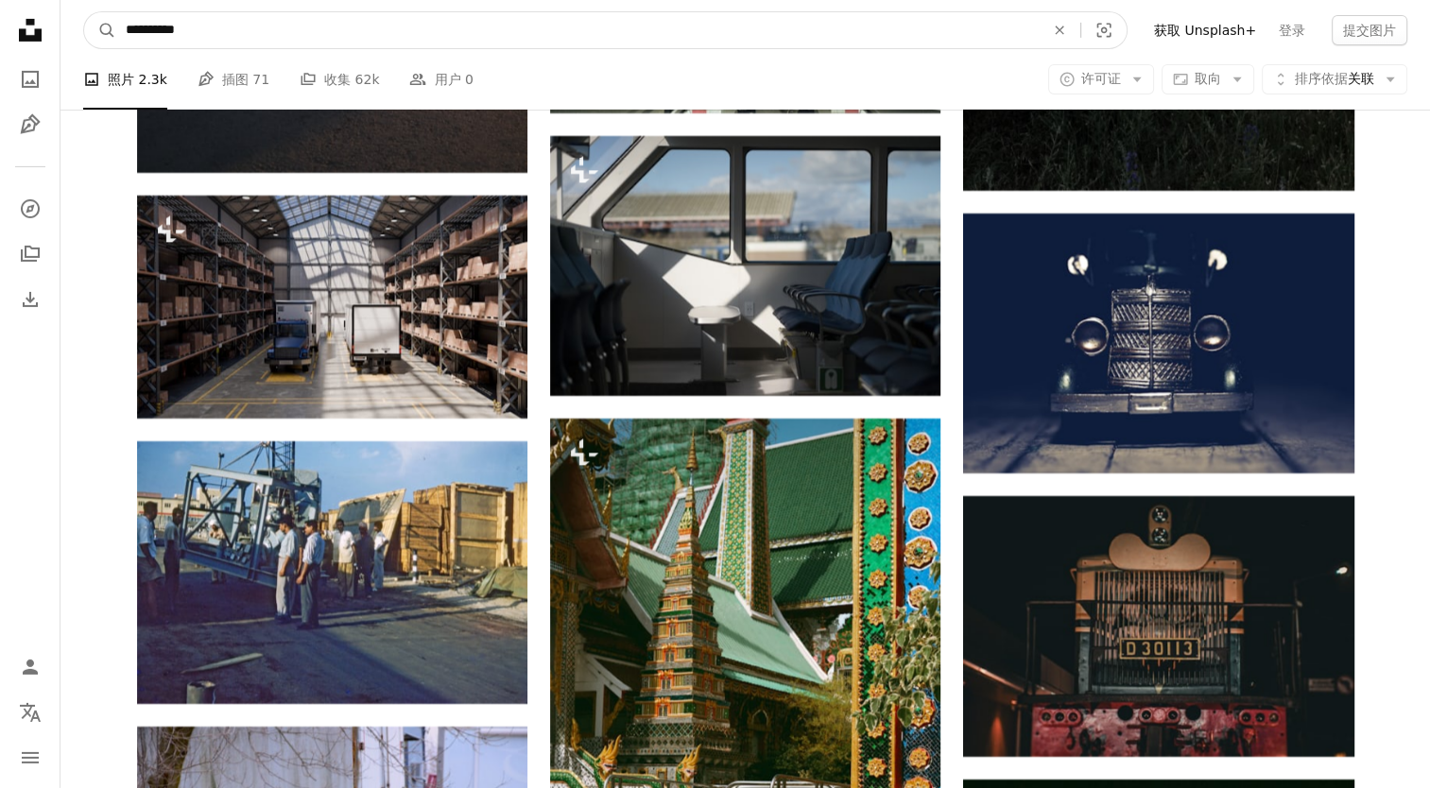
drag, startPoint x: 155, startPoint y: 31, endPoint x: 120, endPoint y: 26, distance: 35.4
click at [120, 26] on input "**********" at bounding box center [577, 30] width 922 height 36
drag, startPoint x: 262, startPoint y: 24, endPoint x: 10, endPoint y: 11, distance: 251.7
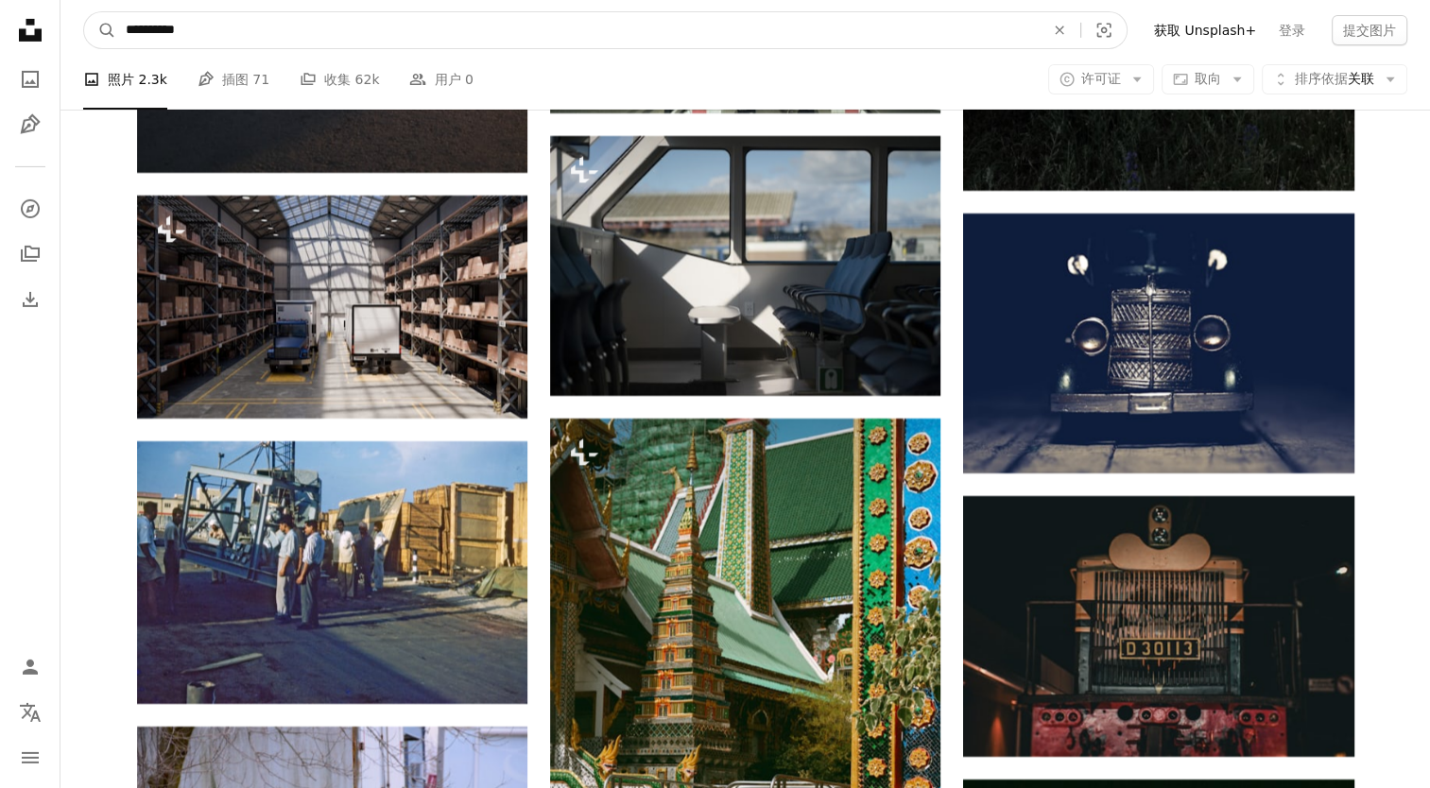
paste input "**********"
type input "**********"
click button "A magnifying glass" at bounding box center [100, 30] width 32 height 36
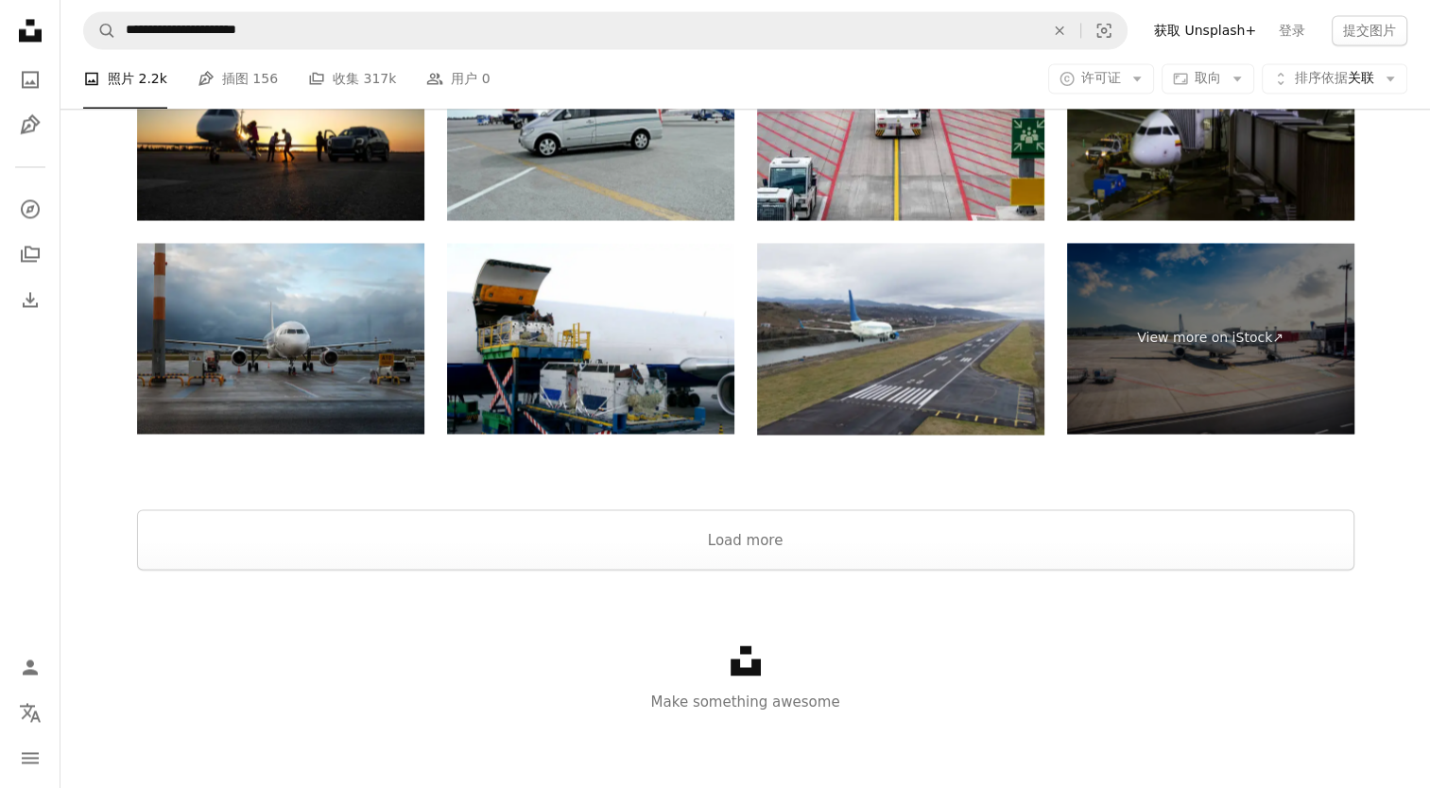
scroll to position [1796, 0]
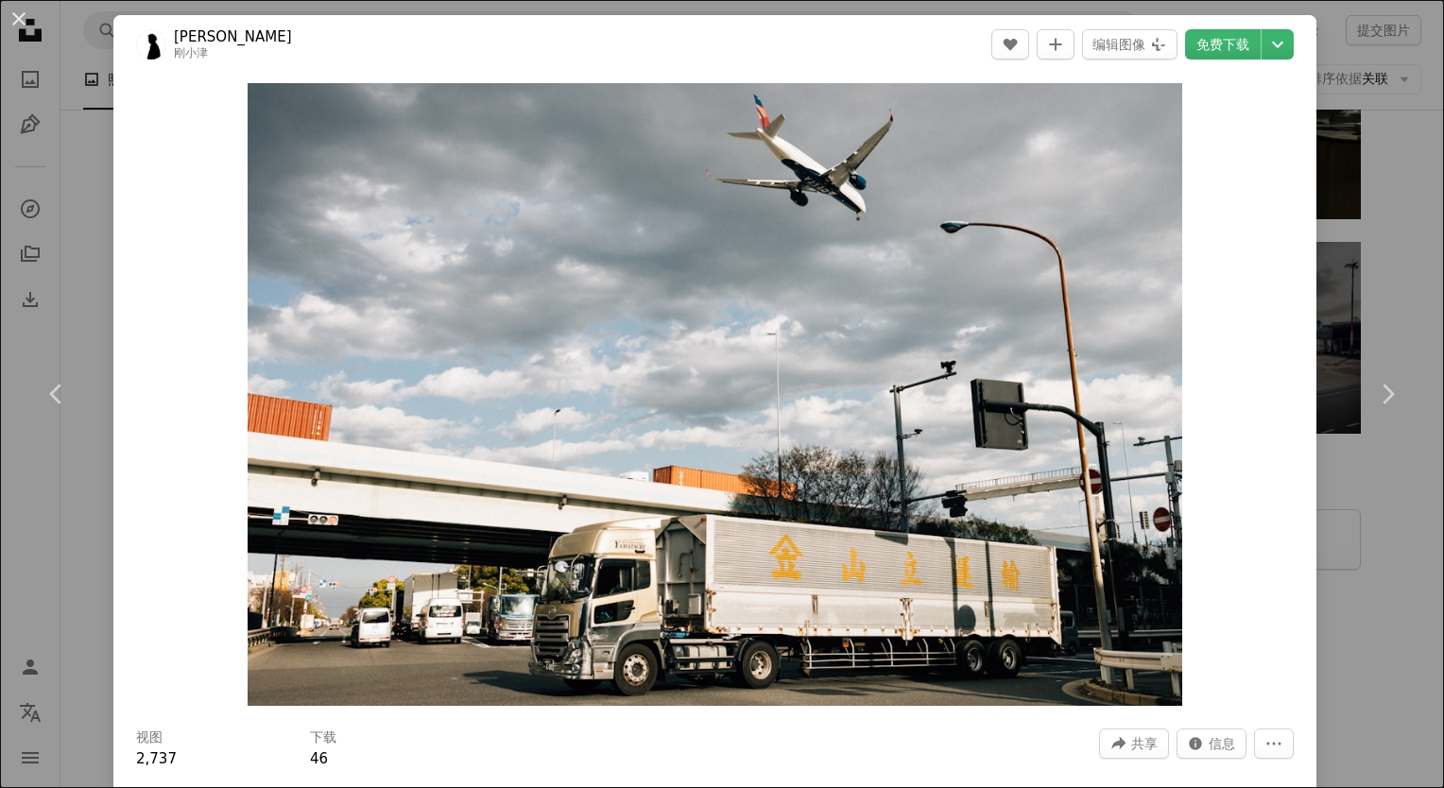
click at [1278, 234] on div "Zoom in" at bounding box center [714, 395] width 1203 height 642
click at [1351, 248] on div "An X shape Chevron left Chevron right 小津刚 刚小津 A heart A plus sign 编辑图像 Plus sig…" at bounding box center [722, 394] width 1444 height 788
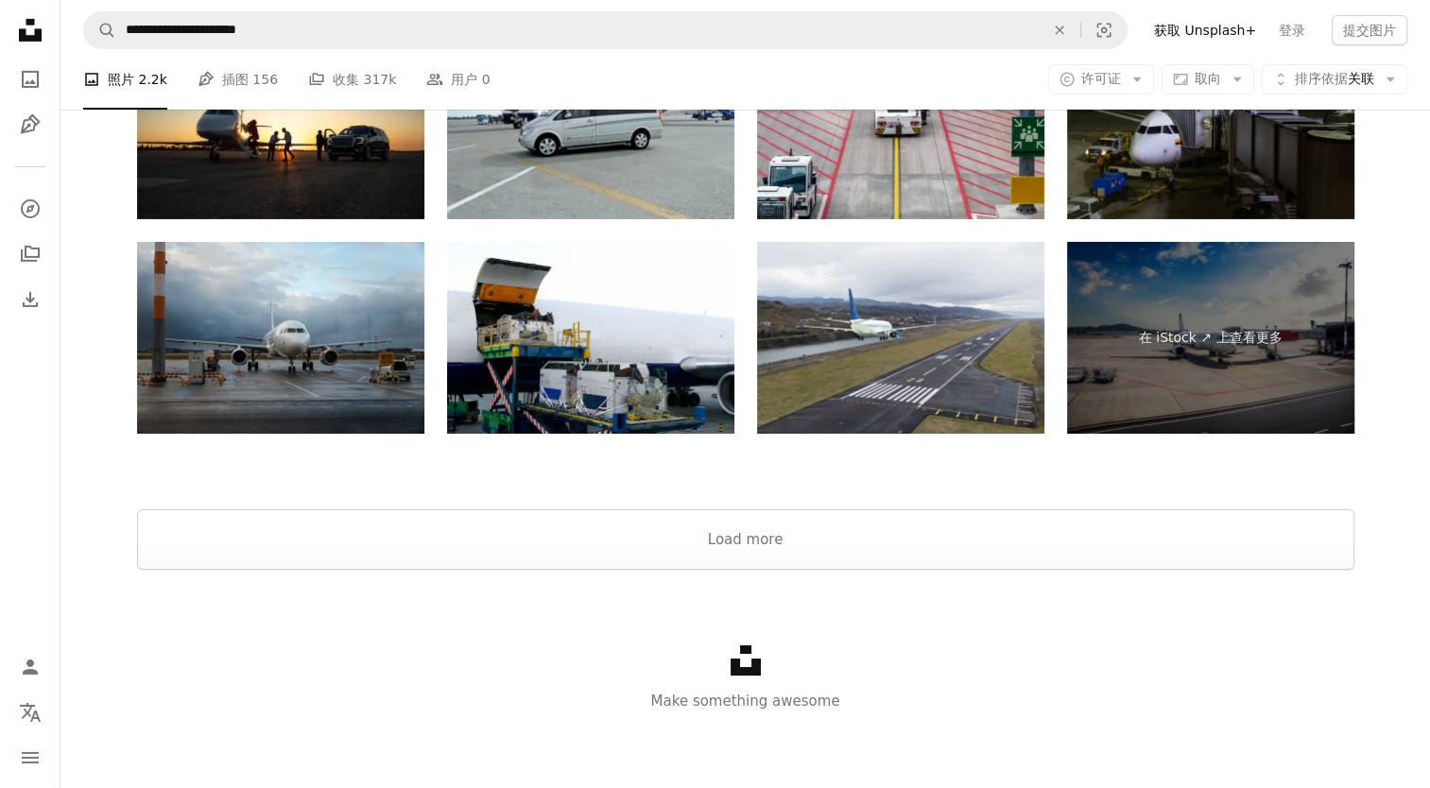
scroll to position [2835, 0]
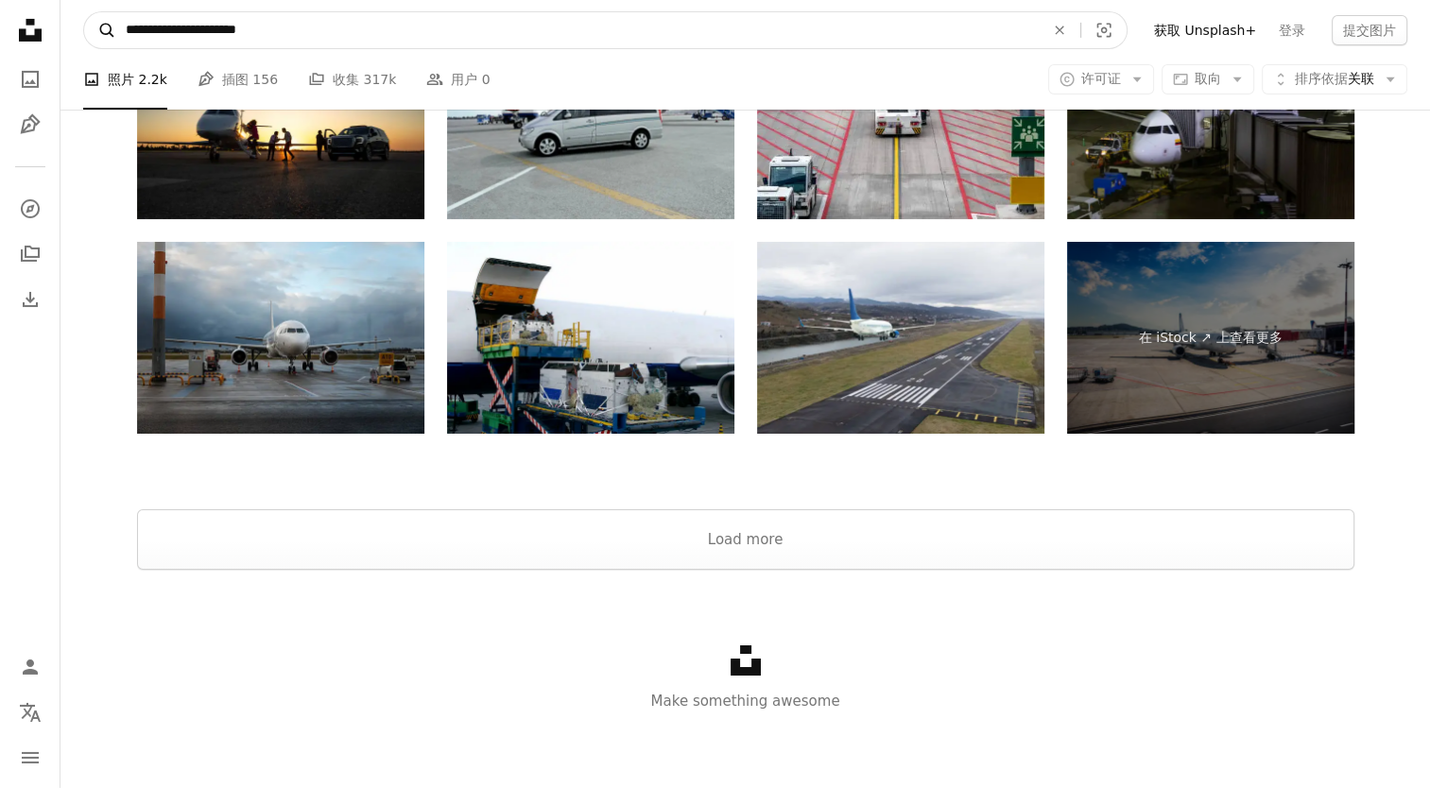
drag, startPoint x: 367, startPoint y: 41, endPoint x: 87, endPoint y: 23, distance: 280.3
click at [87, 23] on form "**********" at bounding box center [605, 30] width 1044 height 38
paste input "**********"
type input "**********"
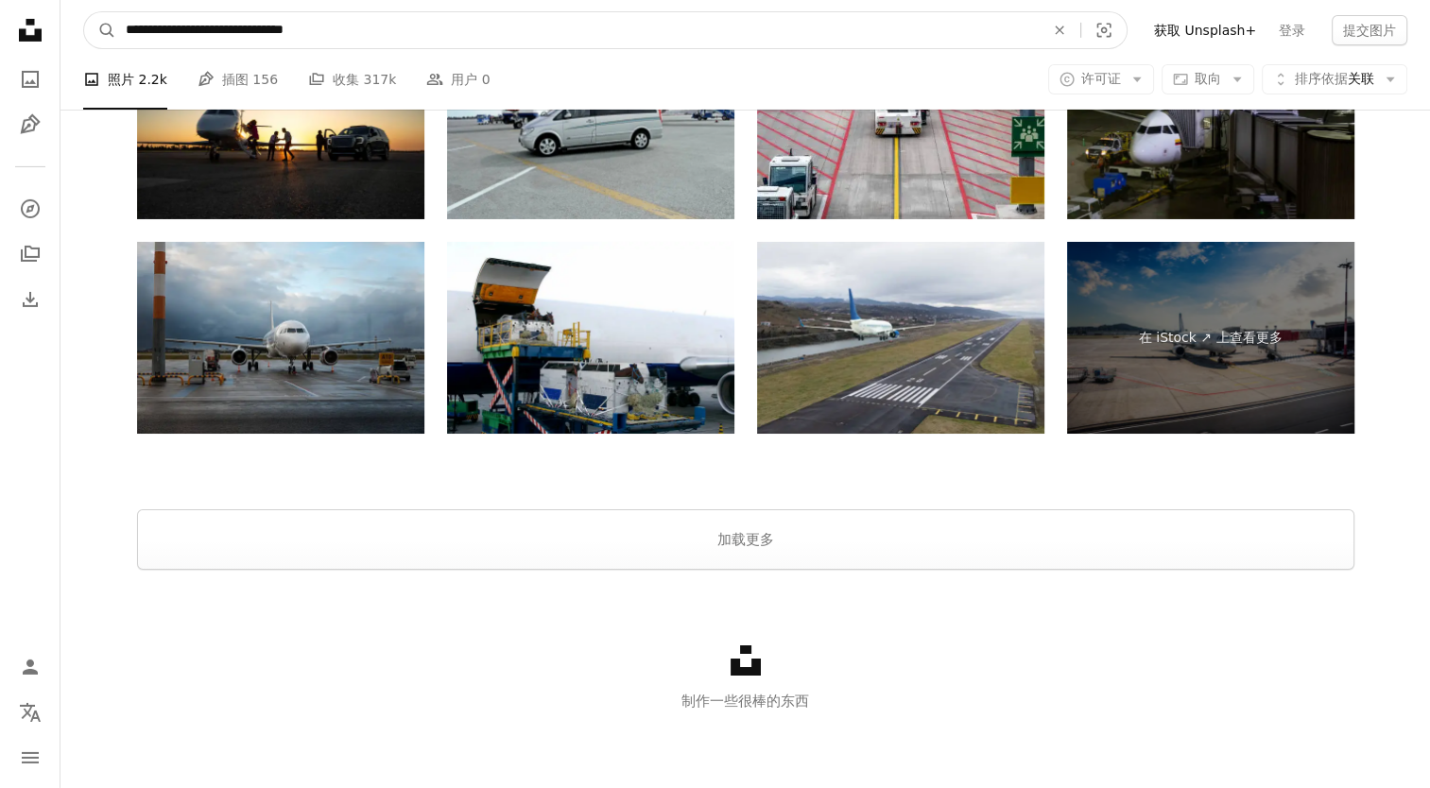
click button "A magnifying glass" at bounding box center [100, 30] width 32 height 36
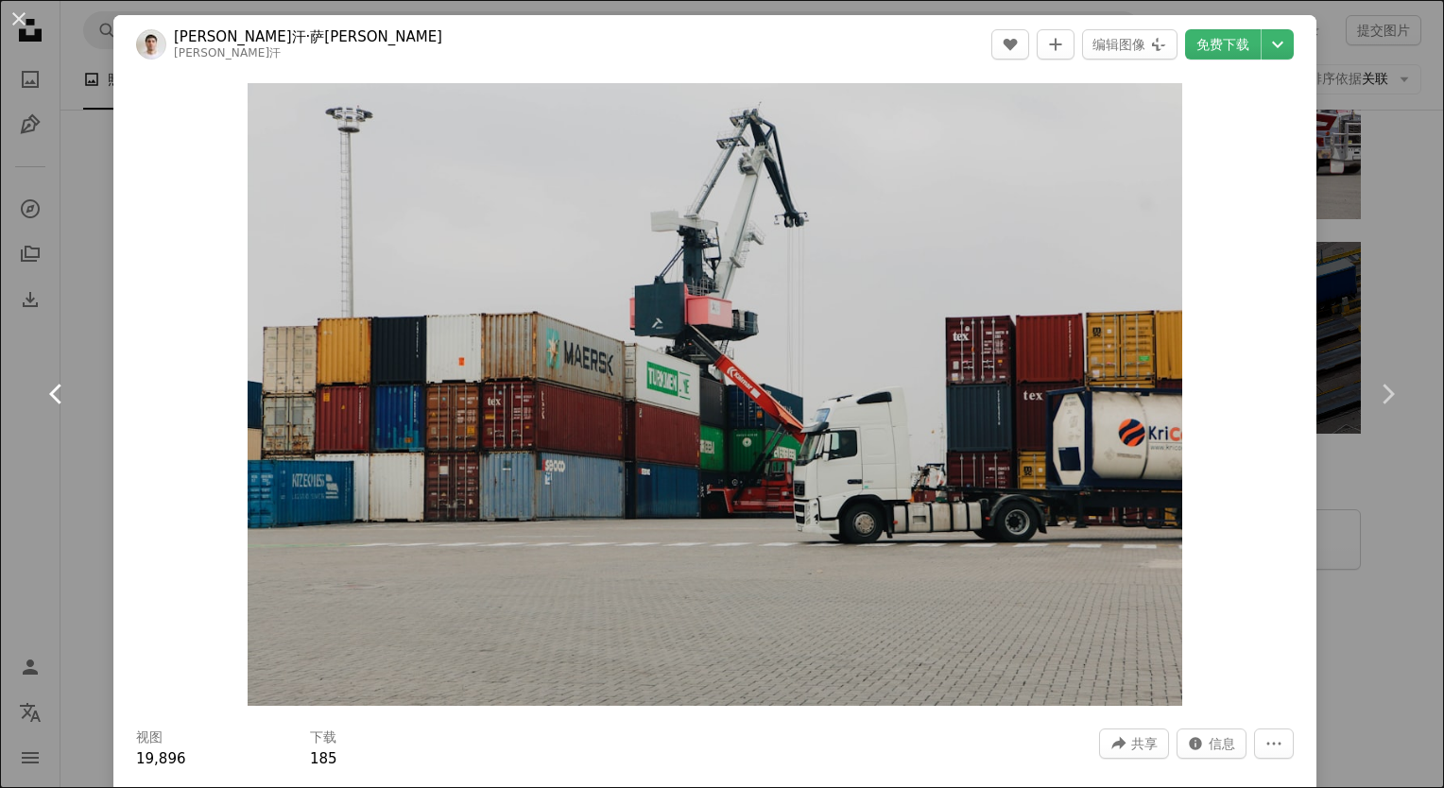
click at [56, 400] on icon at bounding box center [55, 394] width 12 height 20
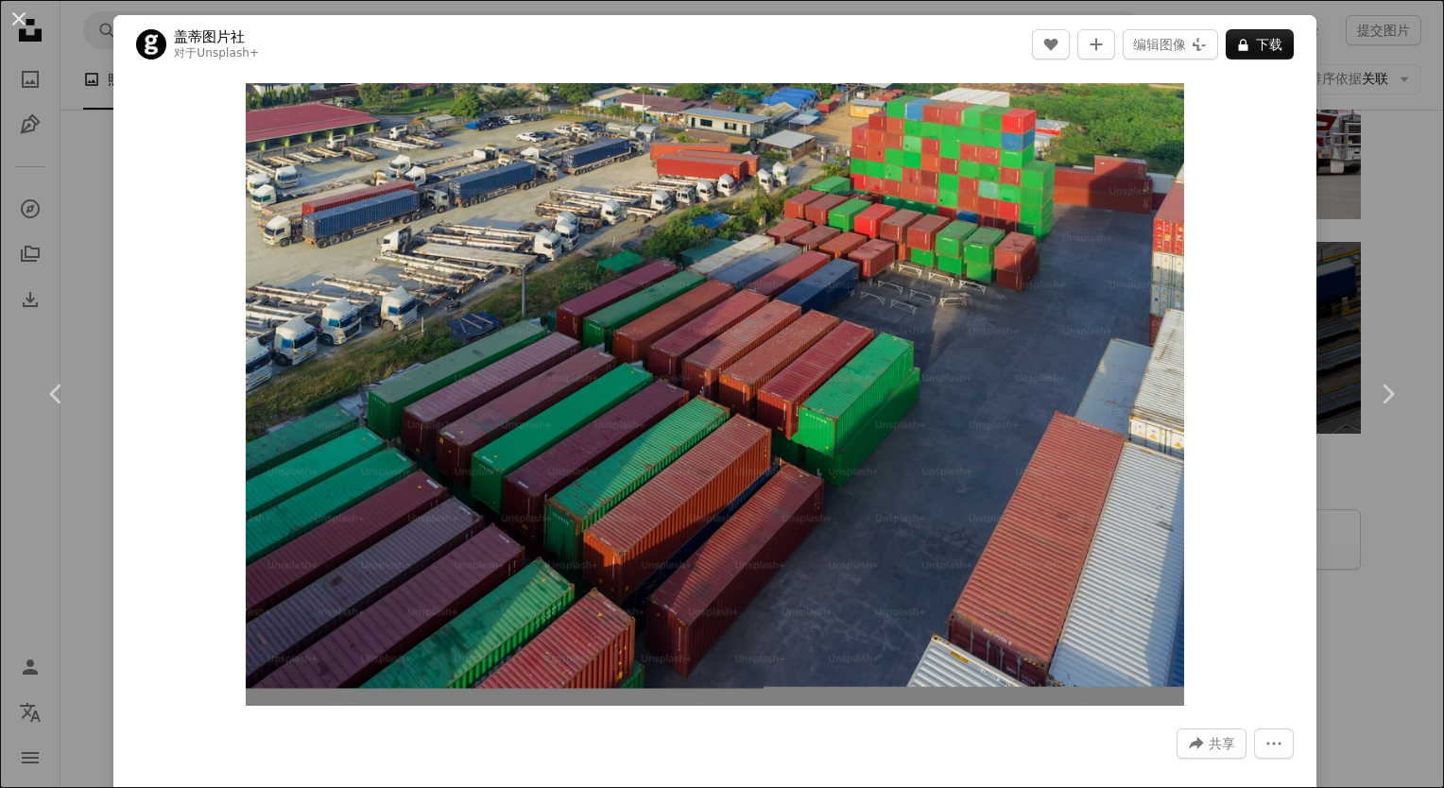
click at [1342, 267] on div "An X shape Chevron left Chevron right 盖蒂图片社 对于 Unsplash+ A heart A plus sign 编辑…" at bounding box center [722, 394] width 1444 height 788
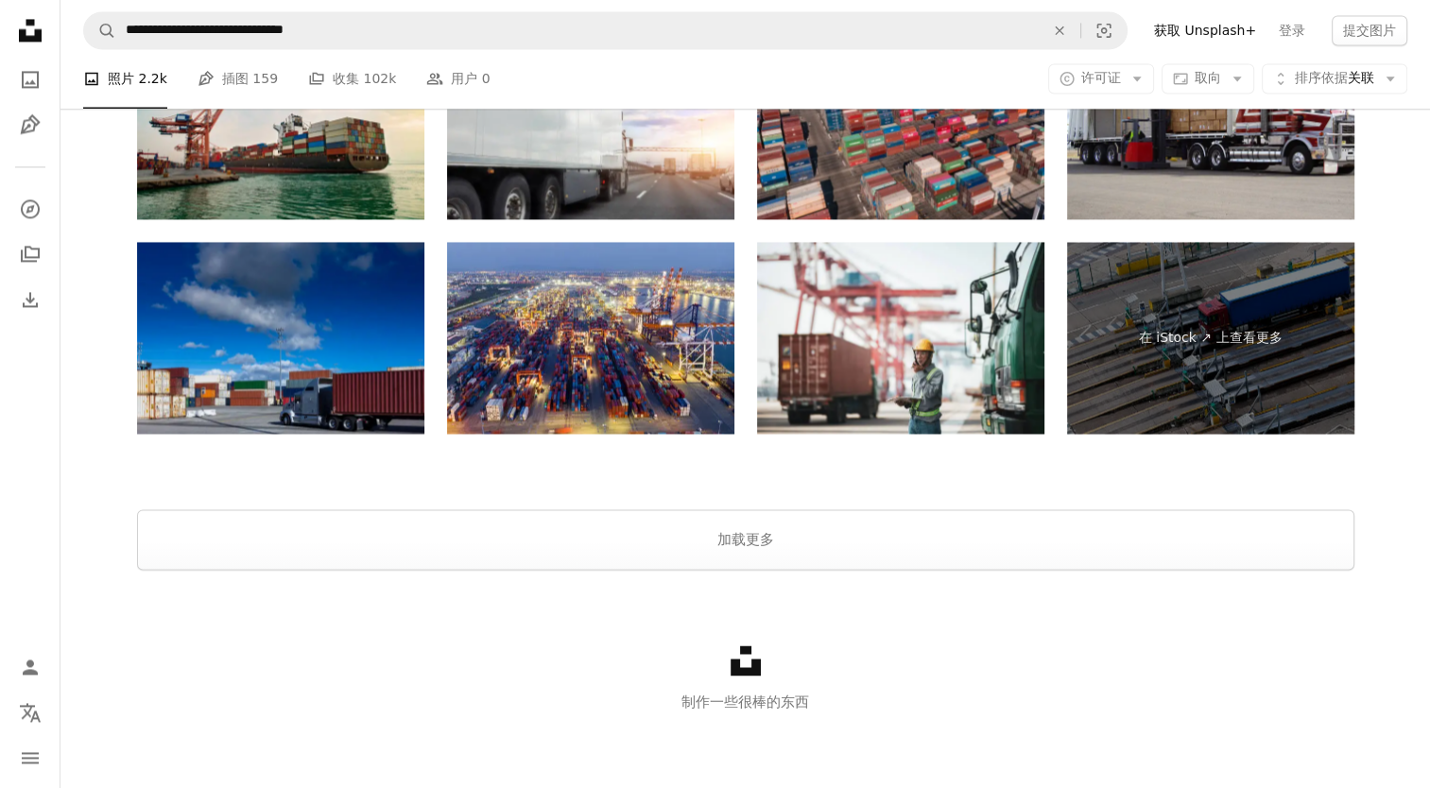
scroll to position [2741, 0]
click at [1161, 220] on img at bounding box center [1210, 124] width 287 height 192
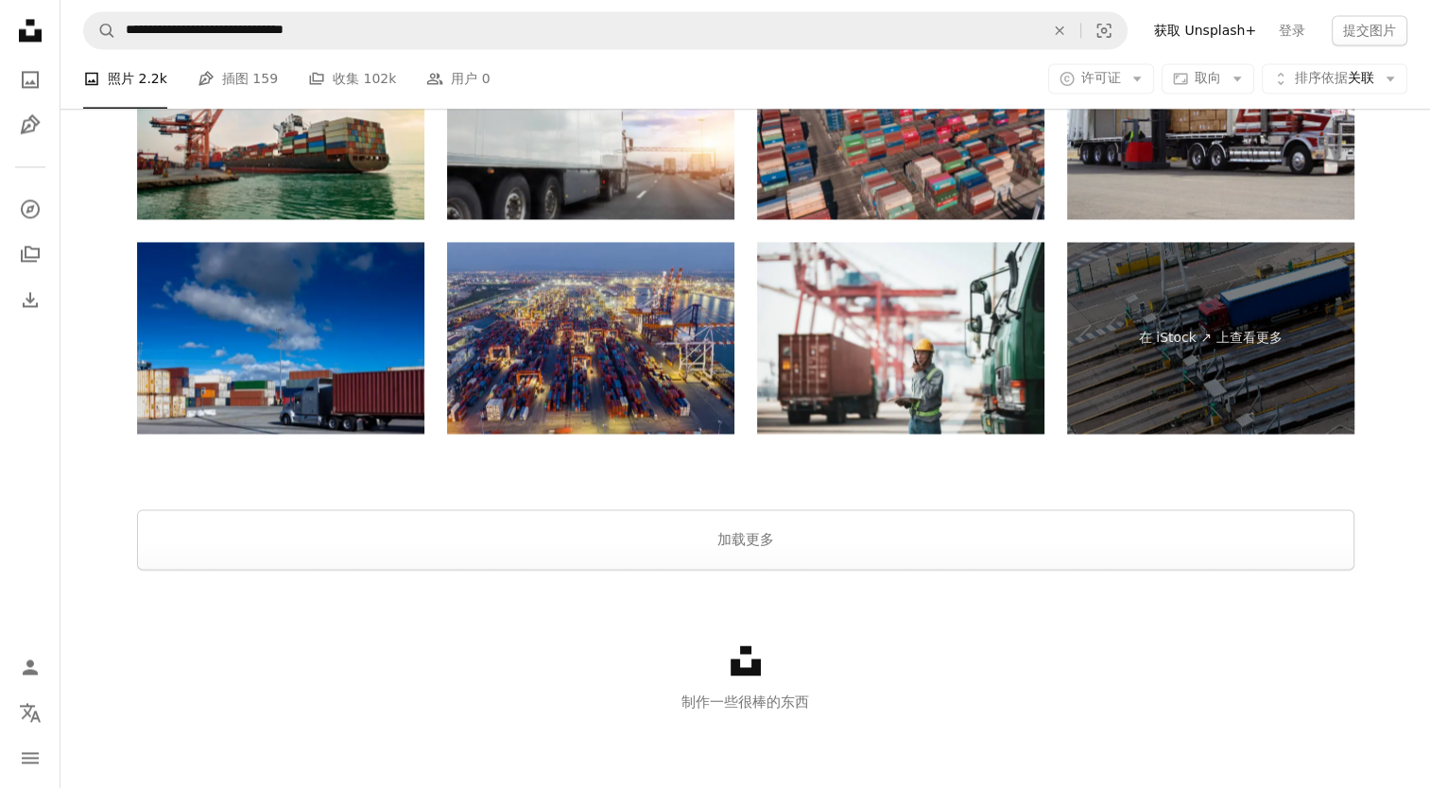
scroll to position [2930, 0]
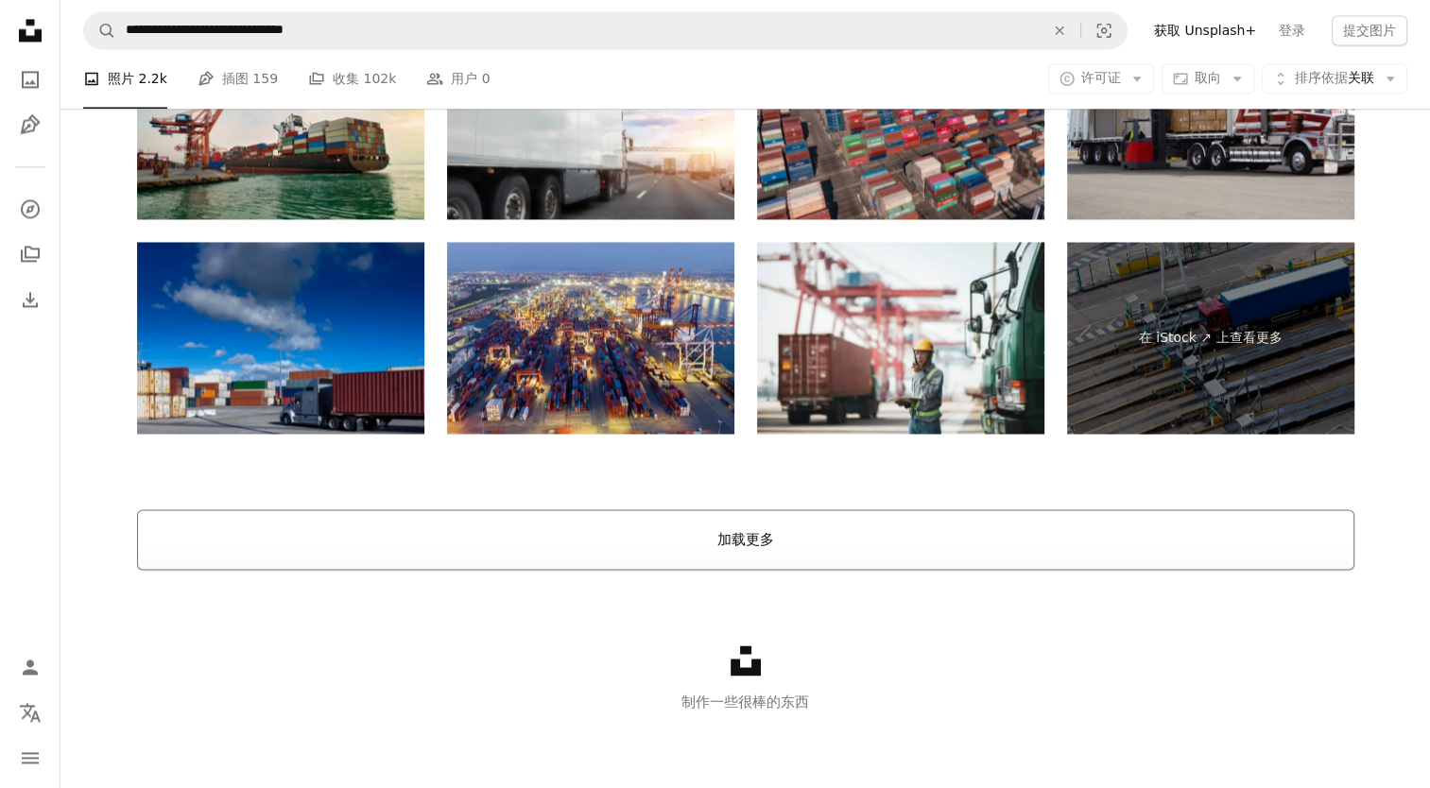
click at [752, 570] on button "加载更多" at bounding box center [745, 539] width 1217 height 60
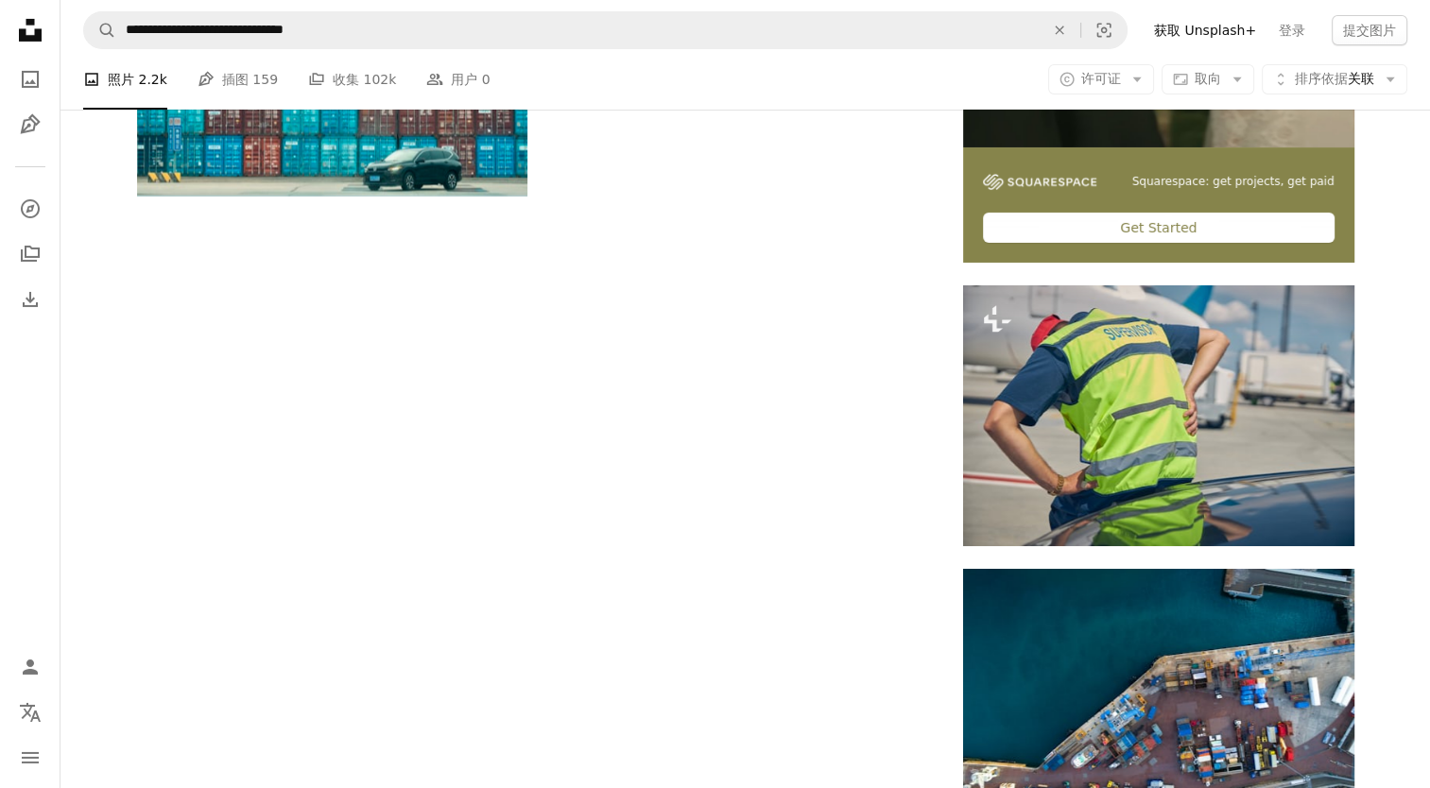
scroll to position [3067, 0]
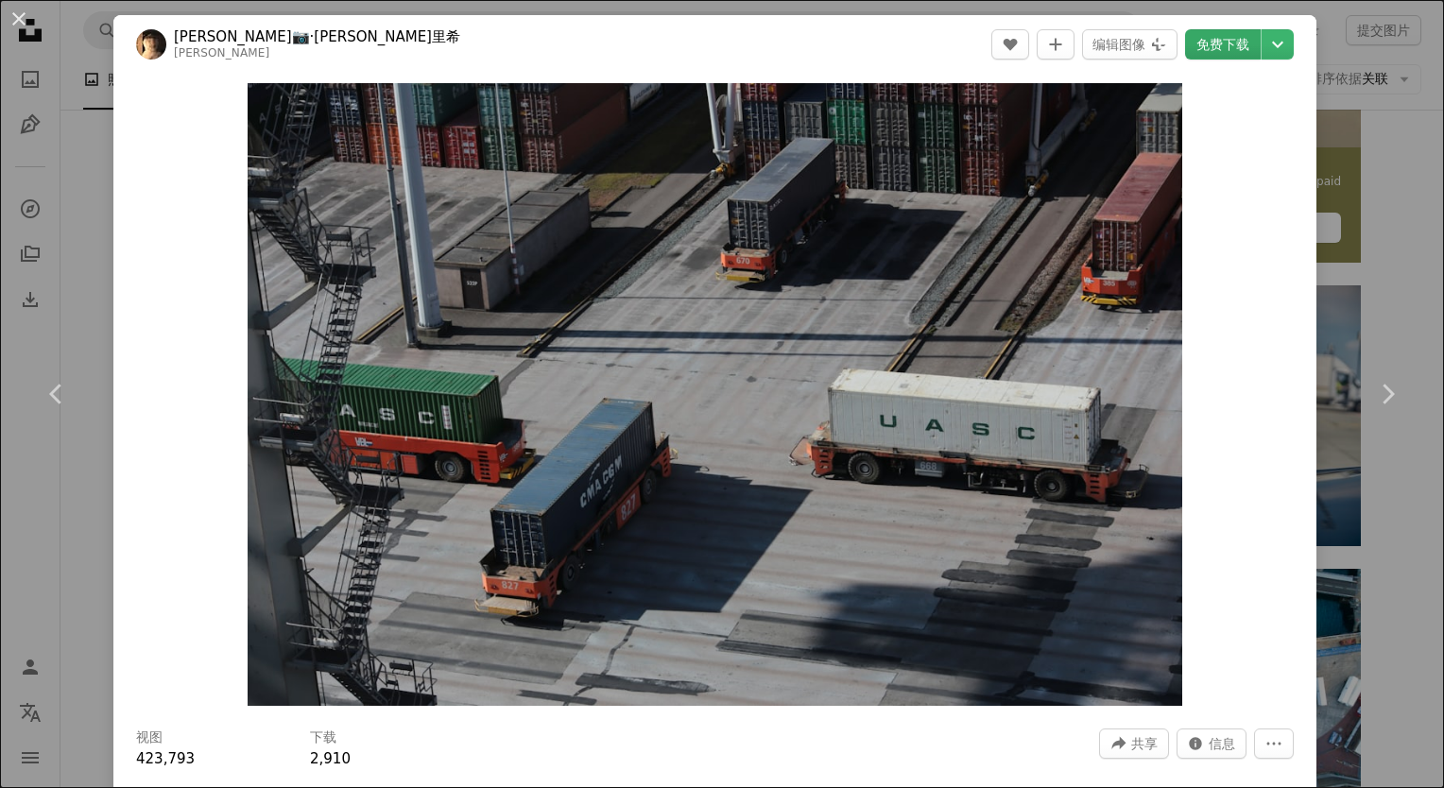
click at [1197, 46] on link "免费下载" at bounding box center [1223, 44] width 76 height 30
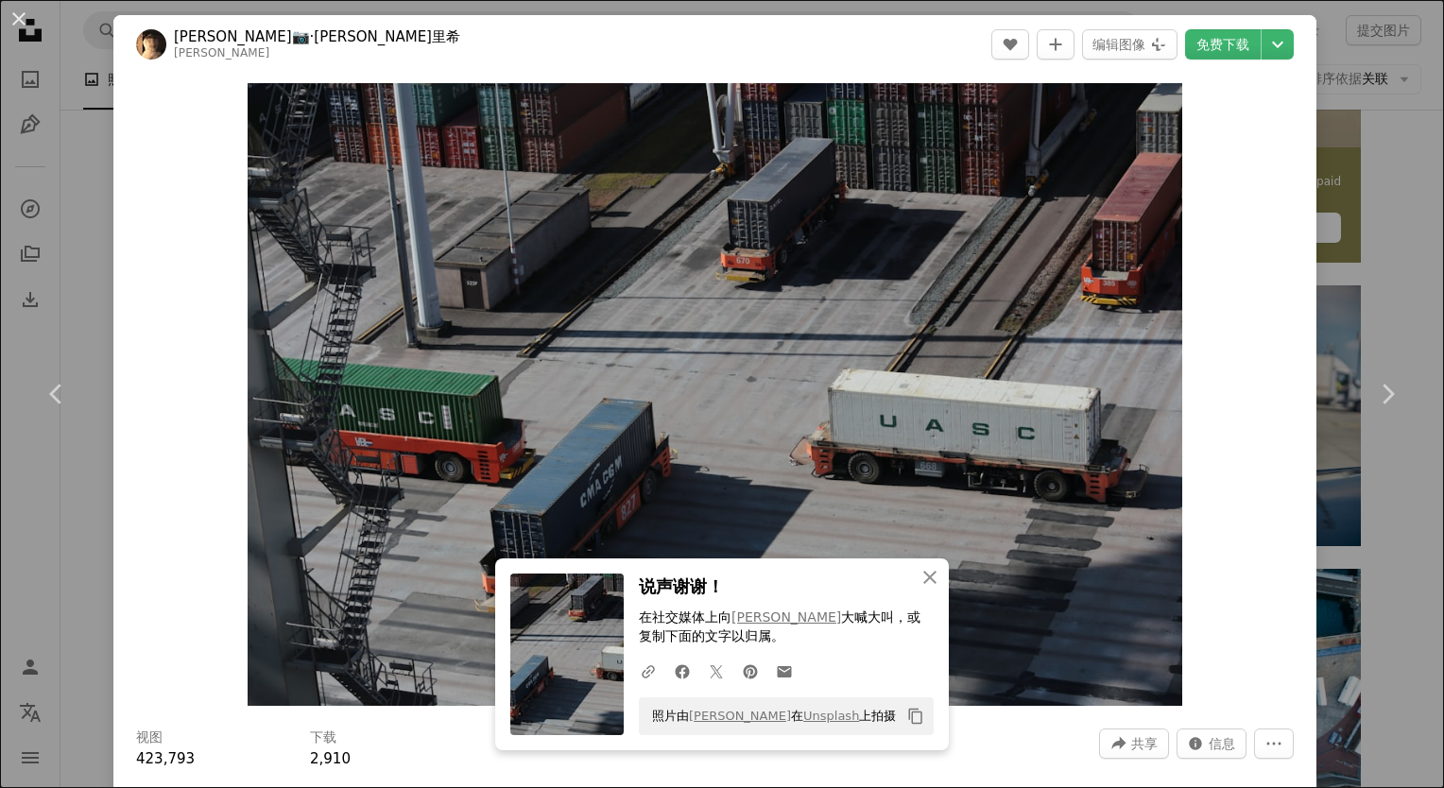
click at [69, 513] on div "An X shape Chevron left Chevron right An X shape 关闭 说声谢谢！ 在社交媒体上向 [PERSON_NAME]…" at bounding box center [722, 394] width 1444 height 788
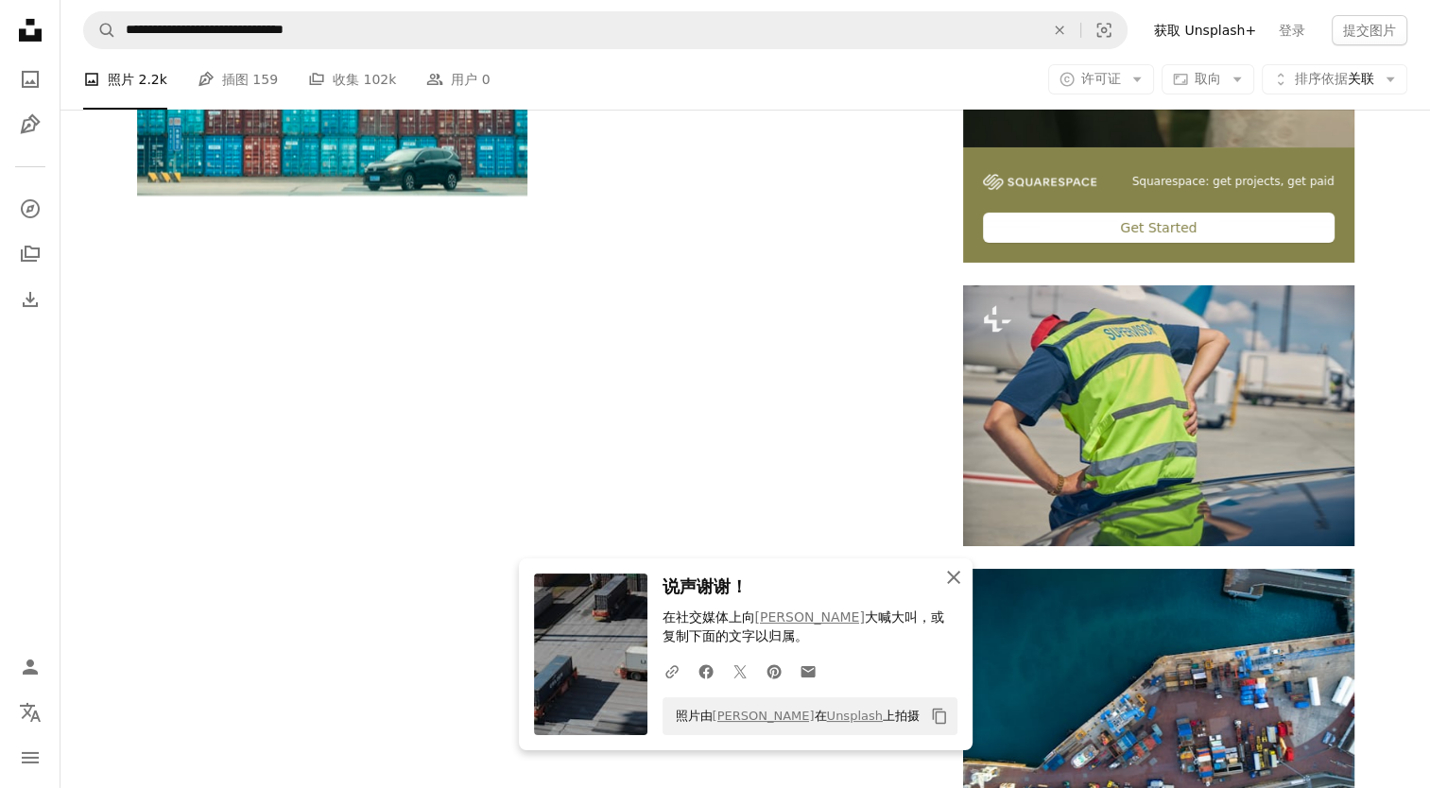
click at [950, 580] on icon "button" at bounding box center [953, 577] width 13 height 13
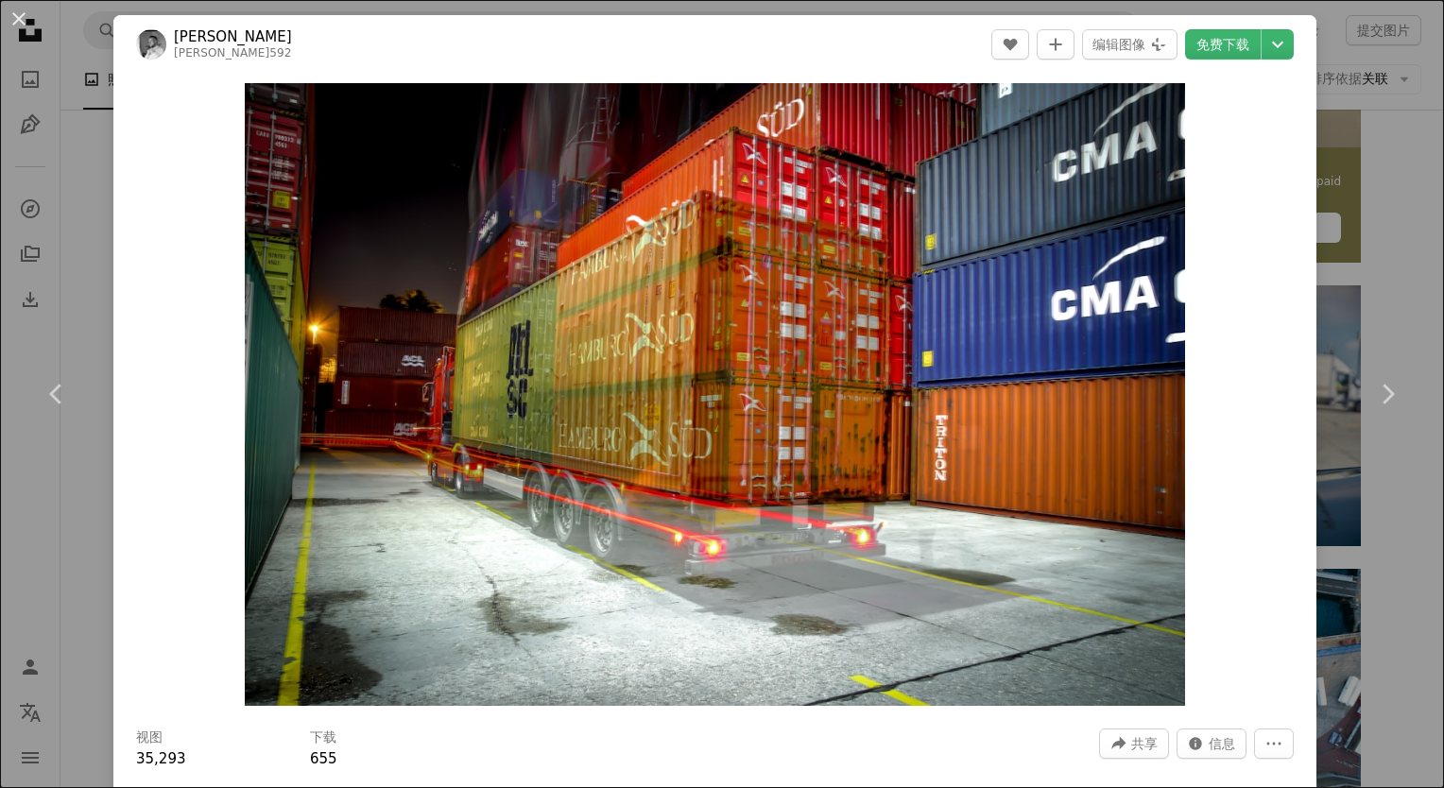
click at [14, 538] on div "An X shape Chevron left Chevron right [PERSON_NAME]592 A heart A plus sign 编辑图像…" at bounding box center [722, 394] width 1444 height 788
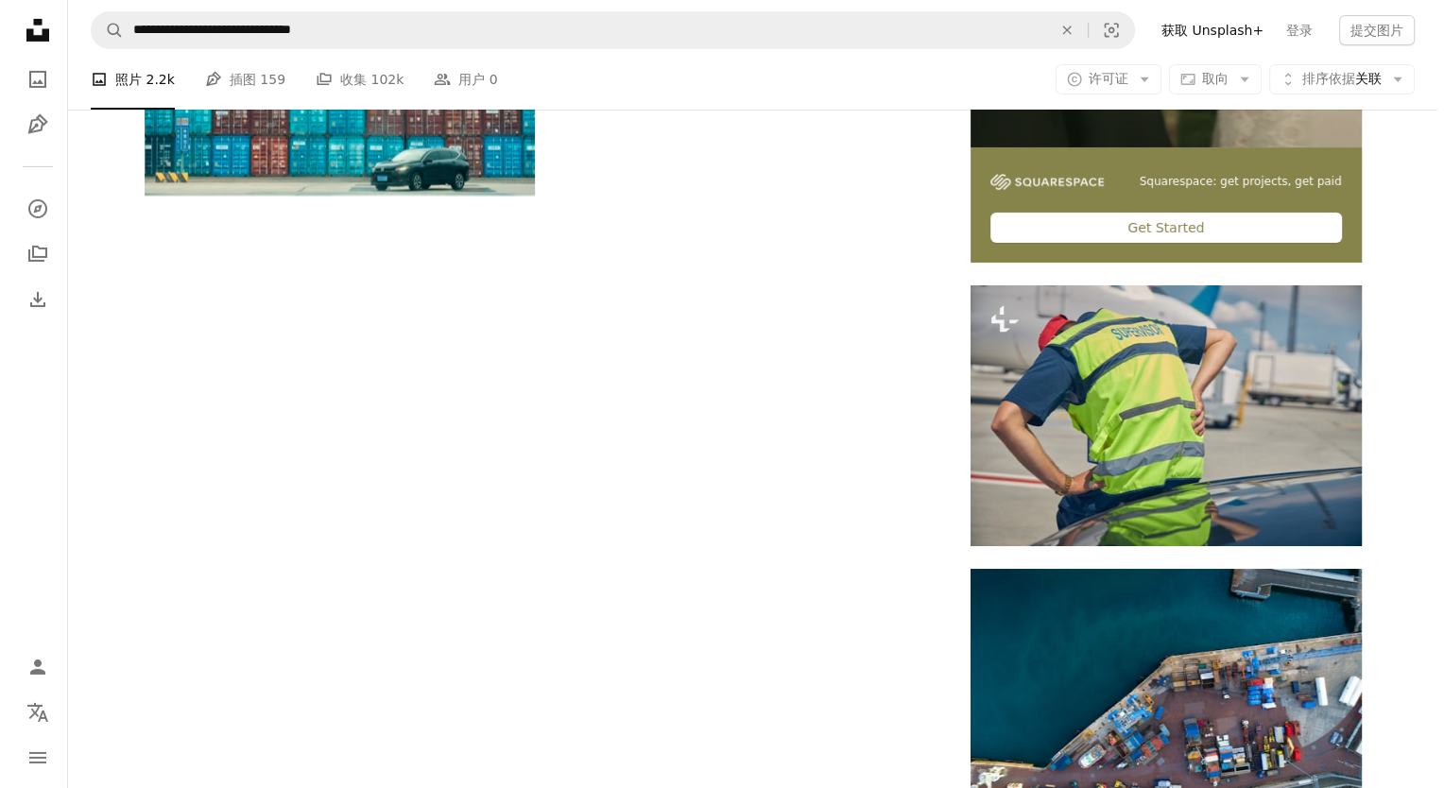
scroll to position [3634, 0]
